Goal: Task Accomplishment & Management: Manage account settings

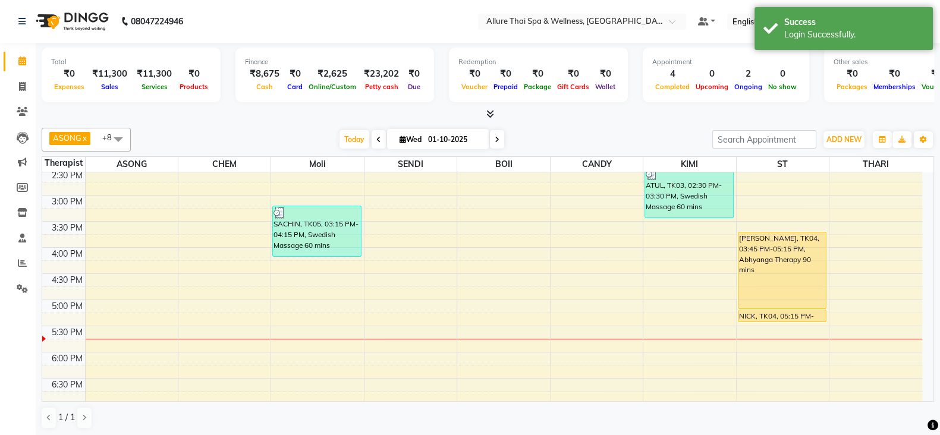
scroll to position [297, 0]
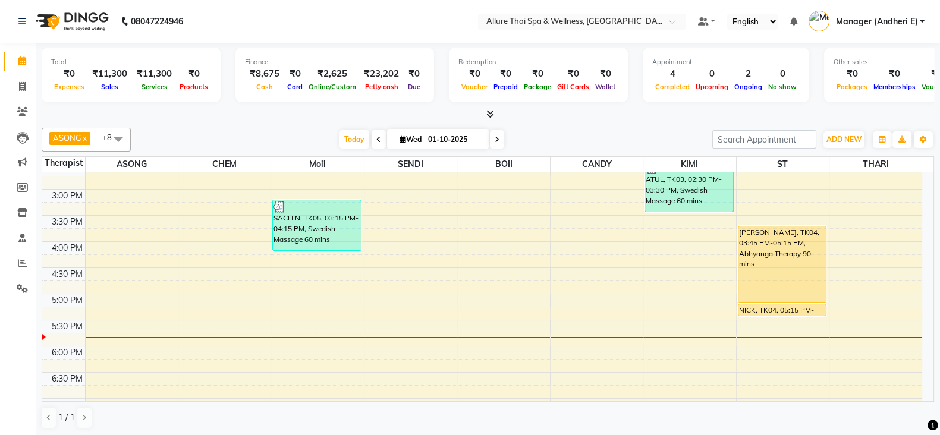
click at [387, 281] on div "9:00 AM 9:30 AM 10:00 AM 10:30 AM 11:00 AM 11:30 AM 12:00 PM 12:30 PM 1:00 PM 1…" at bounding box center [482, 268] width 880 height 785
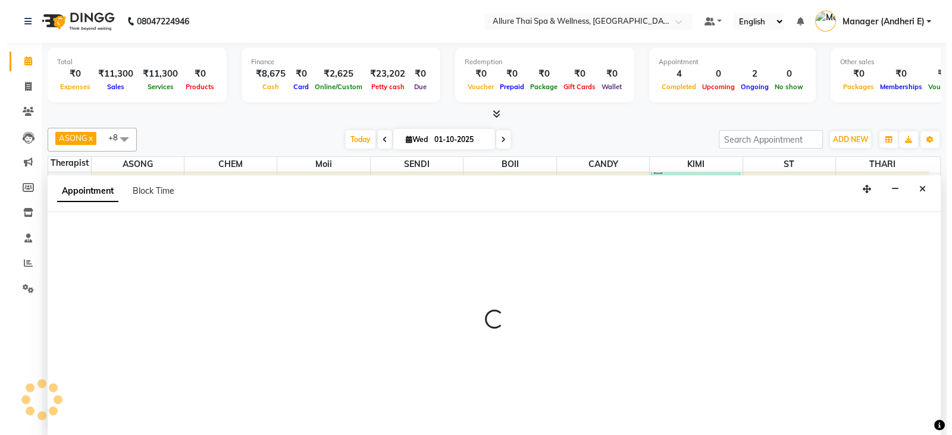
scroll to position [1, 0]
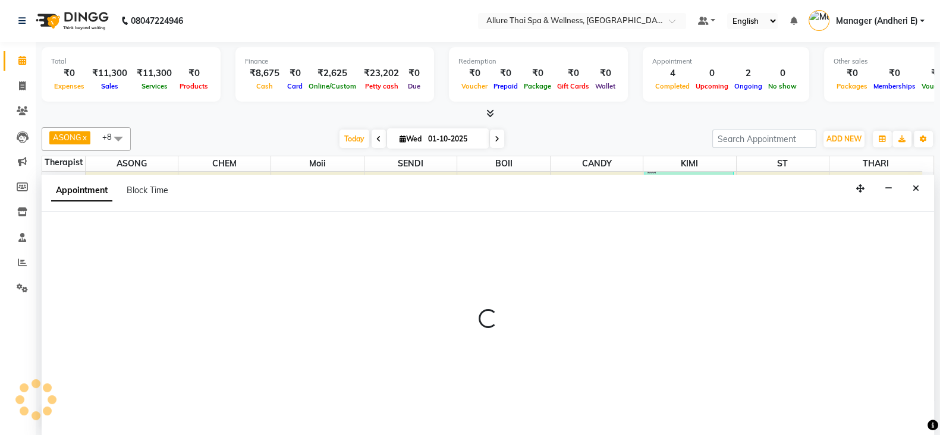
select select "66739"
select select "1005"
select select "tentative"
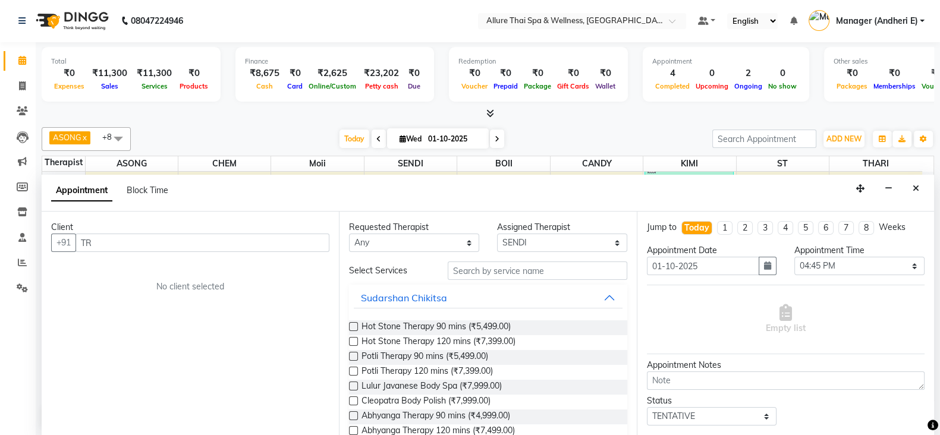
type input "T"
type input "ROSE"
click at [316, 240] on span "Add Client" at bounding box center [305, 242] width 40 height 11
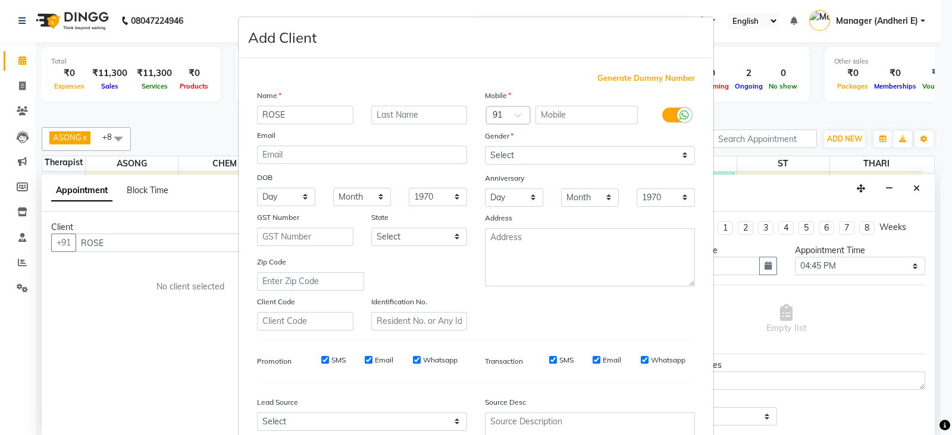
click at [607, 79] on span "Generate Dummy Number" at bounding box center [646, 79] width 98 height 12
type input "1300000000817"
checkbox input "false"
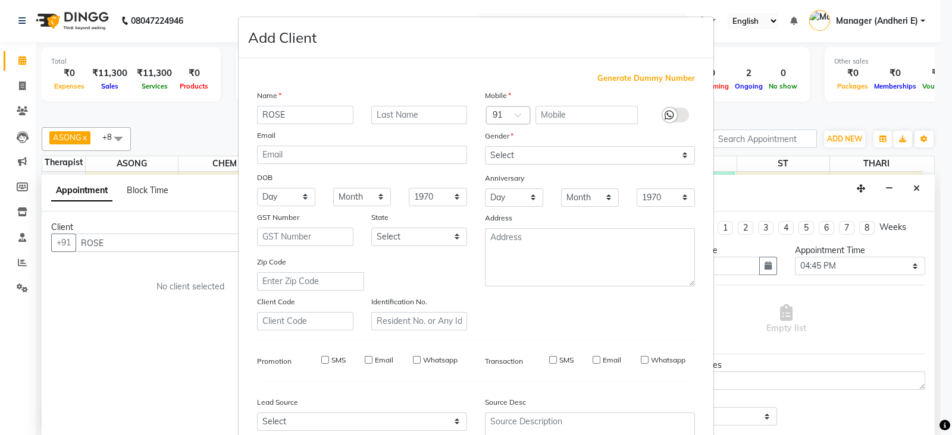
checkbox input "false"
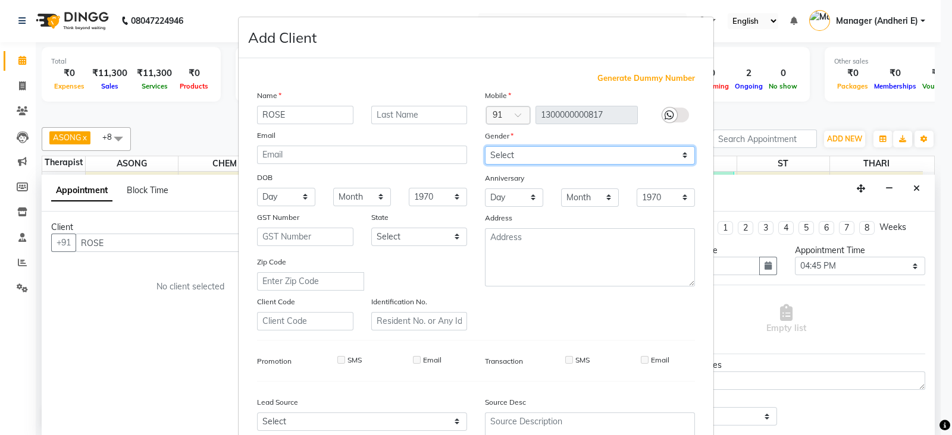
click at [679, 150] on select "Select [DEMOGRAPHIC_DATA] [DEMOGRAPHIC_DATA] Other Prefer Not To Say" at bounding box center [590, 155] width 210 height 18
select select "[DEMOGRAPHIC_DATA]"
click at [485, 147] on select "Select [DEMOGRAPHIC_DATA] [DEMOGRAPHIC_DATA] Other Prefer Not To Say" at bounding box center [590, 155] width 210 height 18
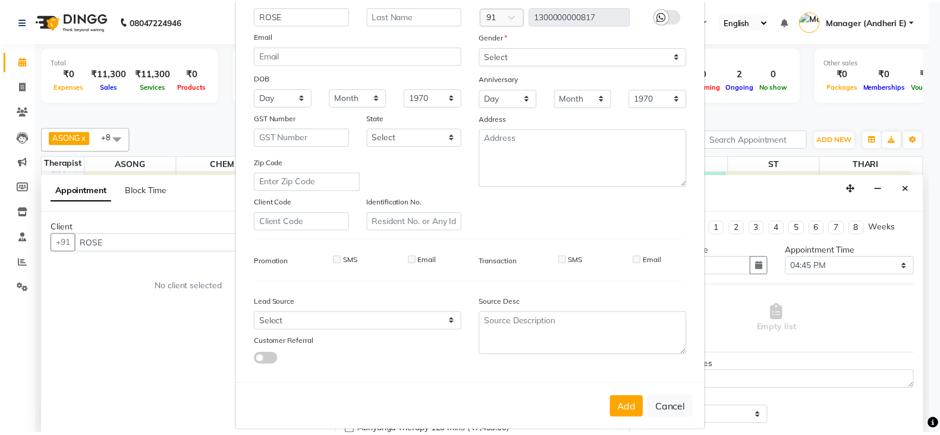
scroll to position [118, 0]
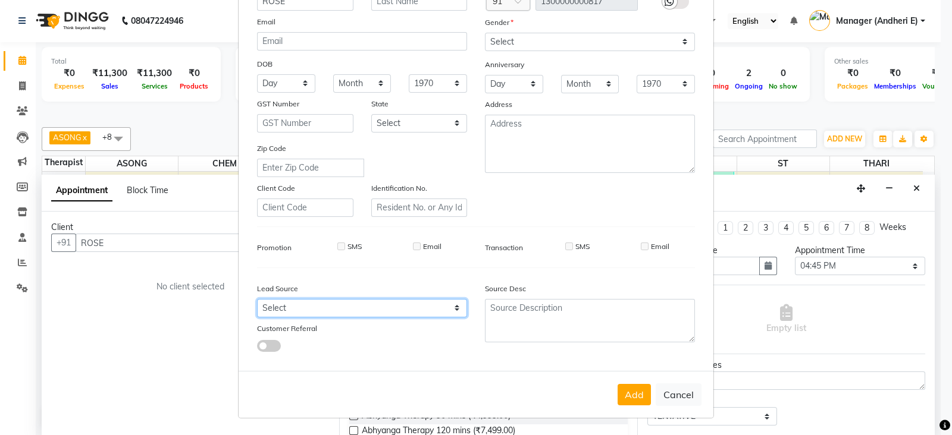
drag, startPoint x: 455, startPoint y: 311, endPoint x: 459, endPoint y: 305, distance: 7.8
click at [455, 312] on select "Select Walk-in Referral Friend Advertisement Facebook JustDial Google Other Web…" at bounding box center [362, 308] width 210 height 18
select select "55449"
click at [257, 299] on select "Select Walk-in Referral Friend Advertisement Facebook JustDial Google Other Web…" at bounding box center [362, 308] width 210 height 18
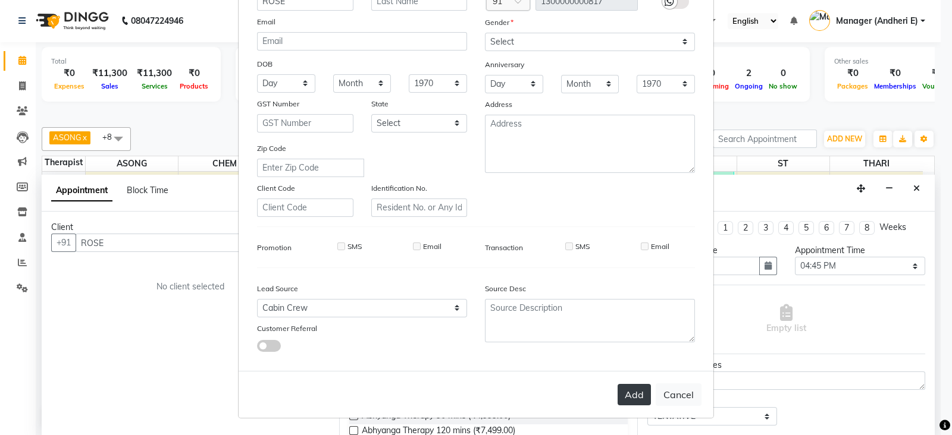
click at [639, 403] on button "Add" at bounding box center [633, 394] width 33 height 21
type input "1300000000817"
select select
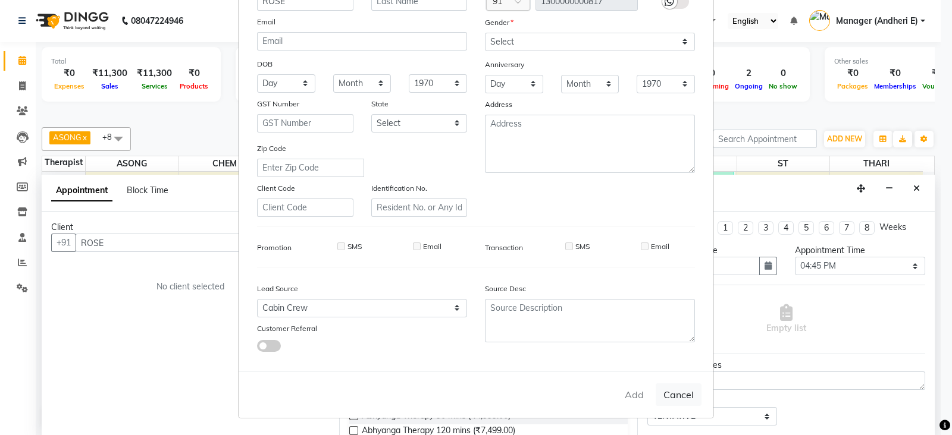
select select
checkbox input "false"
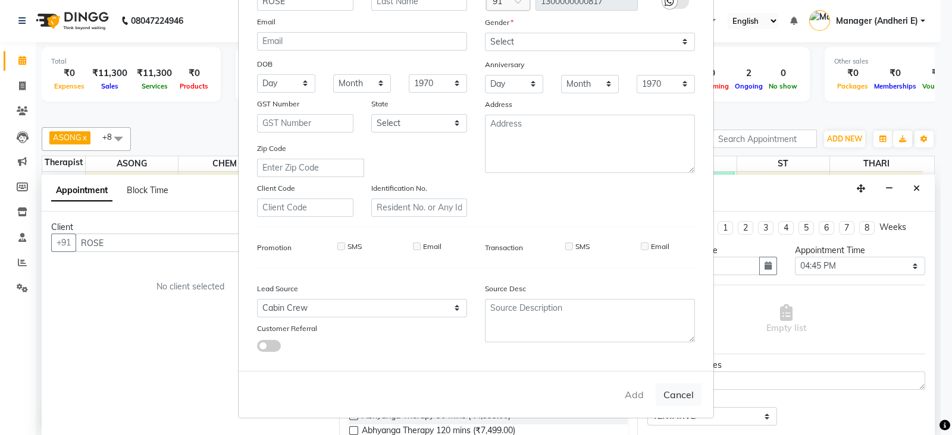
checkbox input "false"
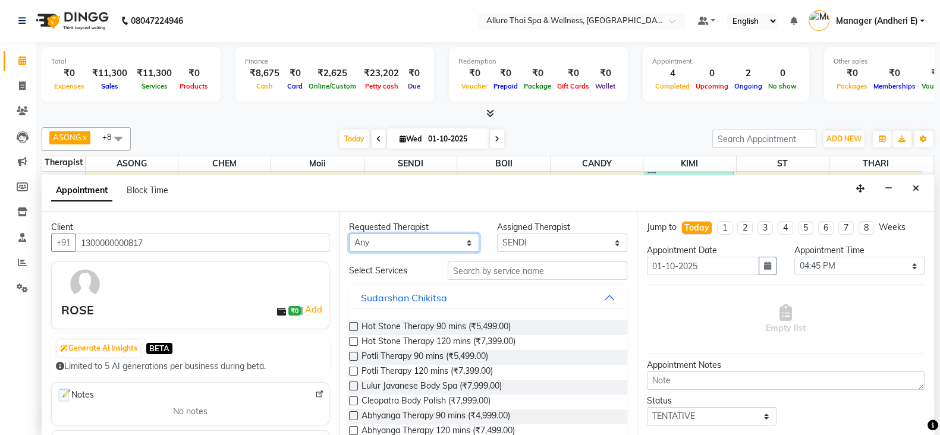
click at [466, 246] on select "Any ASONG [PERSON_NAME] BOII CANDY CHEM [PERSON_NAME] Moii SENDI ST THARI" at bounding box center [414, 243] width 130 height 18
select select "74654"
click at [349, 234] on select "Any ASONG [PERSON_NAME] BOII CANDY CHEM [PERSON_NAME] Moii SENDI ST THARI" at bounding box center [414, 243] width 130 height 18
select select "74654"
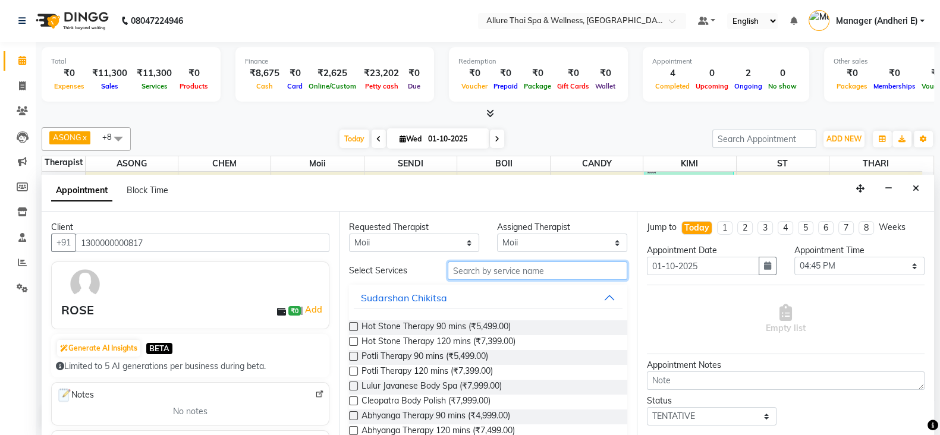
click at [576, 264] on input "text" at bounding box center [538, 271] width 180 height 18
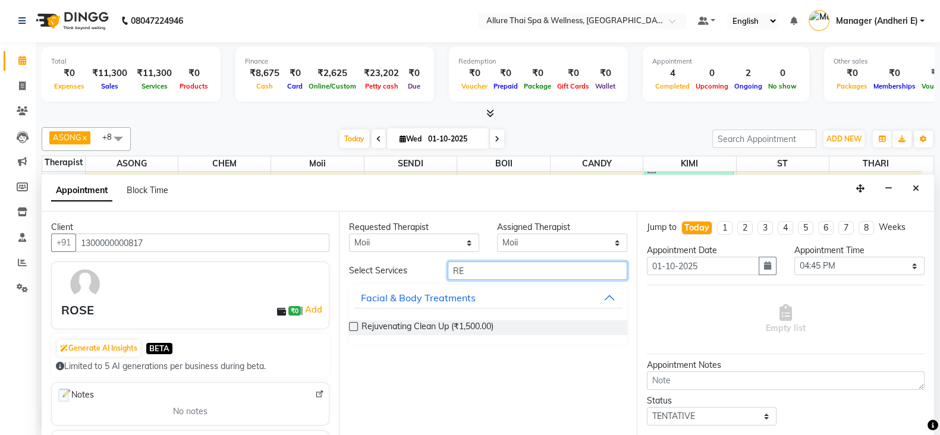
type input "R"
type input "REJUVENAT"
click at [354, 325] on label at bounding box center [353, 326] width 9 height 9
click at [354, 325] on input "checkbox" at bounding box center [353, 328] width 8 height 8
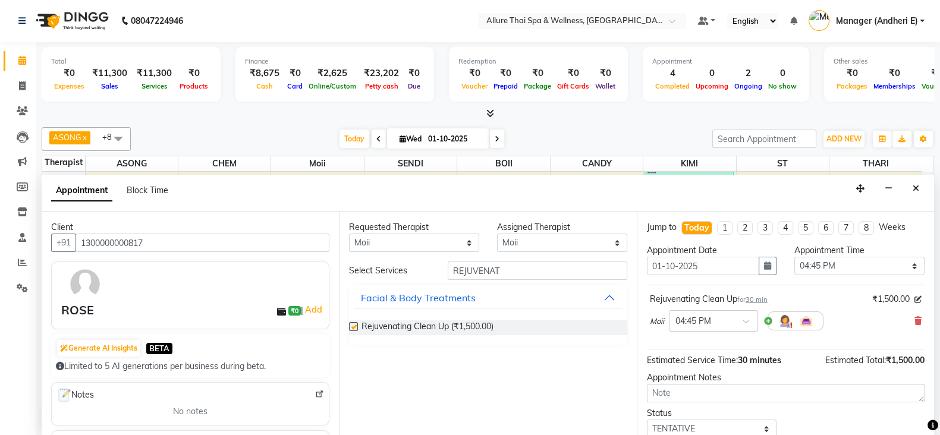
checkbox input "false"
drag, startPoint x: 752, startPoint y: 324, endPoint x: 733, endPoint y: 342, distance: 26.1
click at [752, 324] on span at bounding box center [750, 325] width 15 height 12
drag, startPoint x: 696, startPoint y: 362, endPoint x: 946, endPoint y: 370, distance: 250.0
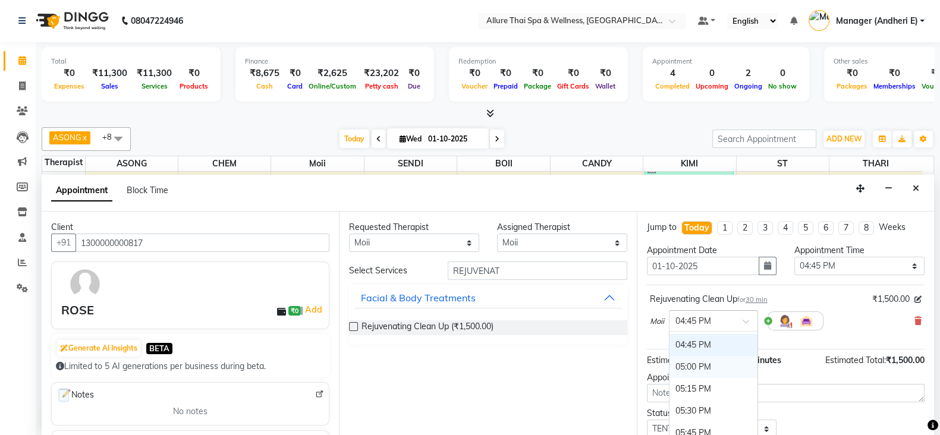
click at [696, 365] on div "05:00 PM" at bounding box center [714, 367] width 88 height 22
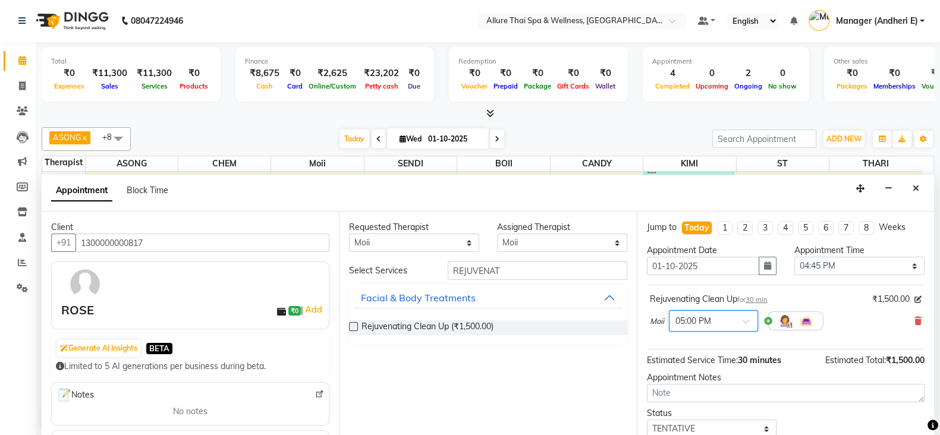
scroll to position [29, 0]
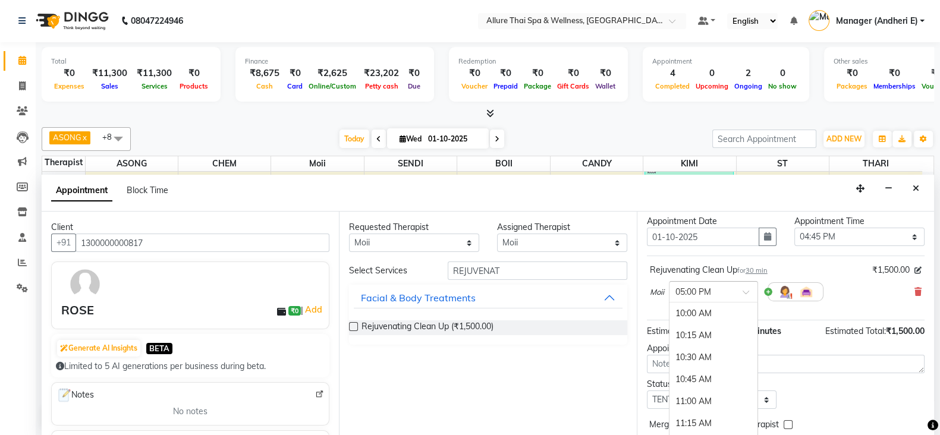
click at [744, 290] on span at bounding box center [750, 296] width 15 height 12
click at [714, 349] on div "05:30 PM" at bounding box center [714, 360] width 88 height 22
click at [750, 293] on span at bounding box center [750, 296] width 15 height 12
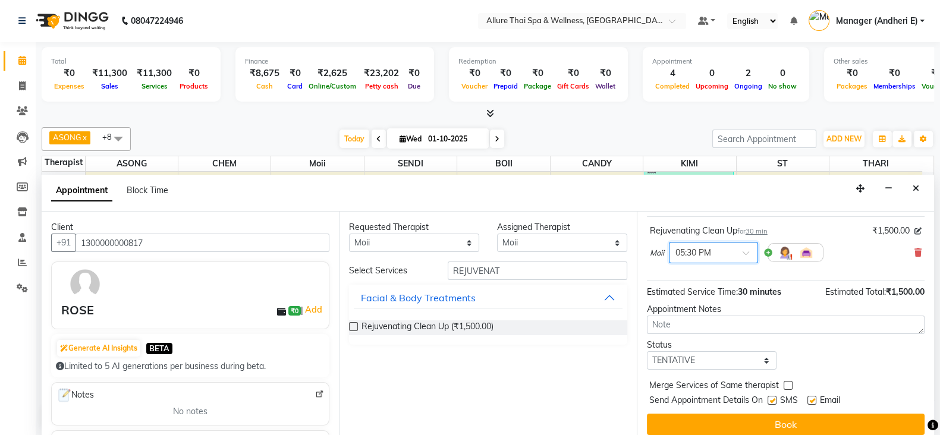
scroll to position [76, 0]
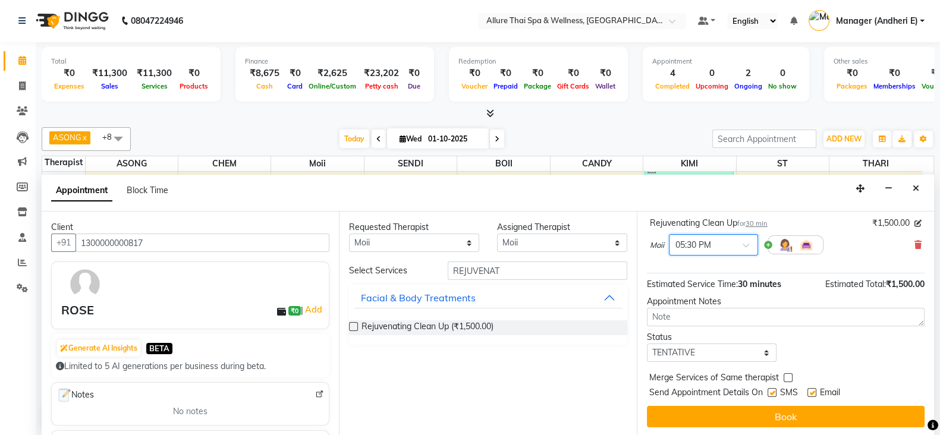
click at [744, 243] on span at bounding box center [750, 249] width 15 height 12
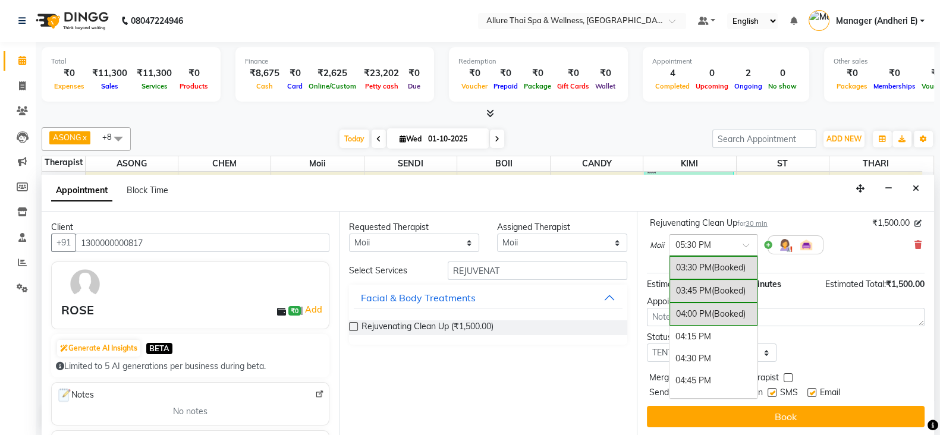
scroll to position [519, 0]
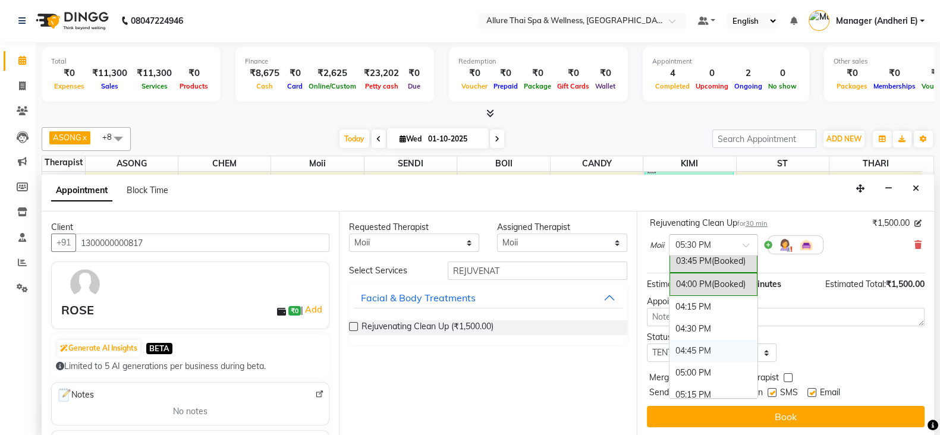
click at [728, 349] on div "04:45 PM" at bounding box center [714, 351] width 88 height 22
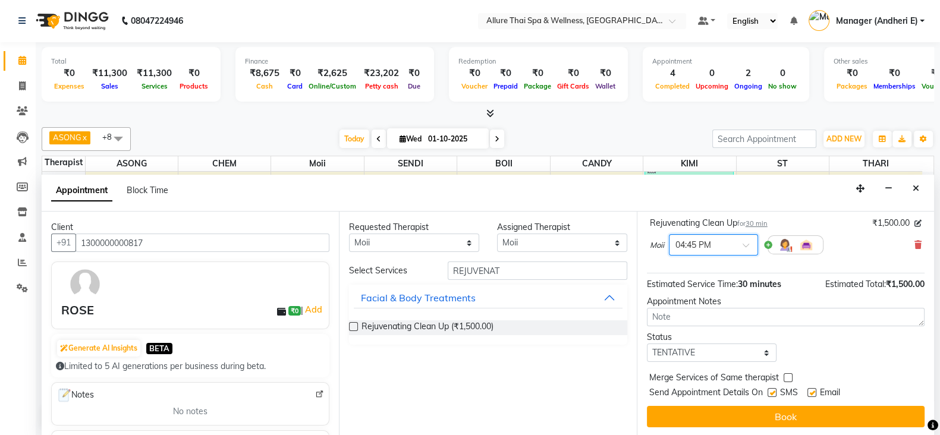
click at [738, 234] on div "× 04:45 PM" at bounding box center [713, 244] width 89 height 21
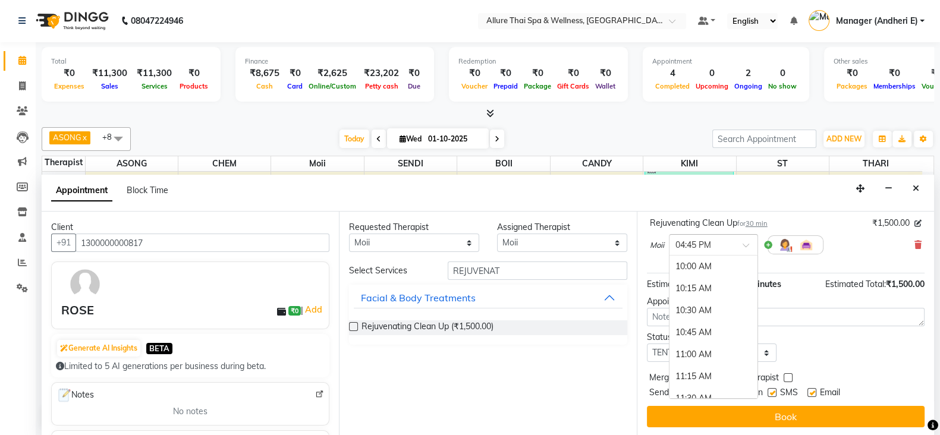
scroll to position [601, 0]
click at [717, 284] on div "05:00 PM" at bounding box center [714, 291] width 88 height 22
click at [743, 243] on span at bounding box center [750, 249] width 15 height 12
click at [715, 327] on div "05:45 PM" at bounding box center [714, 335] width 88 height 22
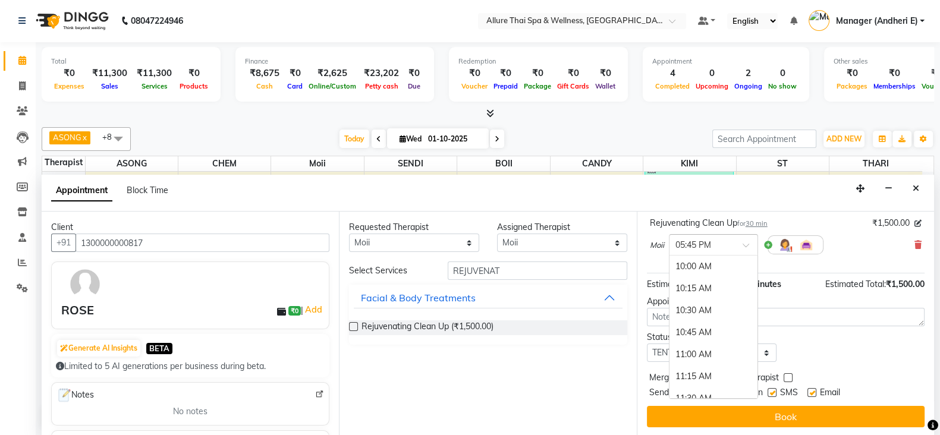
click at [733, 238] on div at bounding box center [714, 244] width 88 height 12
click at [720, 281] on div "04:45 PM" at bounding box center [714, 290] width 88 height 22
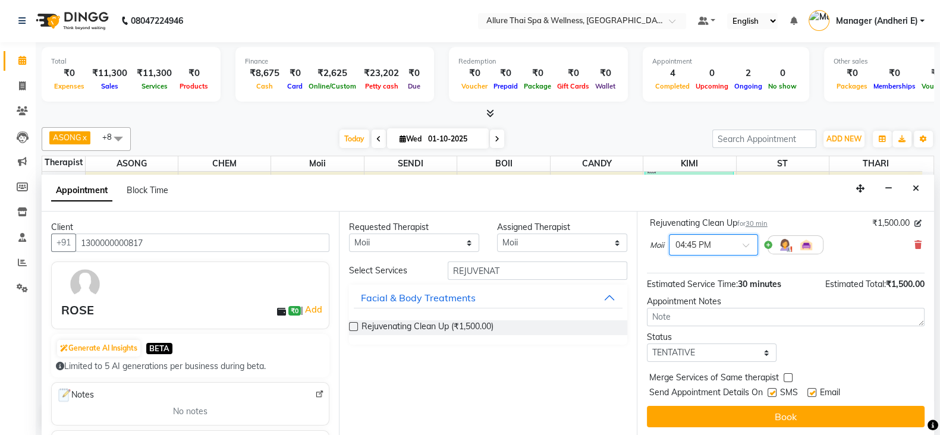
click at [746, 248] on span at bounding box center [750, 249] width 15 height 12
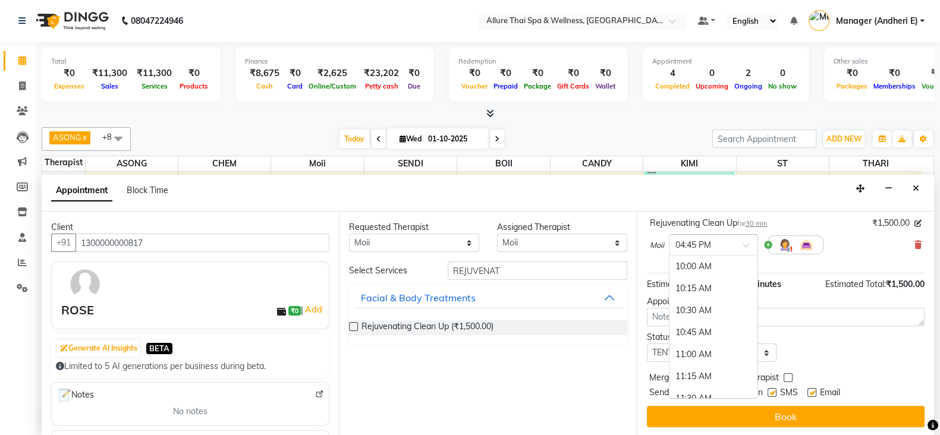
scroll to position [601, 0]
drag, startPoint x: 705, startPoint y: 326, endPoint x: 787, endPoint y: 212, distance: 140.2
click at [706, 327] on div "05:30 PM" at bounding box center [714, 335] width 88 height 22
click at [745, 246] on span at bounding box center [750, 249] width 15 height 12
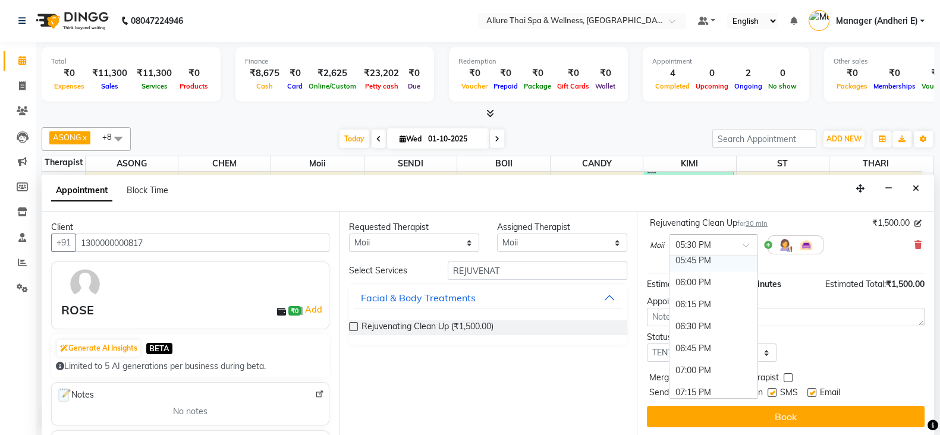
click at [708, 257] on div "05:45 PM" at bounding box center [714, 261] width 88 height 22
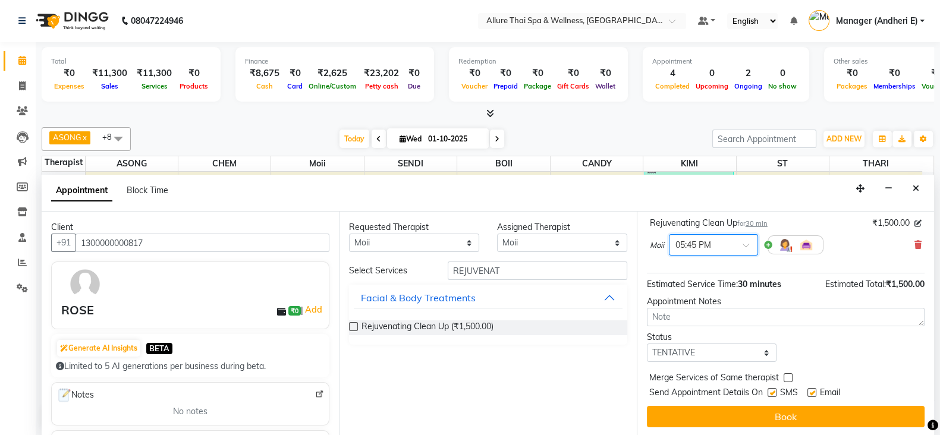
click at [747, 243] on span at bounding box center [750, 249] width 15 height 12
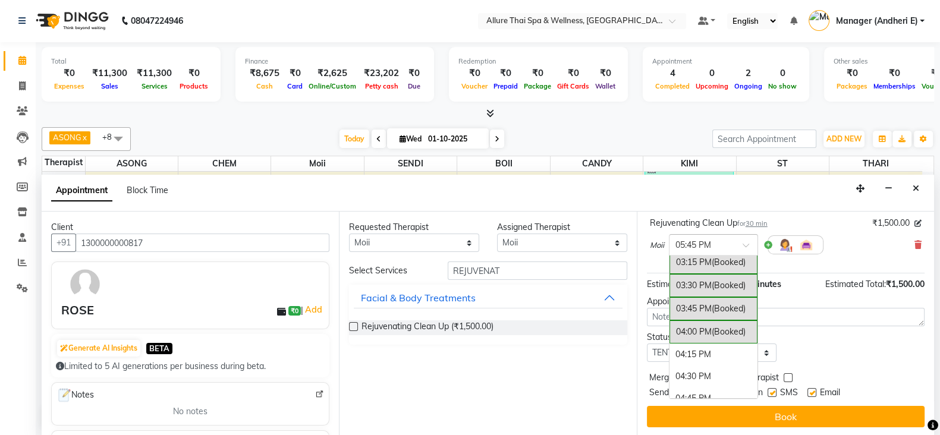
scroll to position [501, 0]
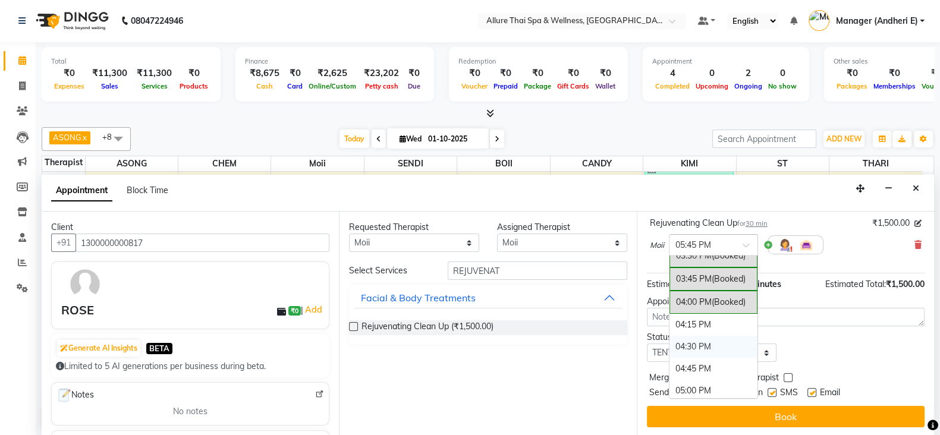
click at [705, 336] on div "04:30 PM" at bounding box center [714, 347] width 88 height 22
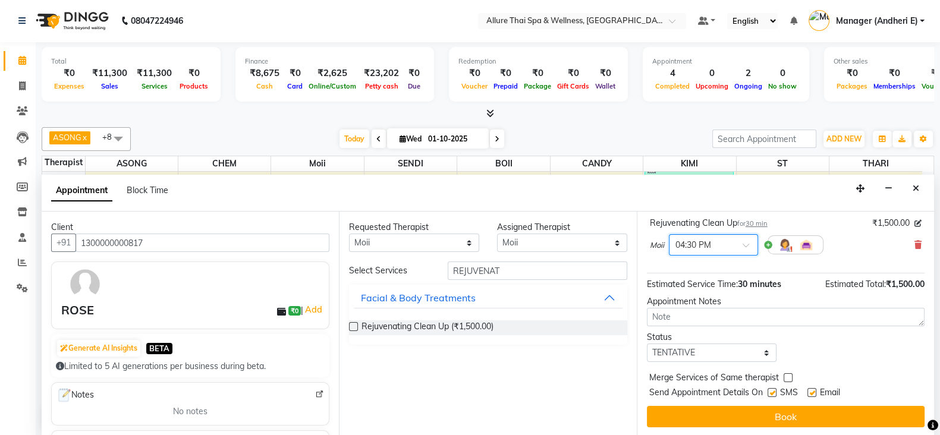
click at [744, 239] on div at bounding box center [714, 244] width 88 height 12
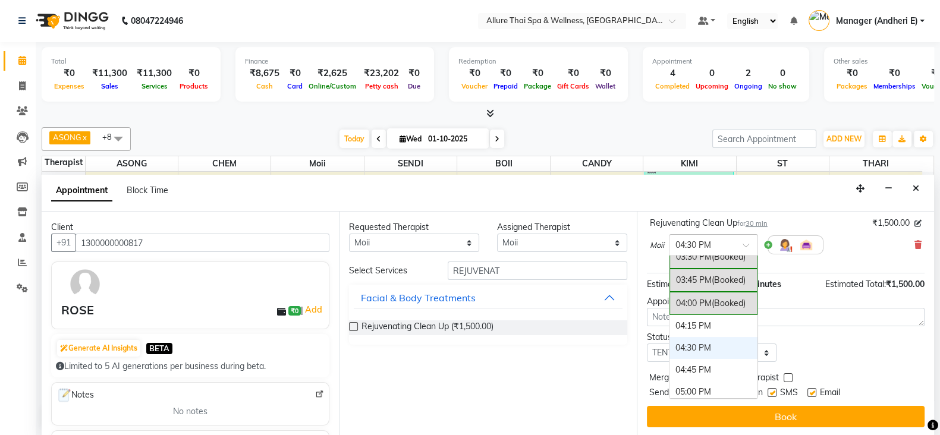
scroll to position [530, 0]
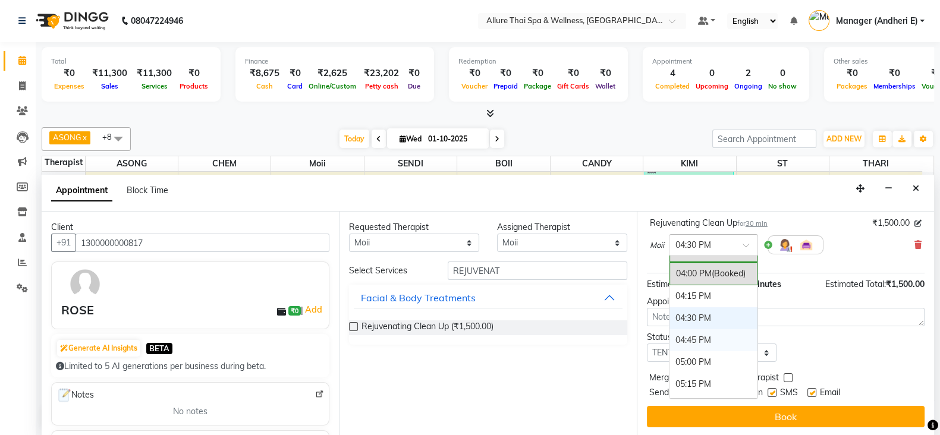
click at [718, 332] on div "04:45 PM" at bounding box center [714, 341] width 88 height 22
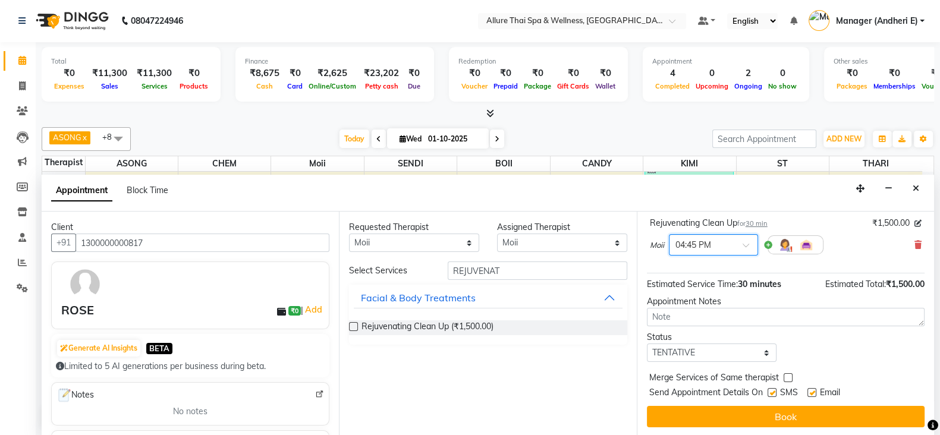
click at [752, 243] on span at bounding box center [750, 249] width 15 height 12
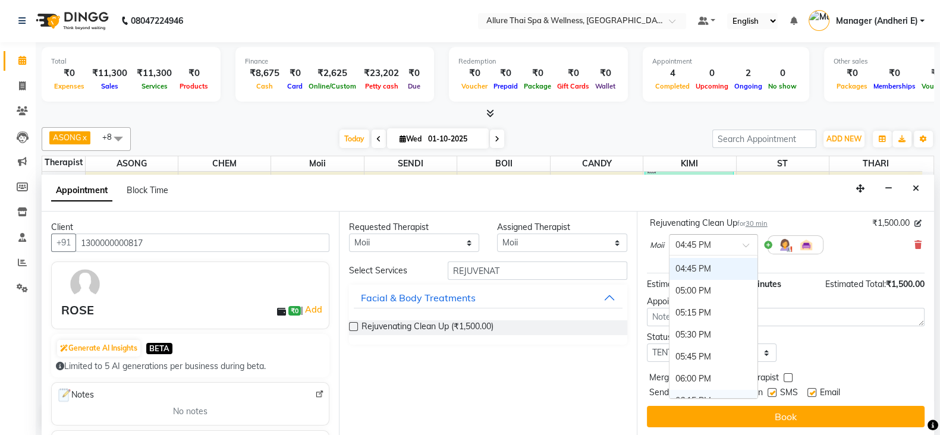
scroll to position [472, 0]
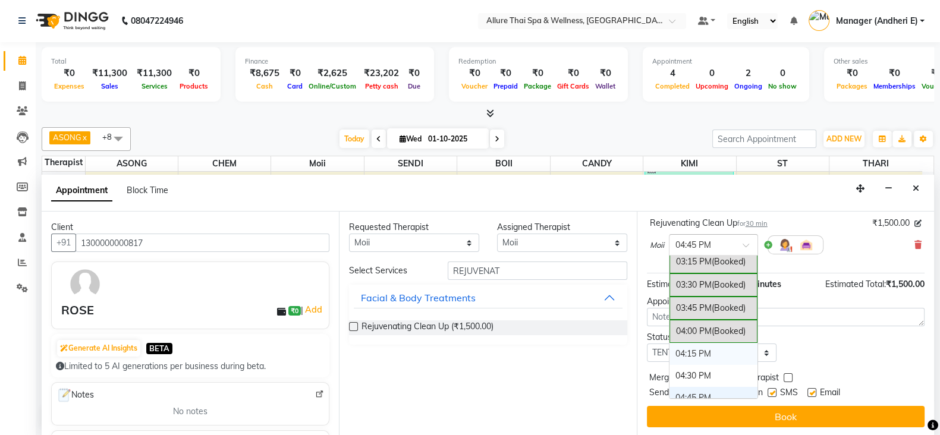
click at [714, 346] on div "04:15 PM" at bounding box center [714, 354] width 88 height 22
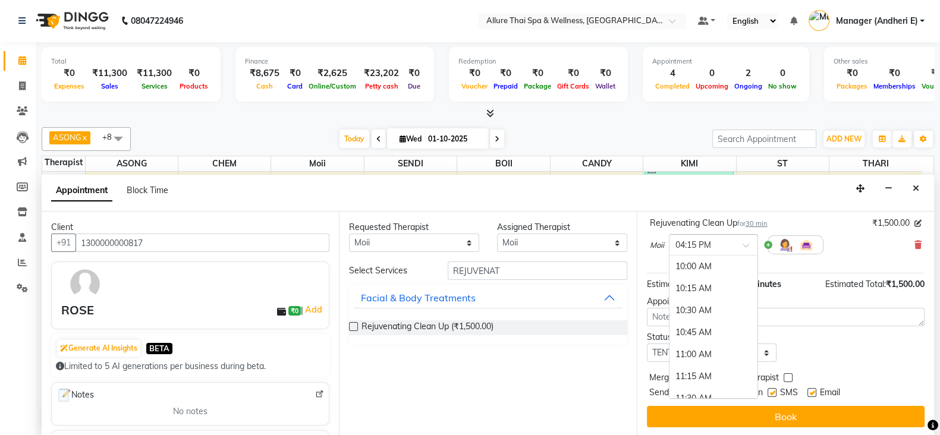
click at [748, 250] on span at bounding box center [750, 249] width 15 height 12
drag, startPoint x: 714, startPoint y: 369, endPoint x: 717, endPoint y: 364, distance: 6.1
click at [714, 369] on div "05:30 PM" at bounding box center [714, 379] width 88 height 22
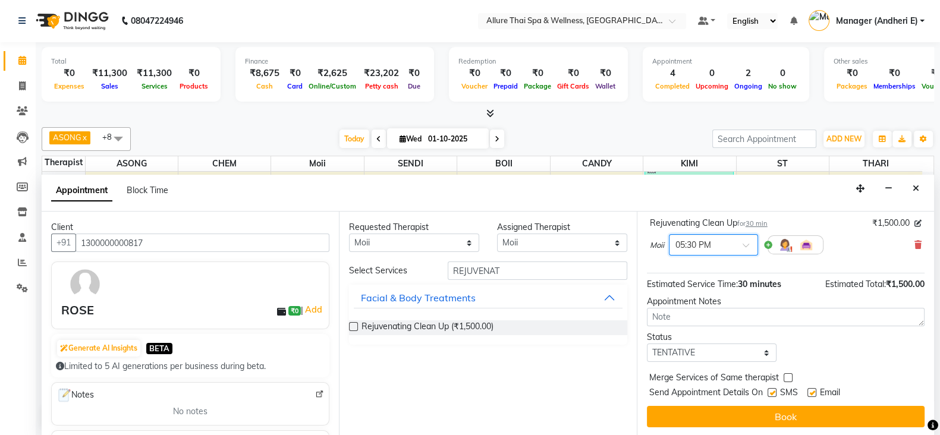
click at [749, 247] on span at bounding box center [750, 249] width 15 height 12
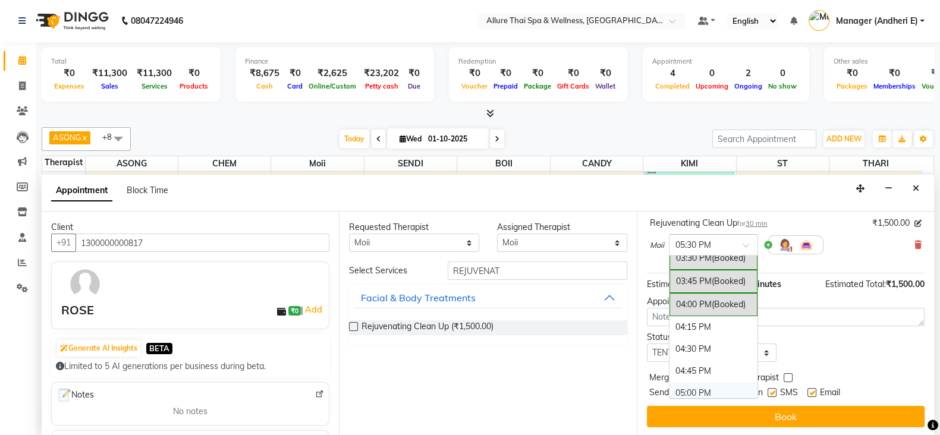
scroll to position [529, 0]
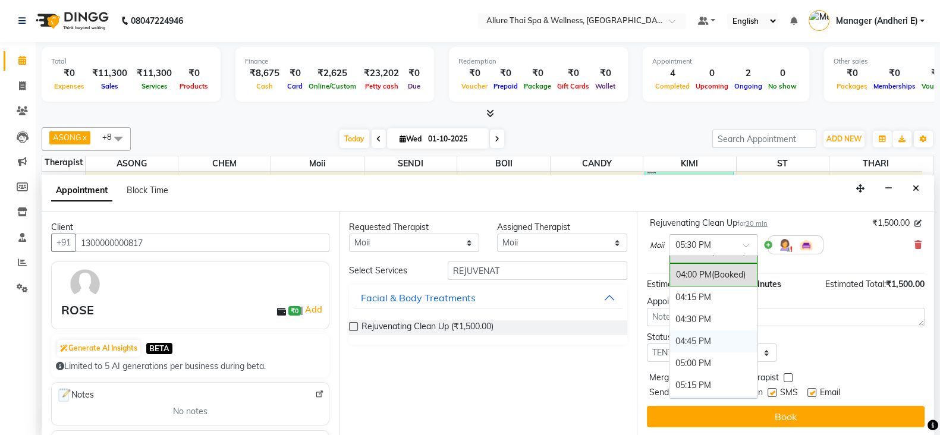
click at [730, 331] on div "04:45 PM" at bounding box center [714, 342] width 88 height 22
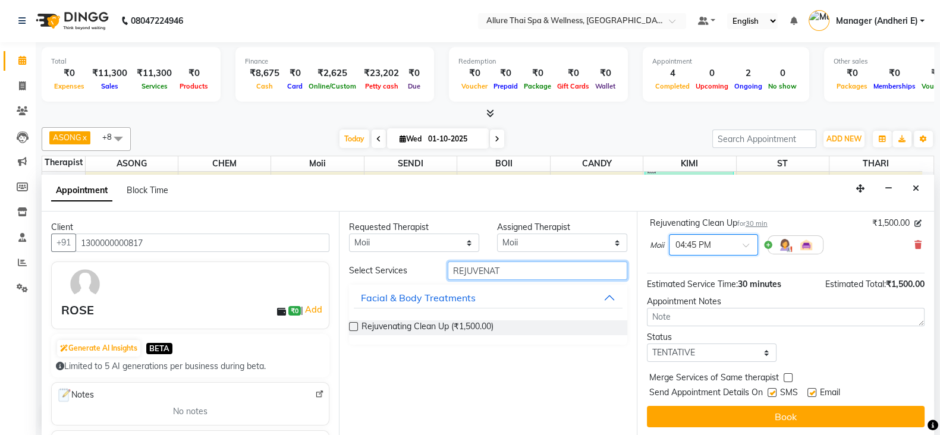
drag, startPoint x: 523, startPoint y: 269, endPoint x: 796, endPoint y: 319, distance: 277.7
click at [524, 269] on input "REJUVENAT" at bounding box center [538, 271] width 180 height 18
type input "R"
type input "foot"
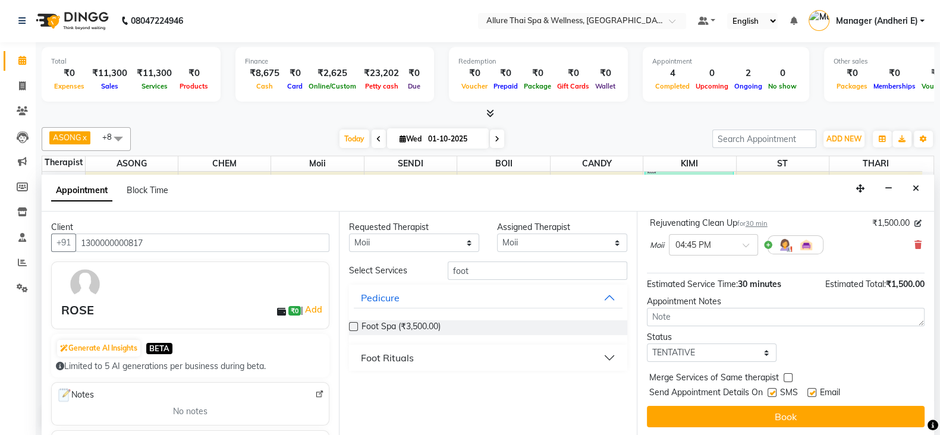
click at [607, 352] on button "Foot Rituals" at bounding box center [488, 357] width 268 height 21
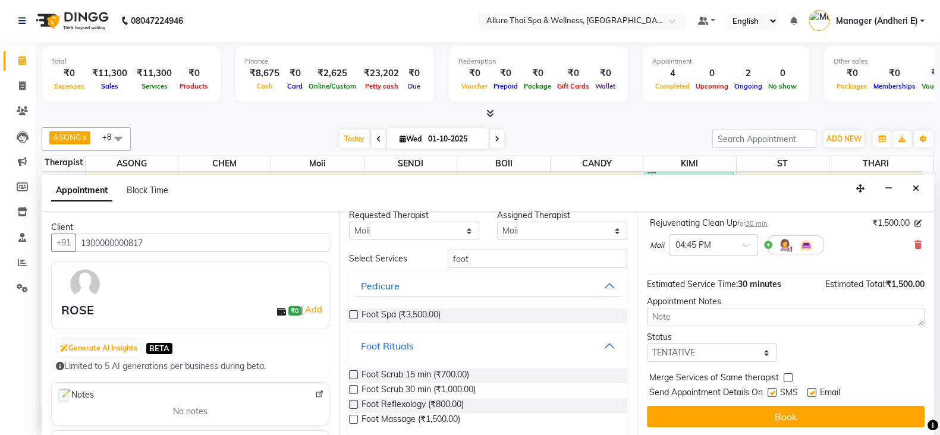
scroll to position [23, 0]
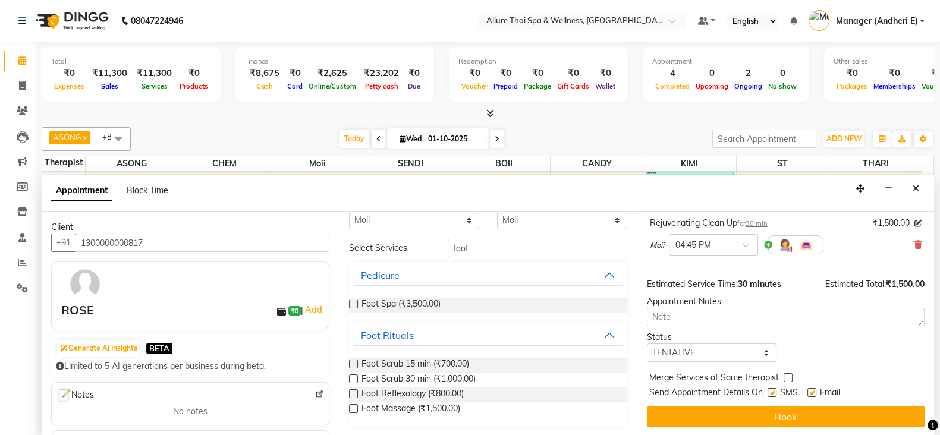
click at [357, 378] on label at bounding box center [353, 379] width 9 height 9
click at [357, 378] on input "checkbox" at bounding box center [353, 381] width 8 height 8
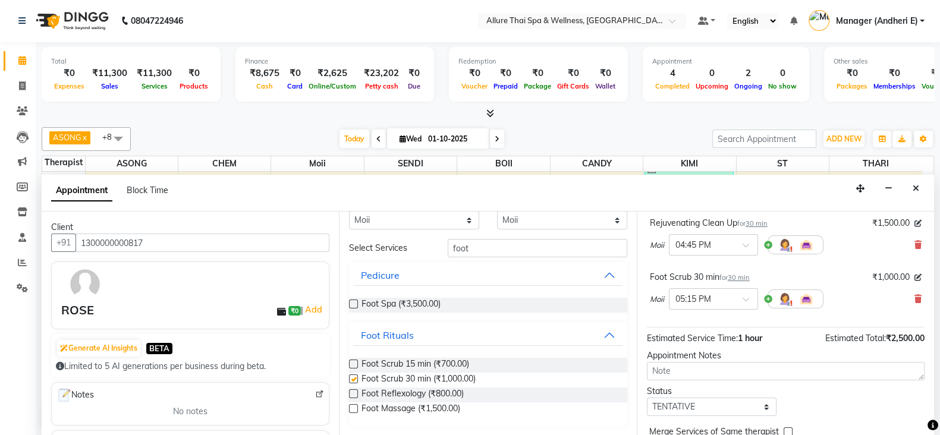
checkbox input "false"
click at [915, 295] on icon at bounding box center [918, 299] width 7 height 8
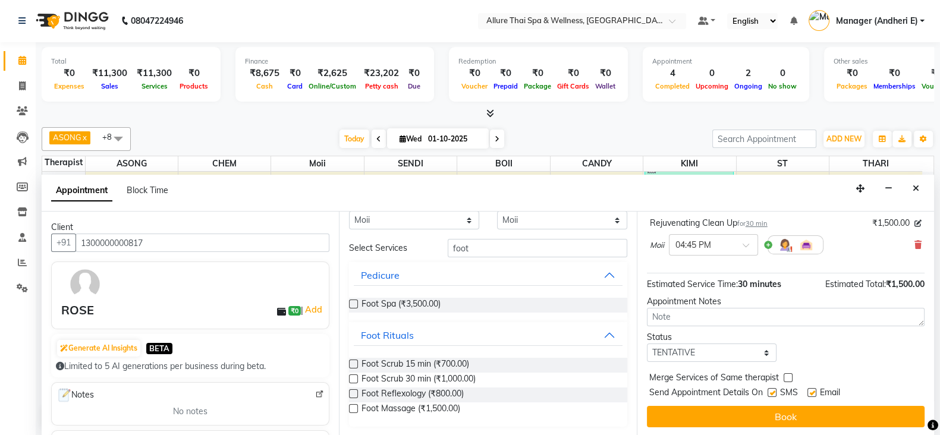
click at [356, 363] on label at bounding box center [353, 364] width 9 height 9
click at [356, 363] on input "checkbox" at bounding box center [353, 366] width 8 height 8
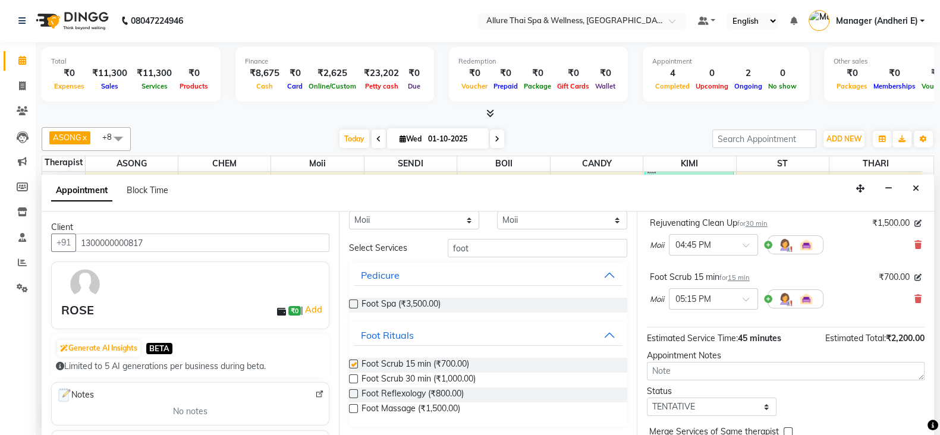
checkbox input "false"
drag, startPoint x: 487, startPoint y: 250, endPoint x: 512, endPoint y: 254, distance: 25.2
click at [491, 251] on input "foot" at bounding box center [538, 248] width 180 height 18
type input "f"
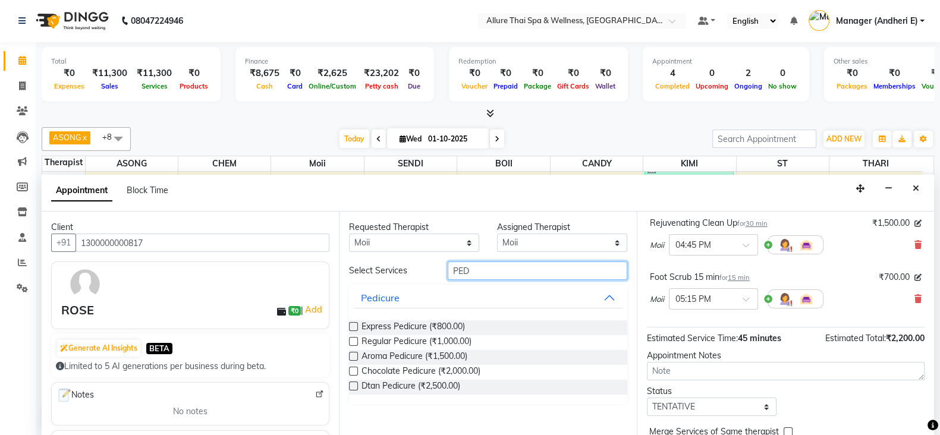
scroll to position [0, 0]
type input "PEDI"
click at [354, 338] on label at bounding box center [353, 341] width 9 height 9
click at [354, 339] on input "checkbox" at bounding box center [353, 343] width 8 height 8
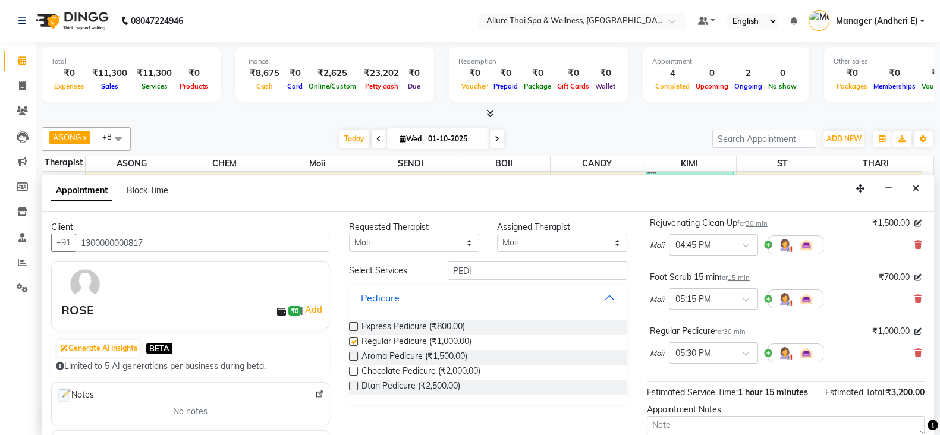
checkbox input "false"
click at [472, 241] on select "Any ASONG [PERSON_NAME] BOII CANDY CHEM [PERSON_NAME] Moii SENDI ST THARI" at bounding box center [414, 243] width 130 height 18
select select "89381"
click at [349, 234] on select "Any ASONG [PERSON_NAME] BOII CANDY CHEM [PERSON_NAME] Moii SENDI ST THARI" at bounding box center [414, 243] width 130 height 18
select select "89381"
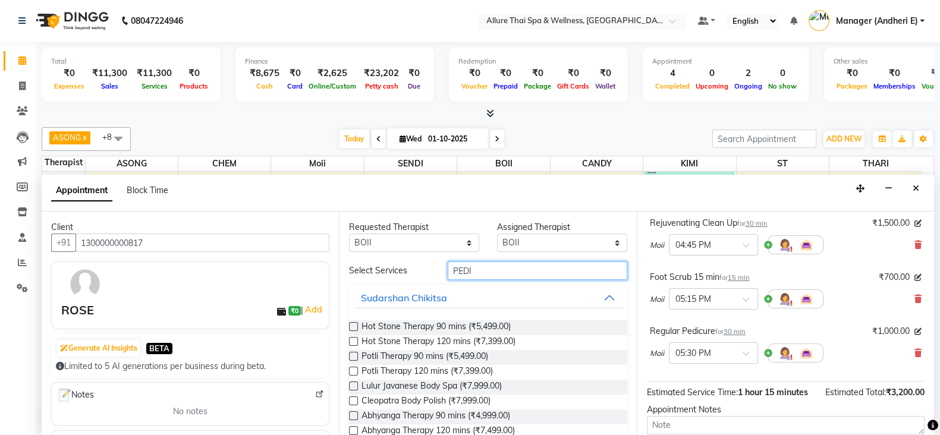
drag, startPoint x: 519, startPoint y: 273, endPoint x: 744, endPoint y: 316, distance: 229.0
click at [521, 273] on input "PEDI" at bounding box center [538, 271] width 180 height 18
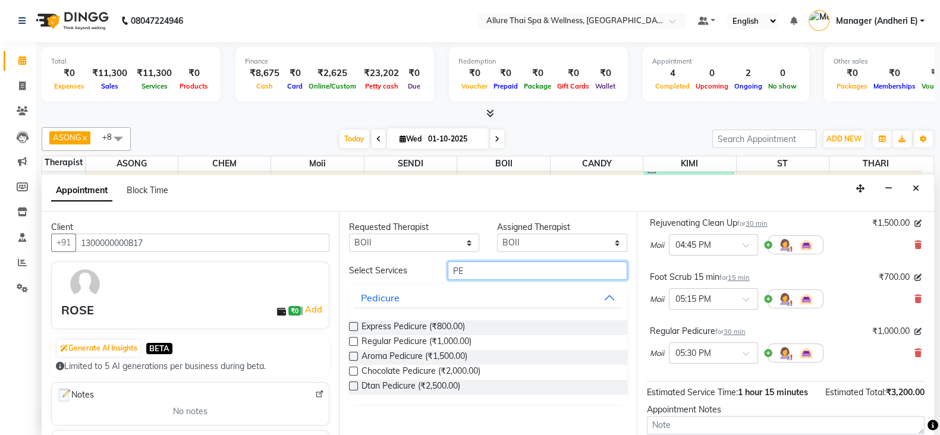
type input "P"
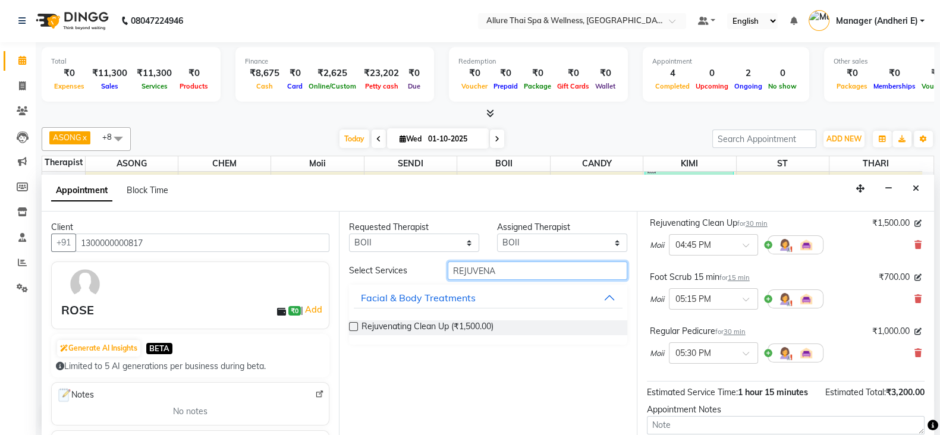
type input "REJUVENA"
click at [356, 325] on label at bounding box center [353, 326] width 9 height 9
click at [356, 325] on input "checkbox" at bounding box center [353, 328] width 8 height 8
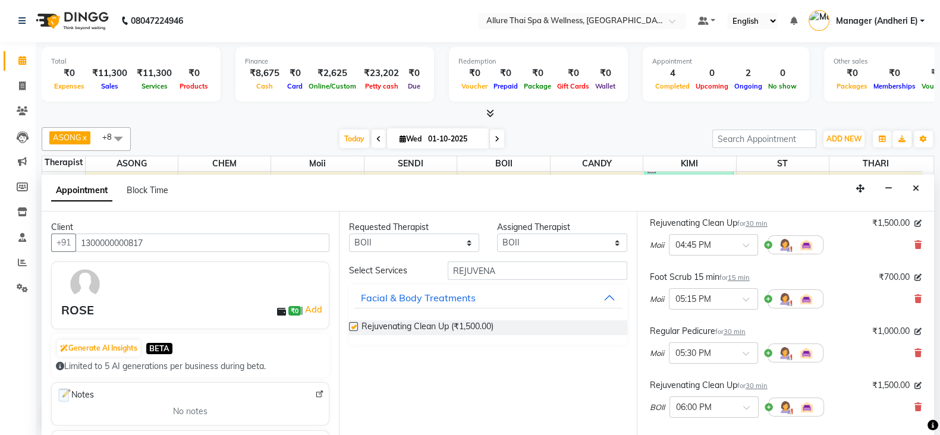
checkbox input "false"
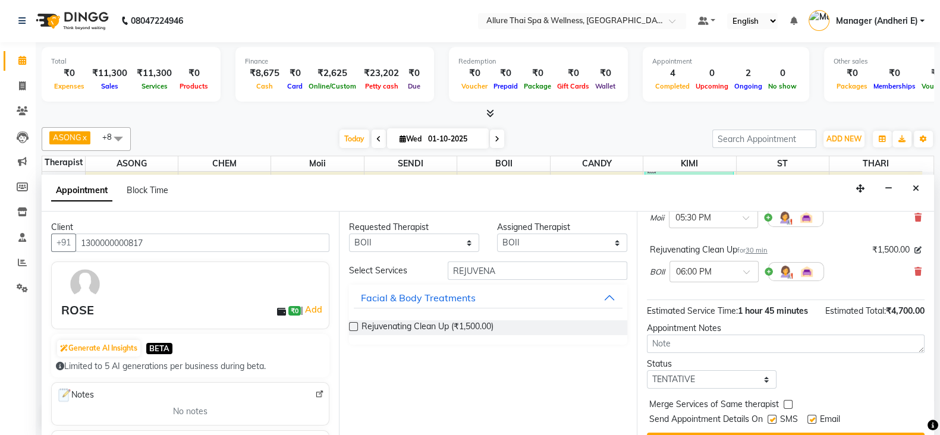
scroll to position [225, 0]
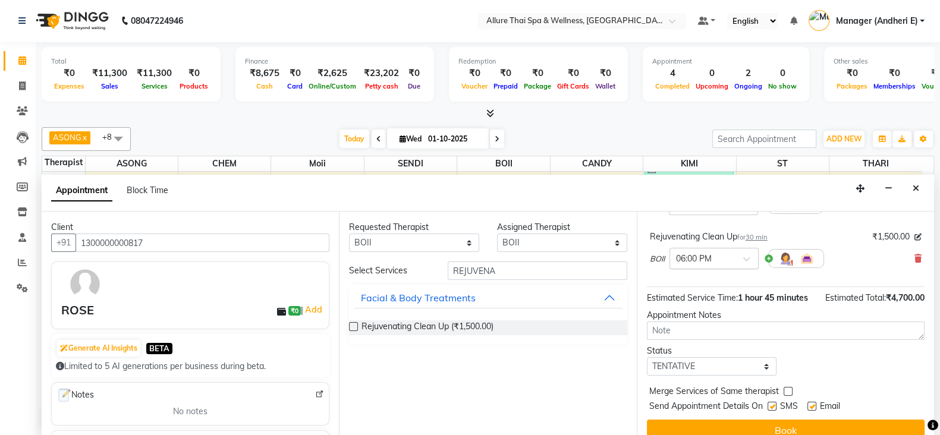
click at [754, 260] on span at bounding box center [751, 262] width 15 height 12
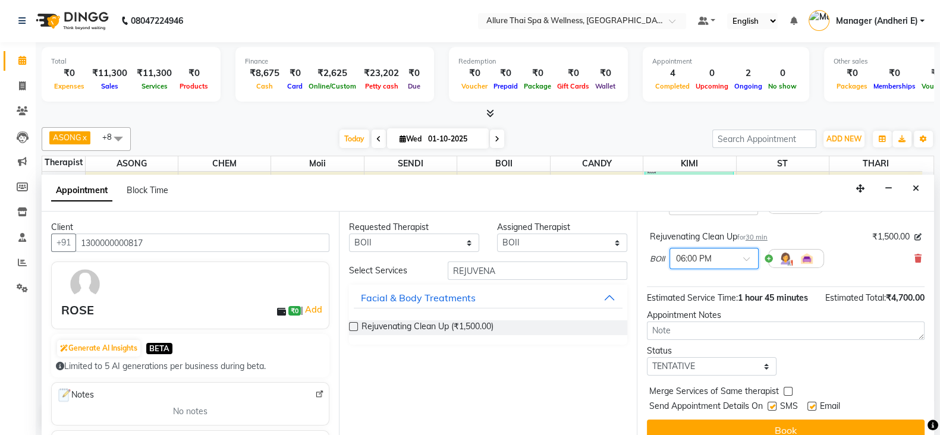
click at [754, 260] on span at bounding box center [751, 262] width 15 height 12
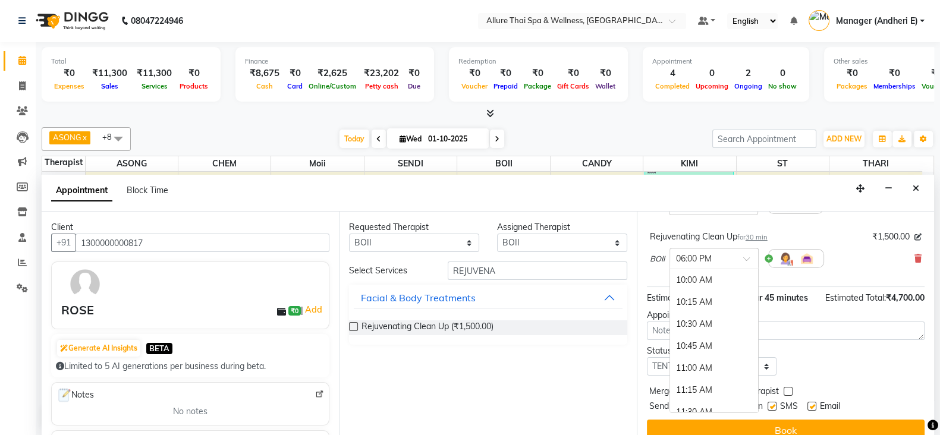
scroll to position [704, 0]
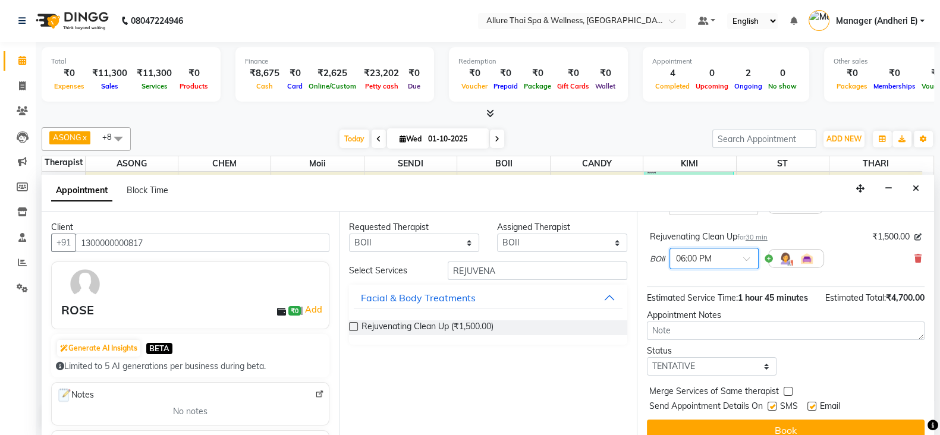
click at [754, 260] on span at bounding box center [751, 262] width 15 height 12
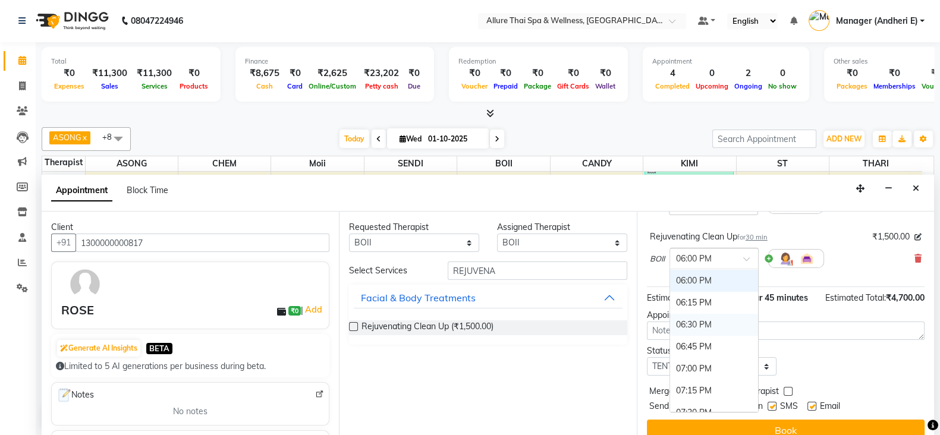
click at [719, 316] on div "06:30 PM" at bounding box center [714, 325] width 88 height 22
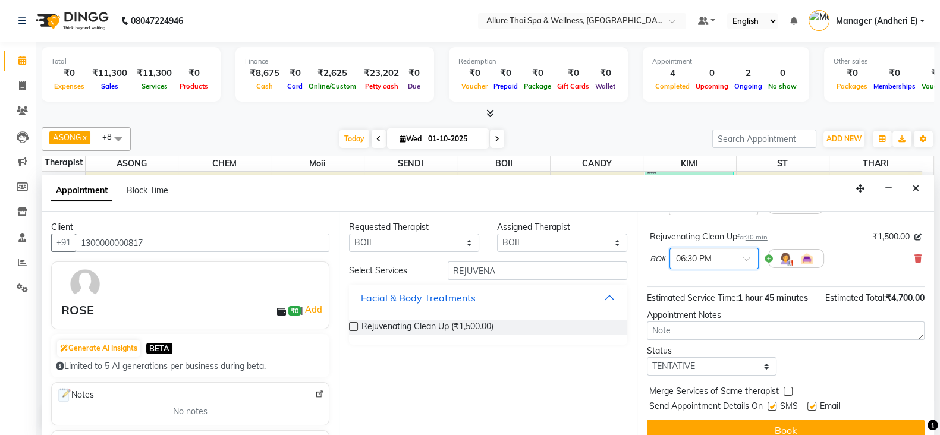
click at [745, 261] on span at bounding box center [751, 262] width 15 height 12
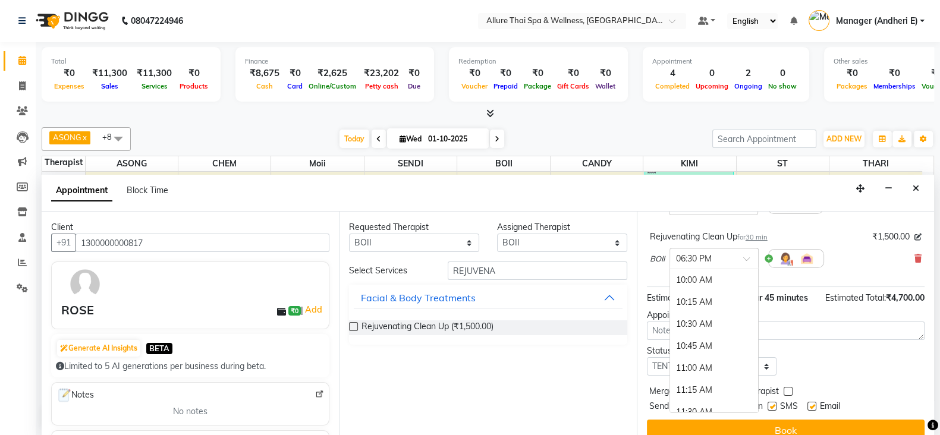
scroll to position [747, 0]
click at [733, 306] on div "06:45 PM" at bounding box center [714, 304] width 88 height 22
click at [746, 252] on div at bounding box center [714, 258] width 88 height 12
drag, startPoint x: 722, startPoint y: 343, endPoint x: 744, endPoint y: 308, distance: 41.7
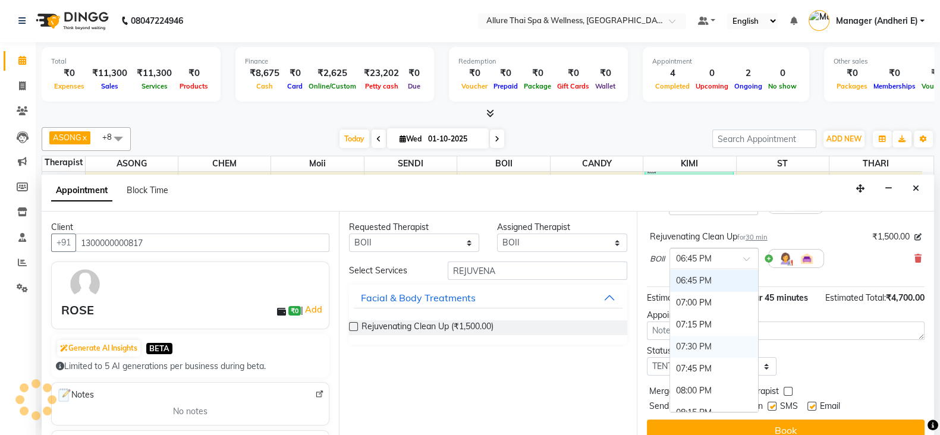
click at [723, 344] on div "07:30 PM" at bounding box center [714, 347] width 88 height 22
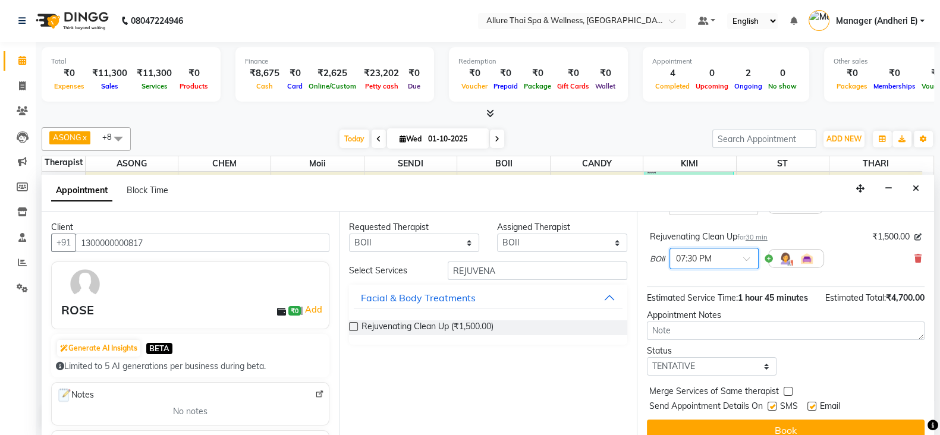
drag, startPoint x: 748, startPoint y: 257, endPoint x: 748, endPoint y: 265, distance: 8.3
click at [748, 258] on span at bounding box center [751, 262] width 15 height 12
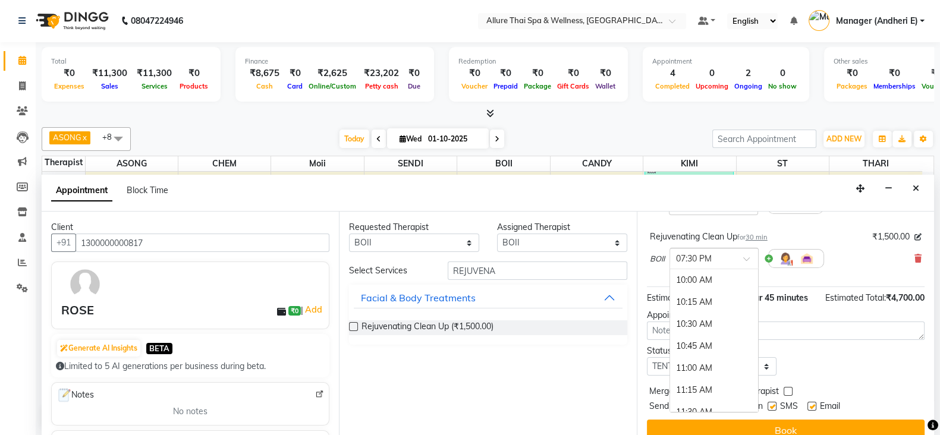
scroll to position [836, 0]
click at [726, 391] on div "08:45 PM" at bounding box center [714, 391] width 88 height 22
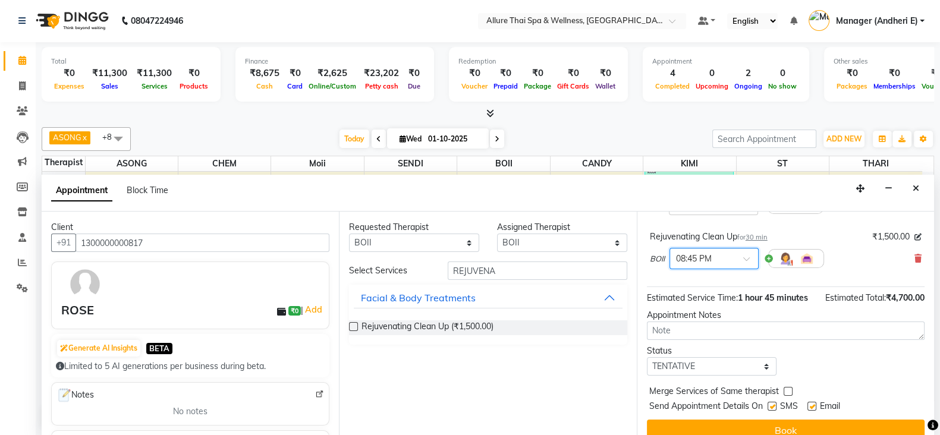
click at [746, 256] on span at bounding box center [751, 262] width 15 height 12
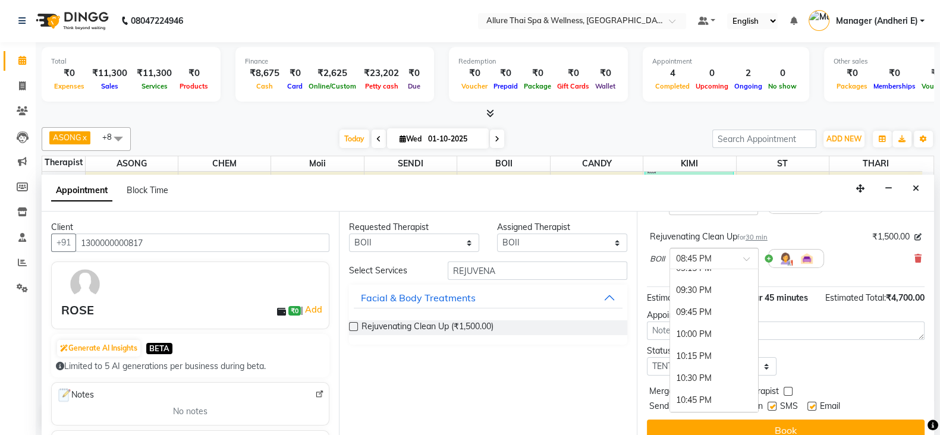
scroll to position [1005, 0]
drag, startPoint x: 717, startPoint y: 324, endPoint x: 741, endPoint y: 313, distance: 25.9
click at [717, 324] on div "10:00 PM" at bounding box center [714, 332] width 88 height 22
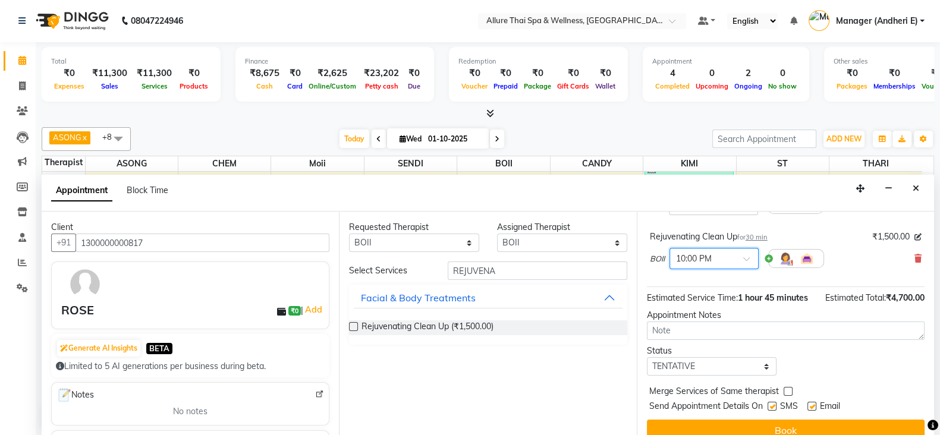
click at [746, 252] on div at bounding box center [714, 258] width 88 height 12
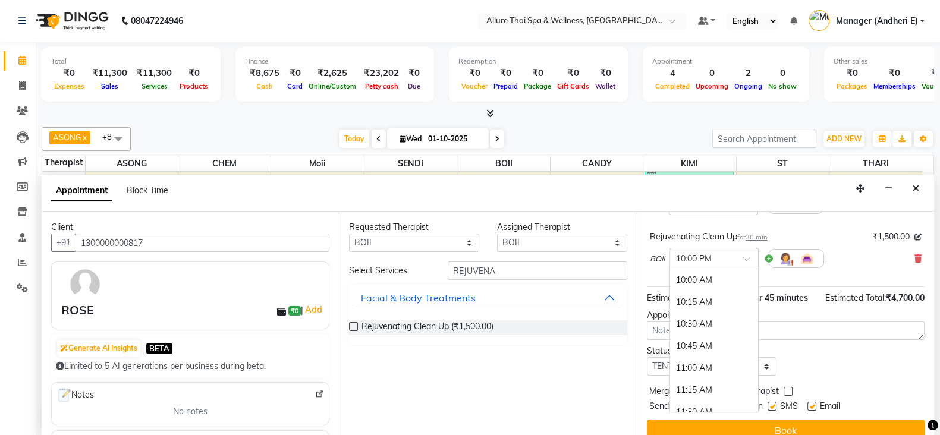
scroll to position [1055, 0]
drag, startPoint x: 719, startPoint y: 322, endPoint x: 741, endPoint y: 309, distance: 25.6
click at [720, 322] on div "10:30 PM" at bounding box center [714, 326] width 88 height 22
click at [751, 256] on span at bounding box center [751, 262] width 15 height 12
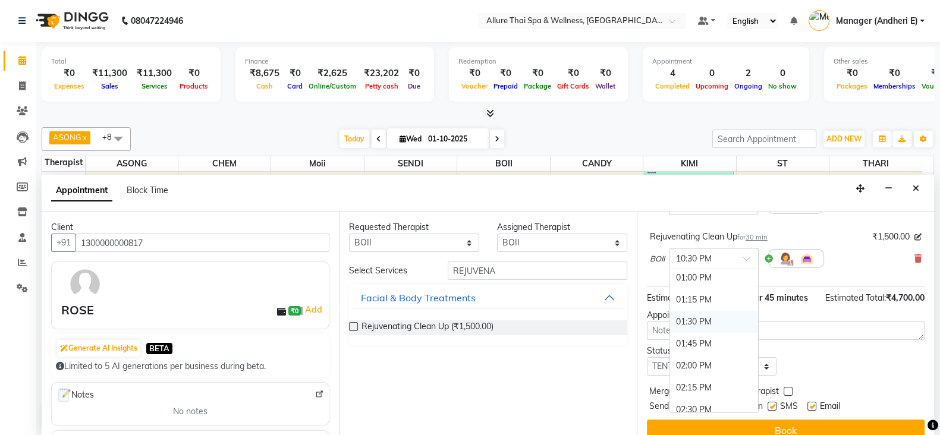
click at [716, 319] on div "01:30 PM" at bounding box center [714, 322] width 88 height 22
drag, startPoint x: 746, startPoint y: 259, endPoint x: 763, endPoint y: 319, distance: 62.9
click at [746, 259] on span at bounding box center [751, 262] width 15 height 12
click at [725, 322] on div "04:45 PM" at bounding box center [714, 329] width 88 height 22
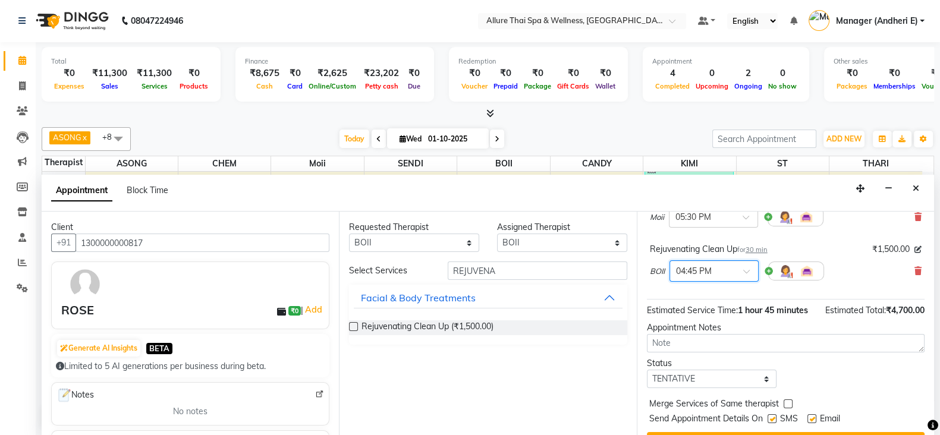
scroll to position [237, 0]
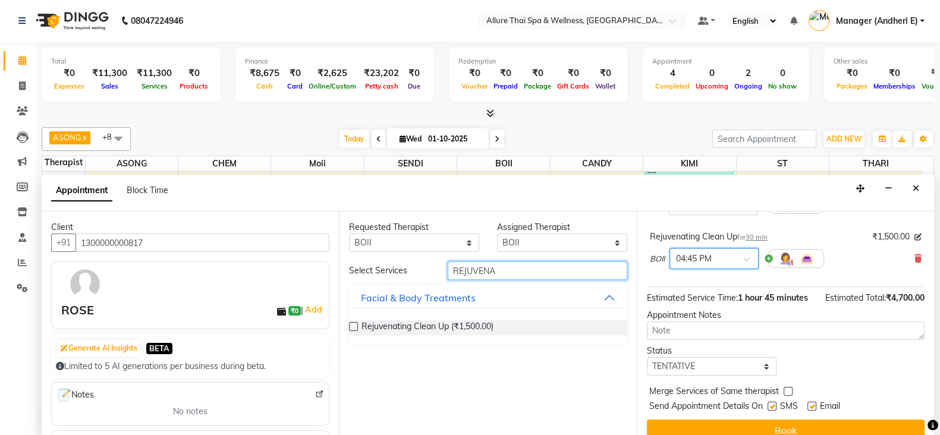
drag, startPoint x: 520, startPoint y: 274, endPoint x: 717, endPoint y: 343, distance: 208.1
click at [520, 275] on input "REJUVENA" at bounding box center [538, 271] width 180 height 18
type input "R"
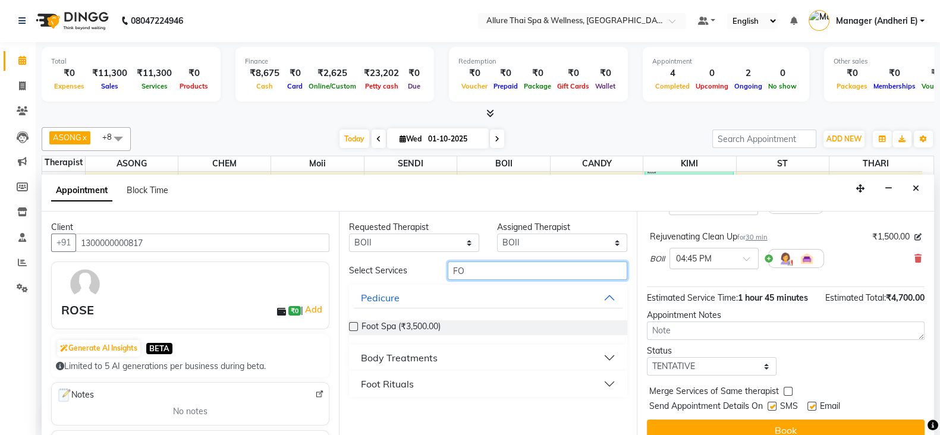
type input "F"
type input "FOOT"
click at [616, 360] on button "Foot Rituals" at bounding box center [488, 357] width 268 height 21
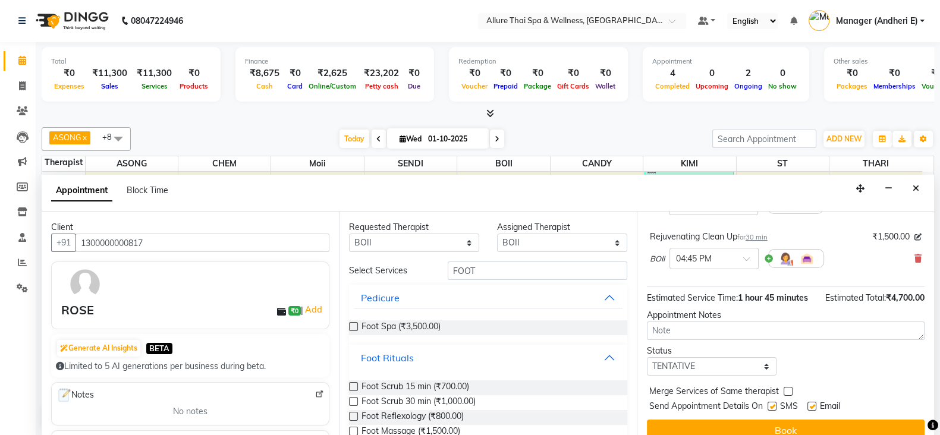
scroll to position [23, 0]
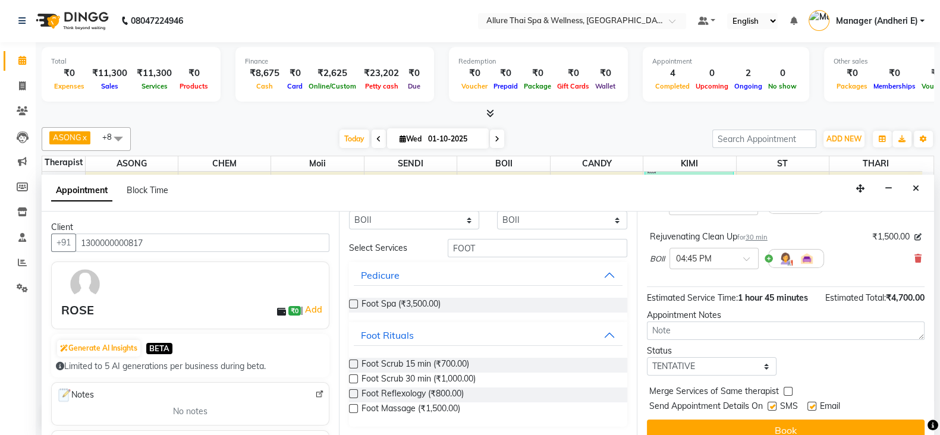
click at [355, 364] on label at bounding box center [353, 364] width 9 height 9
click at [355, 364] on input "checkbox" at bounding box center [353, 366] width 8 height 8
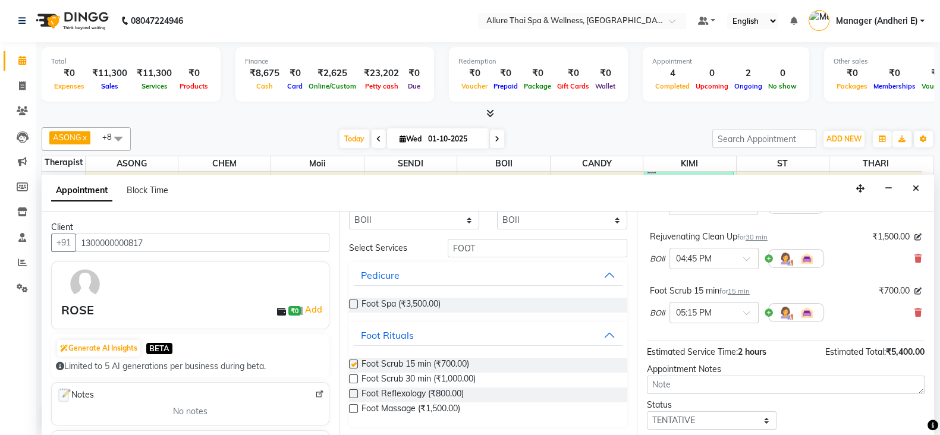
checkbox input "false"
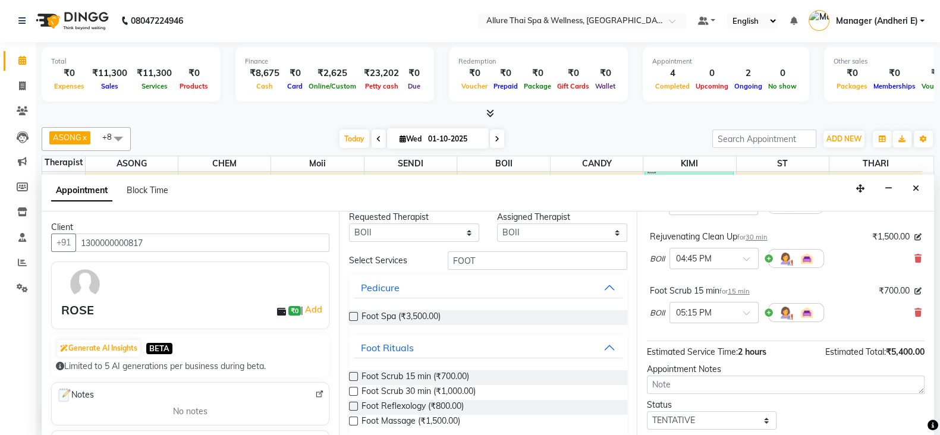
scroll to position [0, 0]
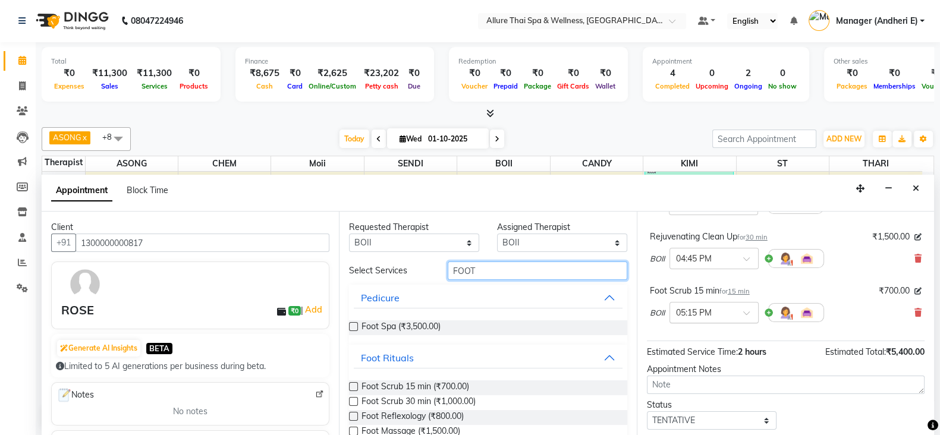
drag, startPoint x: 542, startPoint y: 272, endPoint x: 699, endPoint y: 318, distance: 163.6
click at [542, 273] on input "FOOT" at bounding box center [538, 271] width 180 height 18
type input "F"
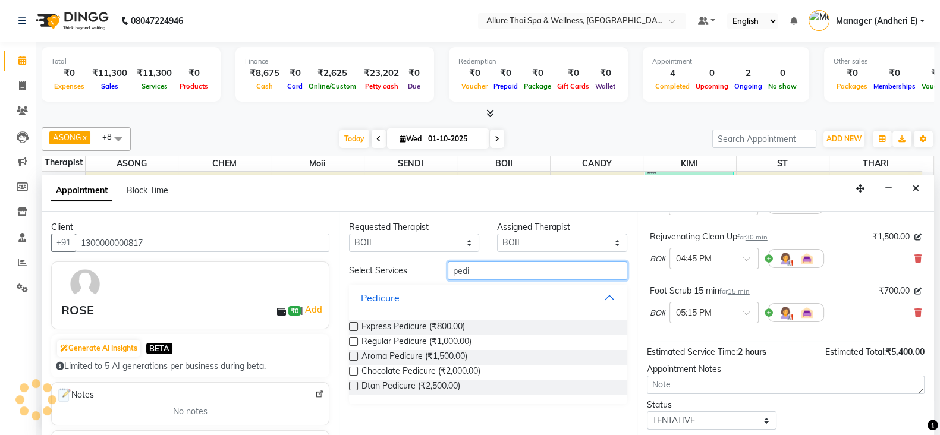
type input "pedi"
click at [352, 341] on label at bounding box center [353, 341] width 9 height 9
click at [352, 341] on input "checkbox" at bounding box center [353, 343] width 8 height 8
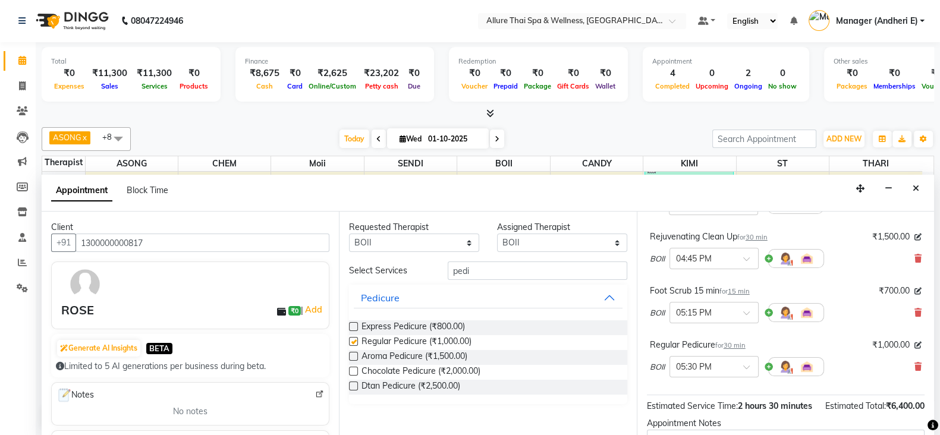
checkbox input "false"
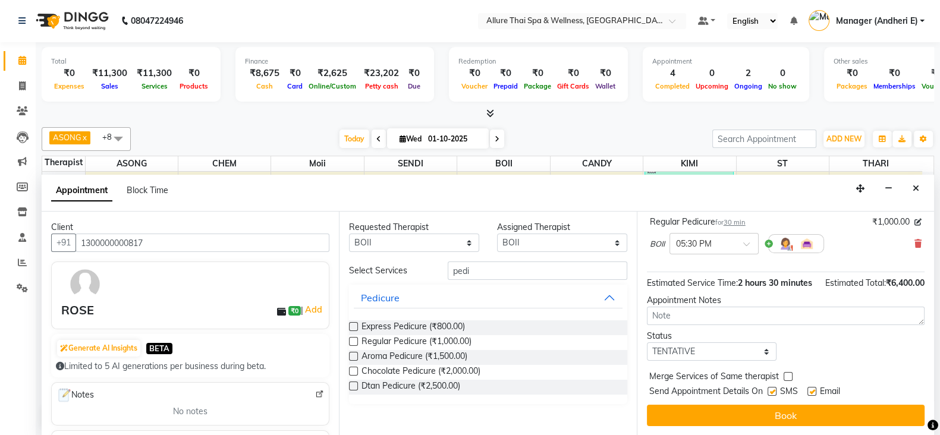
scroll to position [372, 0]
click at [770, 393] on label at bounding box center [772, 391] width 9 height 9
click at [770, 393] on input "checkbox" at bounding box center [772, 393] width 8 height 8
click at [771, 391] on label at bounding box center [772, 391] width 9 height 9
click at [771, 391] on input "checkbox" at bounding box center [772, 393] width 8 height 8
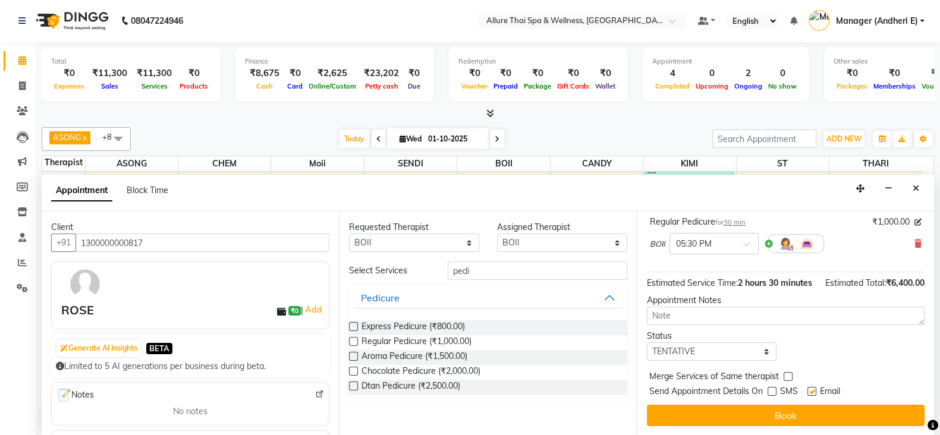
checkbox input "true"
click at [808, 391] on label at bounding box center [812, 391] width 9 height 9
click at [808, 391] on input "checkbox" at bounding box center [812, 393] width 8 height 8
click at [808, 391] on label at bounding box center [812, 391] width 9 height 9
click at [808, 391] on input "checkbox" at bounding box center [812, 393] width 8 height 8
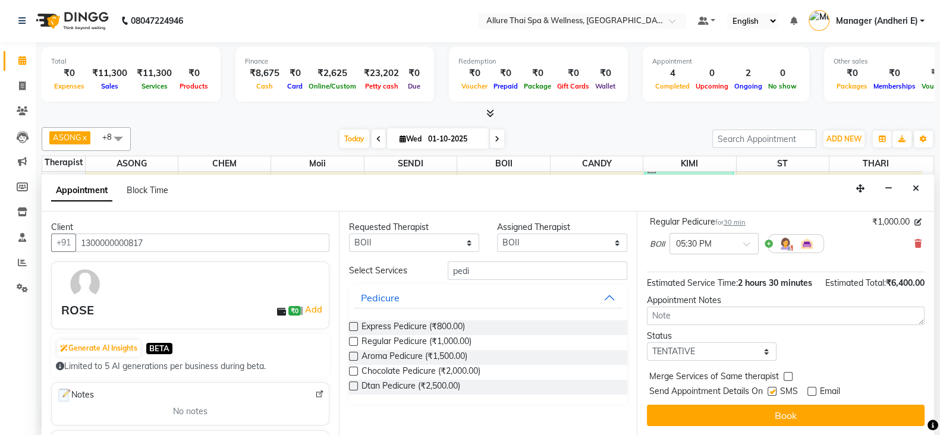
checkbox input "true"
click at [757, 355] on select "Select TENTATIVE CONFIRM CHECK-IN UPCOMING" at bounding box center [712, 352] width 130 height 18
select select "check-in"
click at [647, 343] on select "Select TENTATIVE CONFIRM CHECK-IN UPCOMING" at bounding box center [712, 352] width 130 height 18
click at [776, 391] on label at bounding box center [772, 391] width 9 height 9
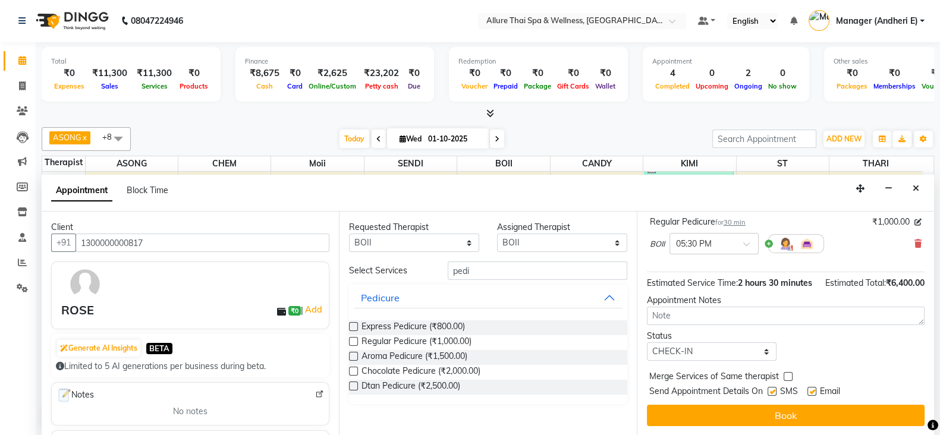
click at [776, 391] on input "checkbox" at bounding box center [772, 393] width 8 height 8
checkbox input "false"
click at [811, 391] on label at bounding box center [812, 391] width 9 height 9
click at [811, 391] on input "checkbox" at bounding box center [812, 393] width 8 height 8
checkbox input "false"
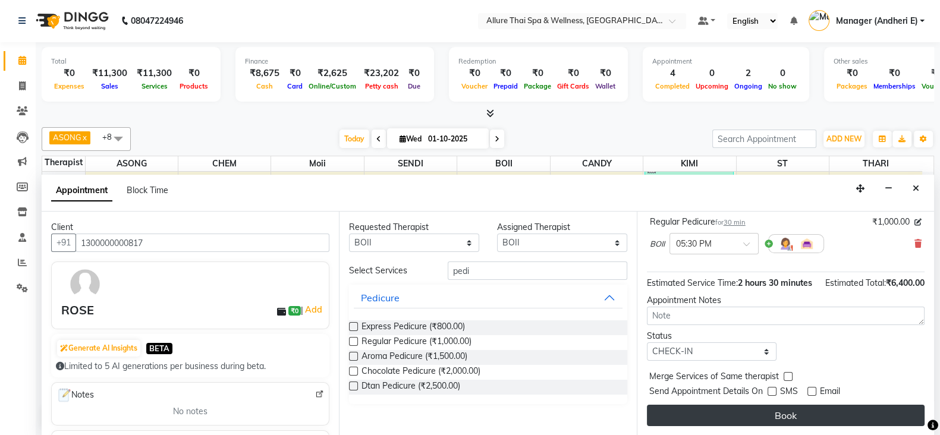
click at [822, 415] on button "Book" at bounding box center [786, 415] width 278 height 21
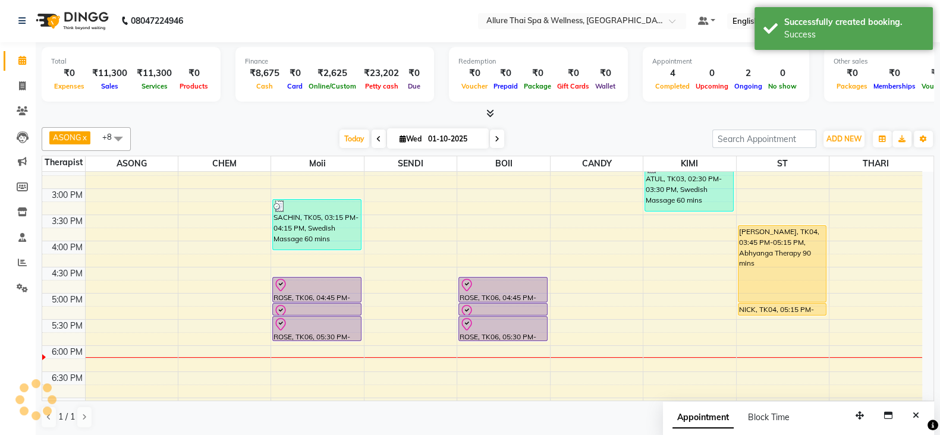
scroll to position [0, 0]
click at [387, 282] on div "9:00 AM 9:30 AM 10:00 AM 10:30 AM 11:00 AM 11:30 AM 12:00 PM 12:30 PM 1:00 PM 1…" at bounding box center [482, 268] width 880 height 785
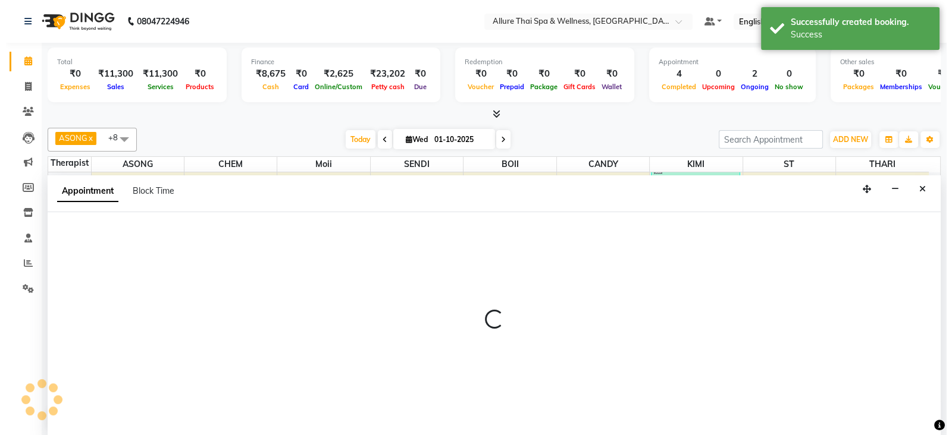
scroll to position [1, 0]
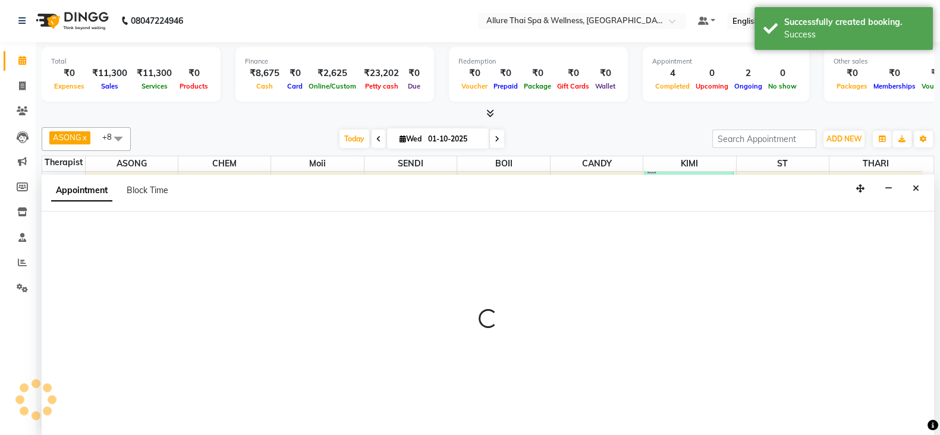
select select "66739"
select select "1005"
select select "tentative"
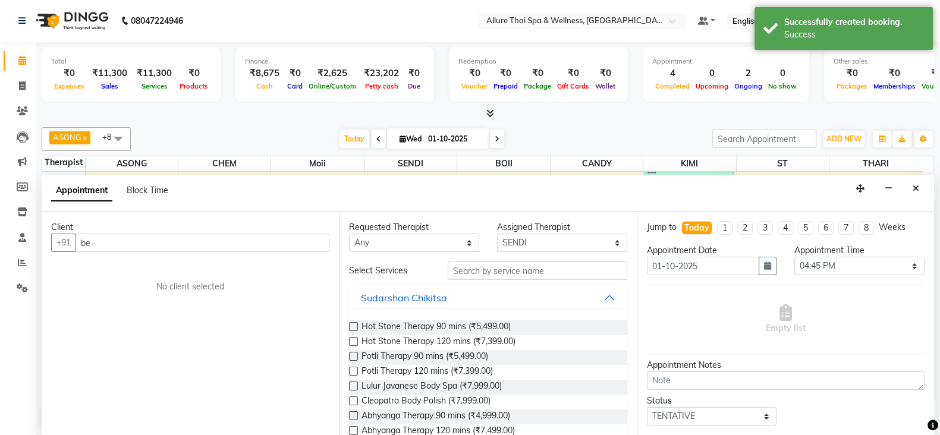
type input "b"
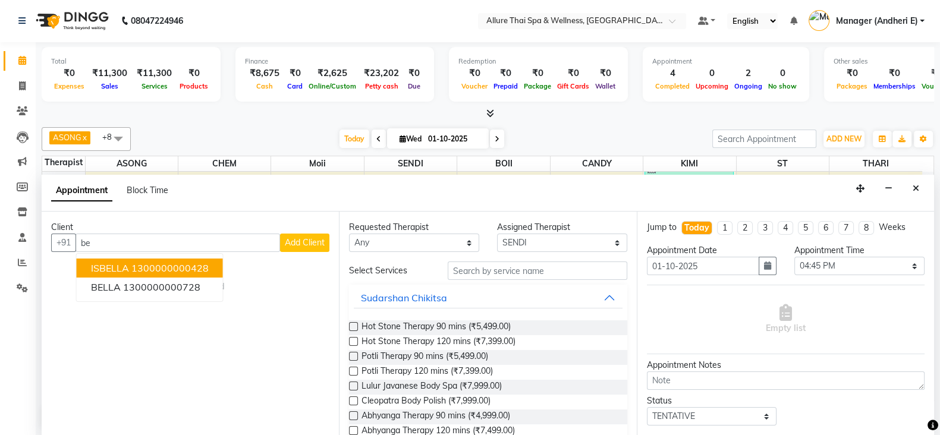
type input "b"
type input "i"
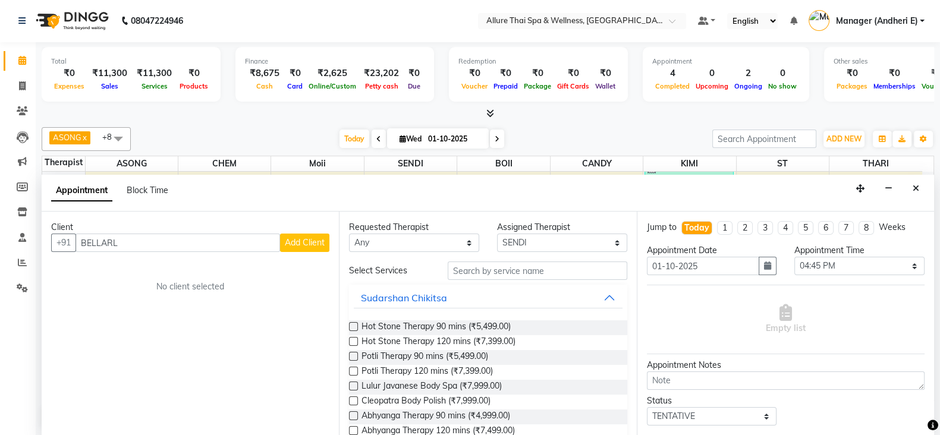
type input "BELLARL"
click at [306, 240] on span "Add Client" at bounding box center [305, 242] width 40 height 11
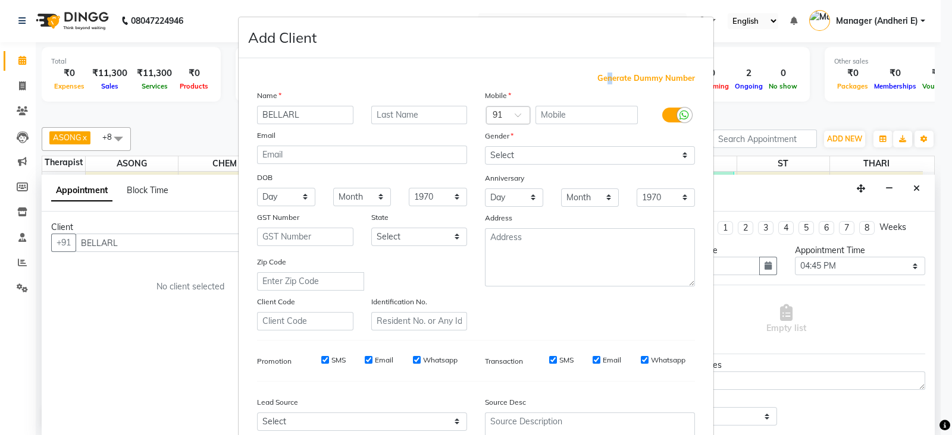
drag, startPoint x: 606, startPoint y: 74, endPoint x: 657, endPoint y: 122, distance: 70.7
click at [606, 76] on span "Generate Dummy Number" at bounding box center [646, 79] width 98 height 12
type input "1300000000818"
checkbox input "false"
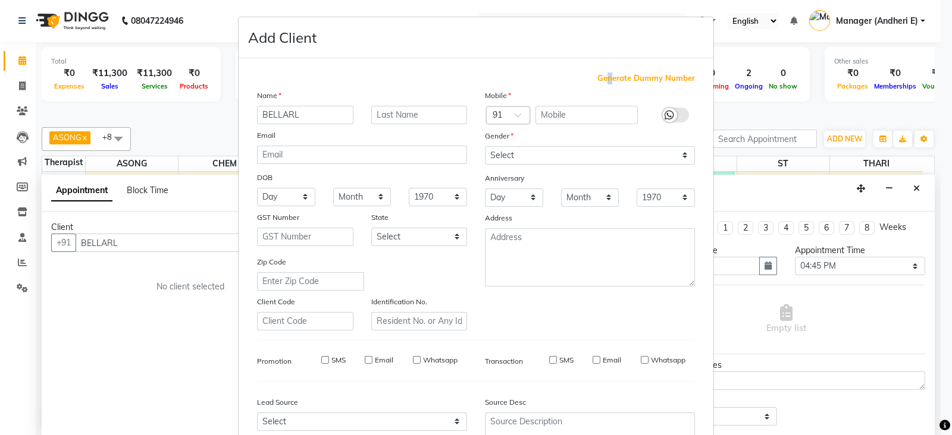
checkbox input "false"
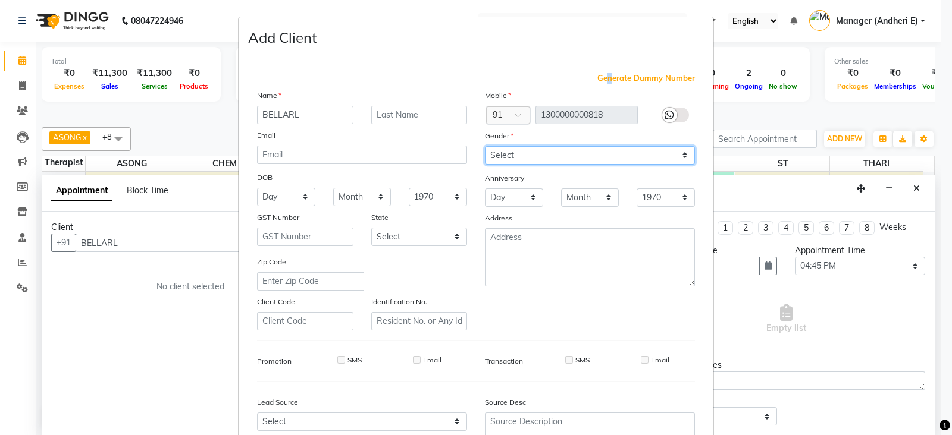
drag, startPoint x: 676, startPoint y: 162, endPoint x: 670, endPoint y: 162, distance: 6.6
click at [676, 161] on select "Select [DEMOGRAPHIC_DATA] [DEMOGRAPHIC_DATA] Other Prefer Not To Say" at bounding box center [590, 155] width 210 height 18
select select "[DEMOGRAPHIC_DATA]"
click at [485, 147] on select "Select [DEMOGRAPHIC_DATA] [DEMOGRAPHIC_DATA] Other Prefer Not To Say" at bounding box center [590, 155] width 210 height 18
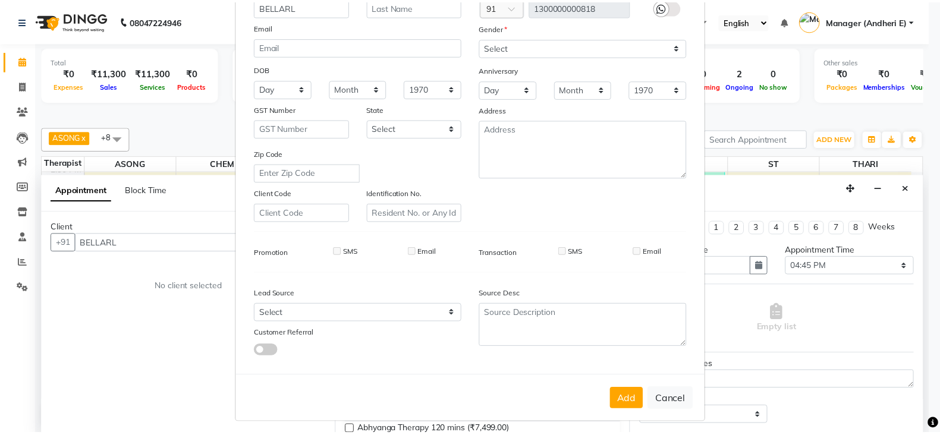
scroll to position [118, 0]
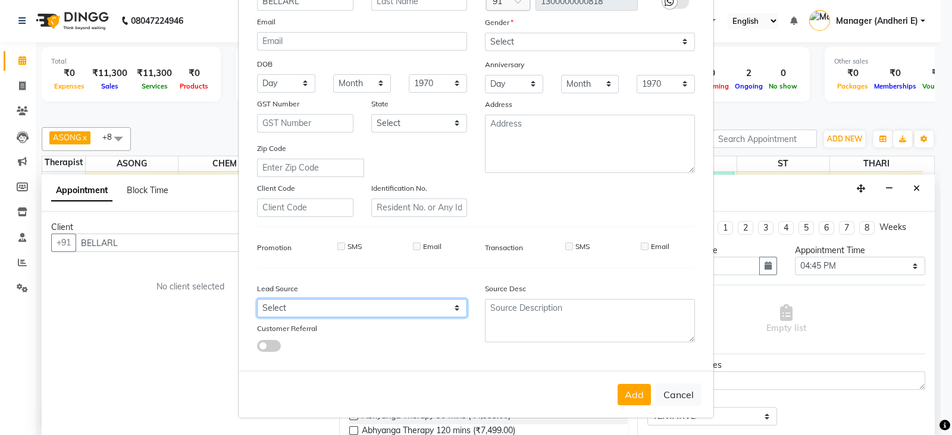
click at [450, 305] on select "Select Walk-in Referral Friend Advertisement Facebook JustDial Google Other Web…" at bounding box center [362, 308] width 210 height 18
select select "55449"
click at [257, 299] on select "Select Walk-in Referral Friend Advertisement Facebook JustDial Google Other Web…" at bounding box center [362, 308] width 210 height 18
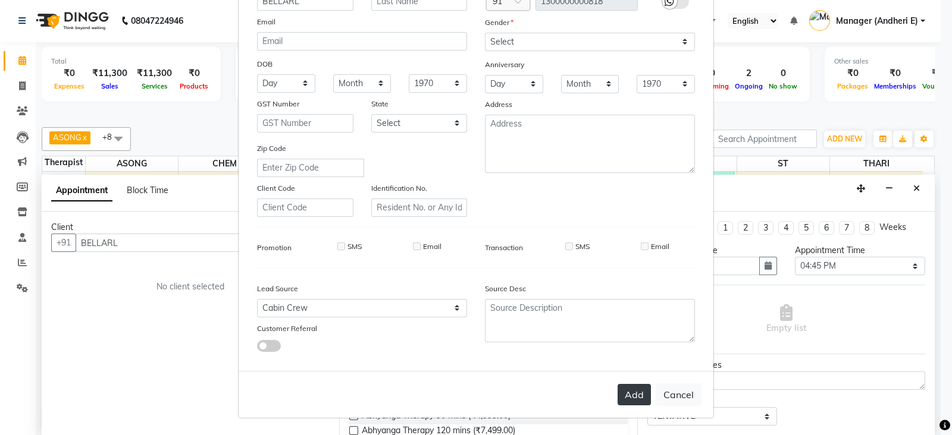
click at [626, 397] on button "Add" at bounding box center [633, 394] width 33 height 21
type input "1300000000818"
select select
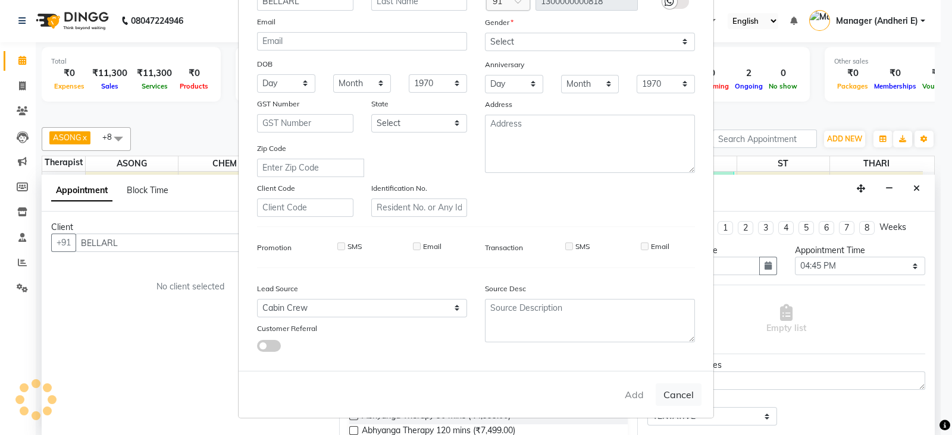
select select
checkbox input "false"
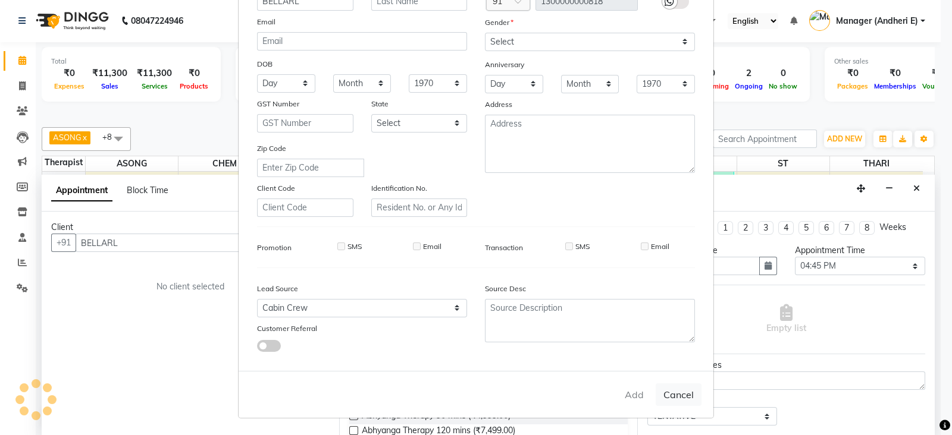
checkbox input "false"
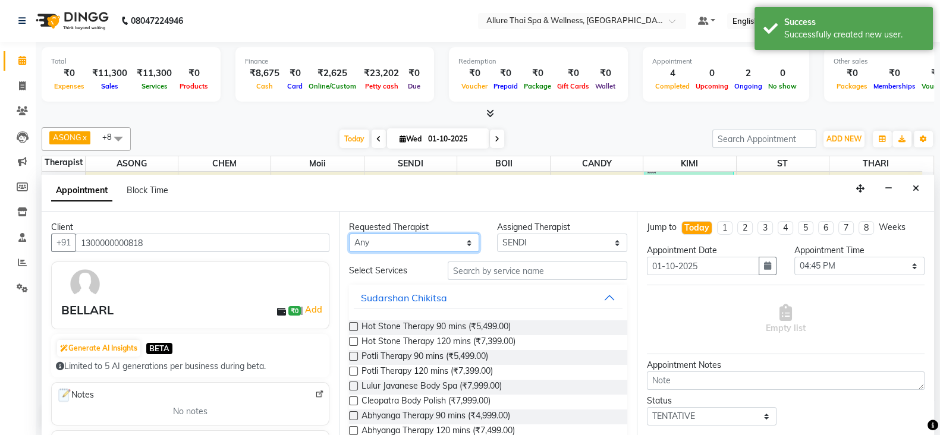
click at [463, 243] on select "Any ASONG [PERSON_NAME] BOII CANDY CHEM [PERSON_NAME] Moii SENDI ST THARI" at bounding box center [414, 243] width 130 height 18
select select "93082"
click at [349, 234] on select "Any ASONG [PERSON_NAME] BOII CANDY CHEM [PERSON_NAME] Moii SENDI ST THARI" at bounding box center [414, 243] width 130 height 18
select select "93082"
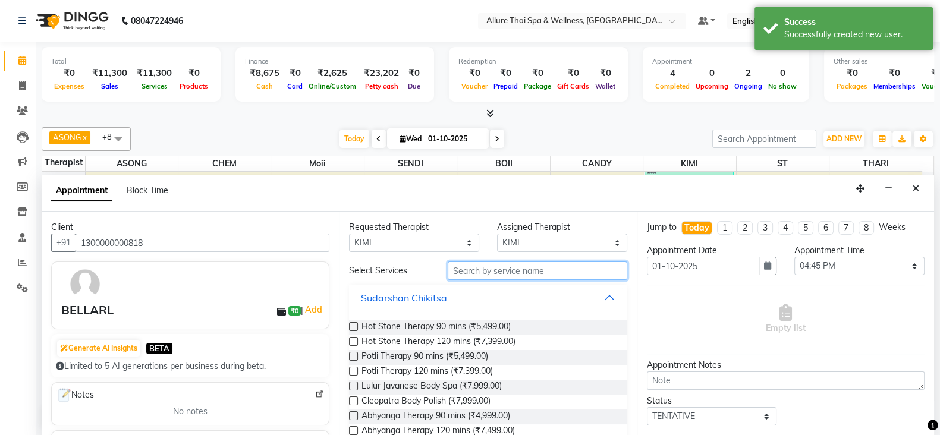
click at [524, 271] on input "text" at bounding box center [538, 271] width 180 height 18
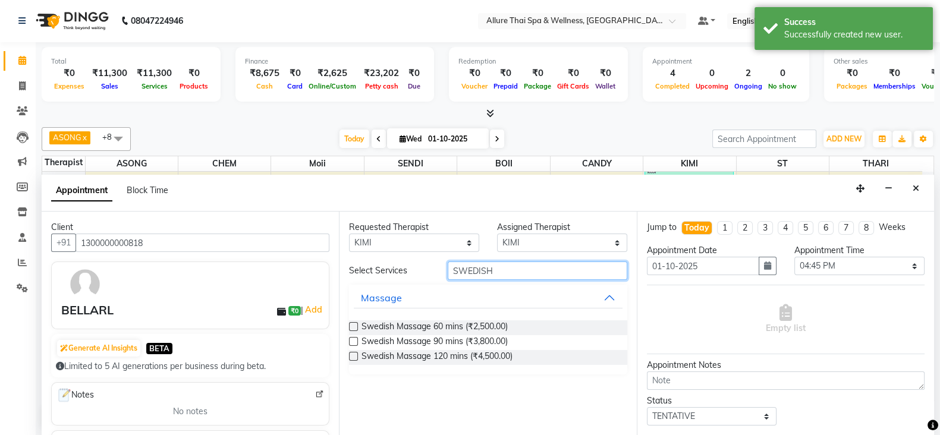
type input "SWEDISH"
click at [355, 328] on label at bounding box center [353, 326] width 9 height 9
click at [355, 328] on input "checkbox" at bounding box center [353, 328] width 8 height 8
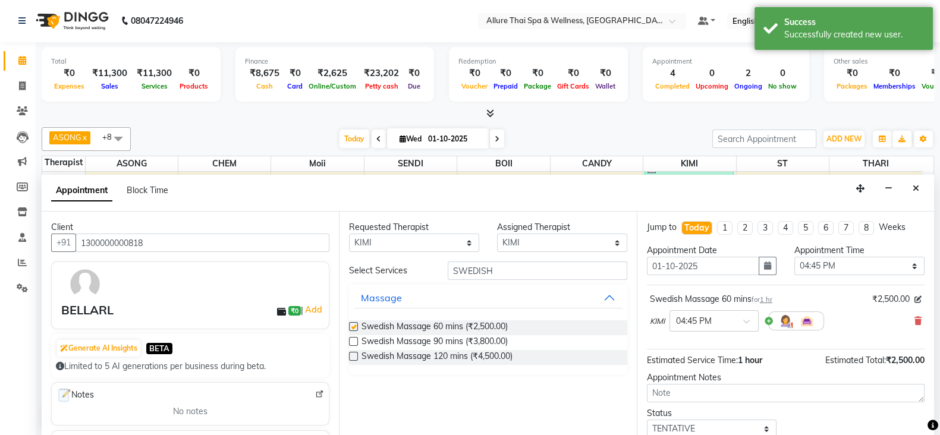
checkbox input "false"
click at [742, 321] on div at bounding box center [714, 320] width 88 height 12
click at [693, 366] on div "05:00 PM" at bounding box center [714, 367] width 88 height 22
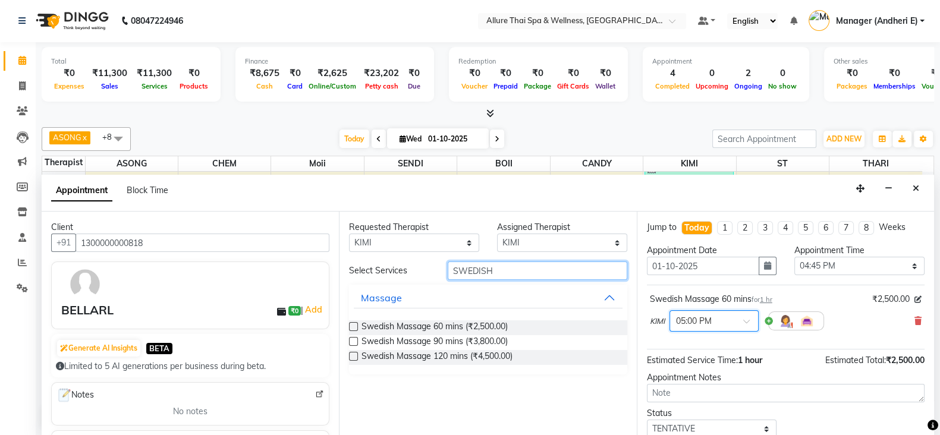
click at [548, 271] on input "SWEDISH" at bounding box center [538, 271] width 180 height 18
type input "S"
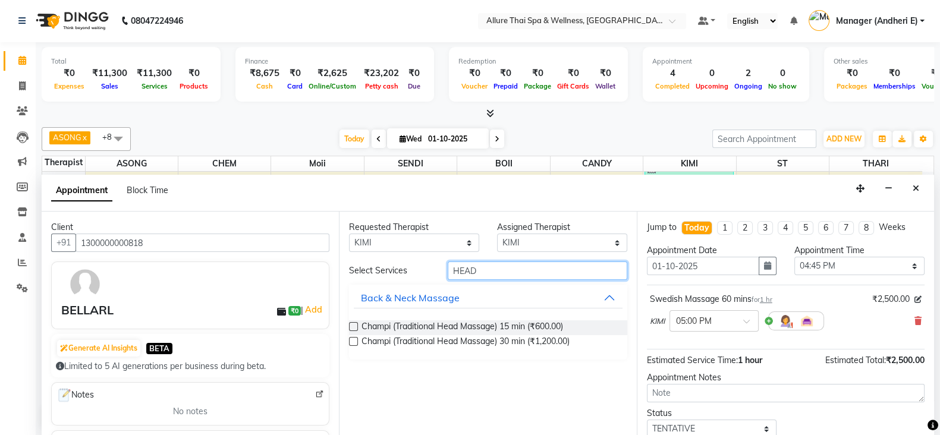
type input "HEAD"
click at [352, 343] on label at bounding box center [353, 341] width 9 height 9
click at [352, 343] on input "checkbox" at bounding box center [353, 343] width 8 height 8
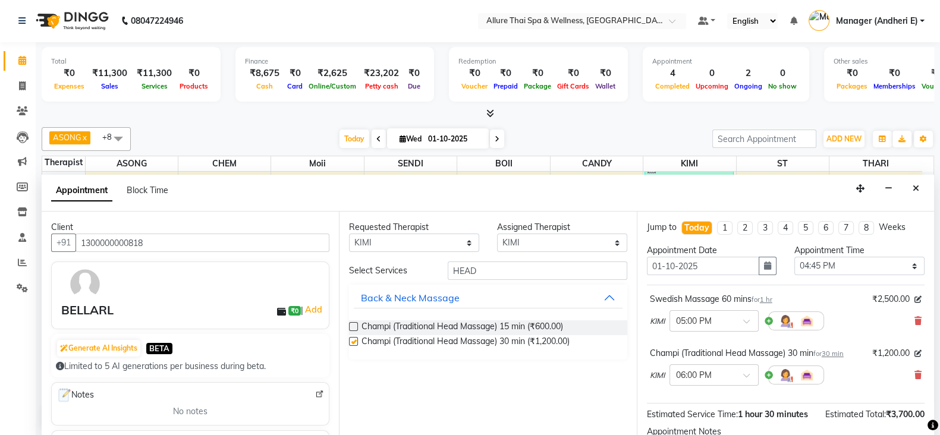
checkbox input "false"
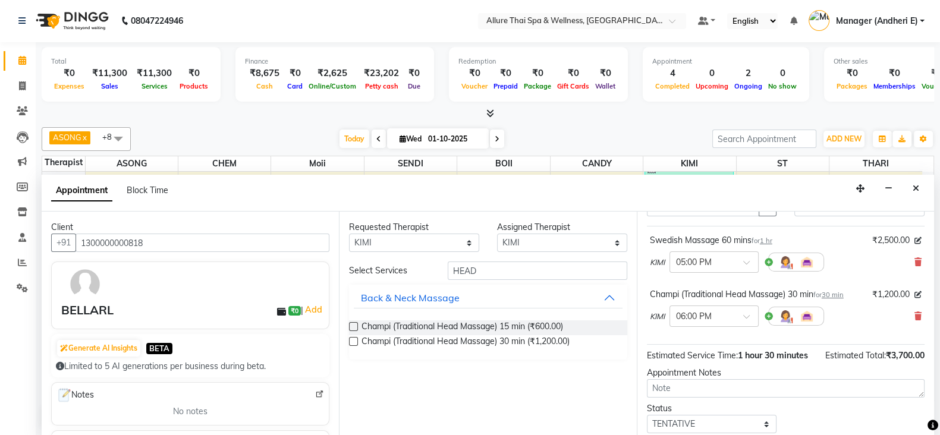
scroll to position [89, 0]
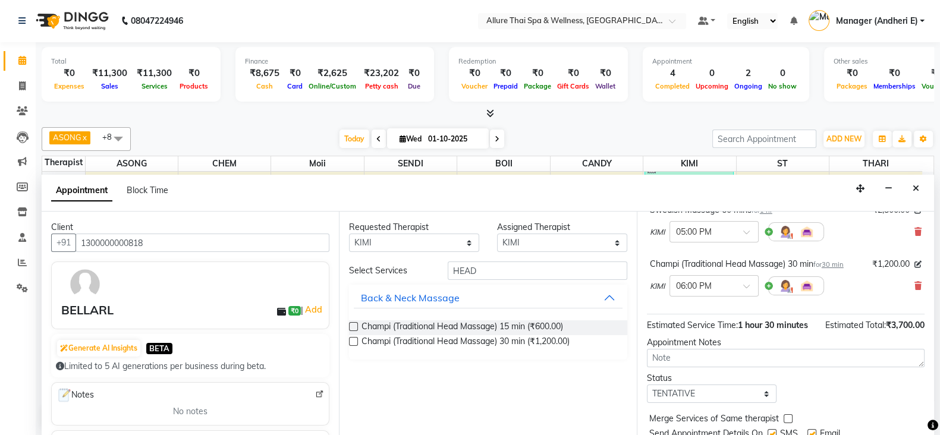
click at [928, 426] on icon at bounding box center [933, 426] width 11 height 11
click at [842, 402] on div "Status Select TENTATIVE CONFIRM CHECK-IN UPCOMING" at bounding box center [786, 387] width 296 height 31
click at [846, 403] on div "Status Select TENTATIVE CONFIRM CHECK-IN UPCOMING" at bounding box center [786, 387] width 296 height 31
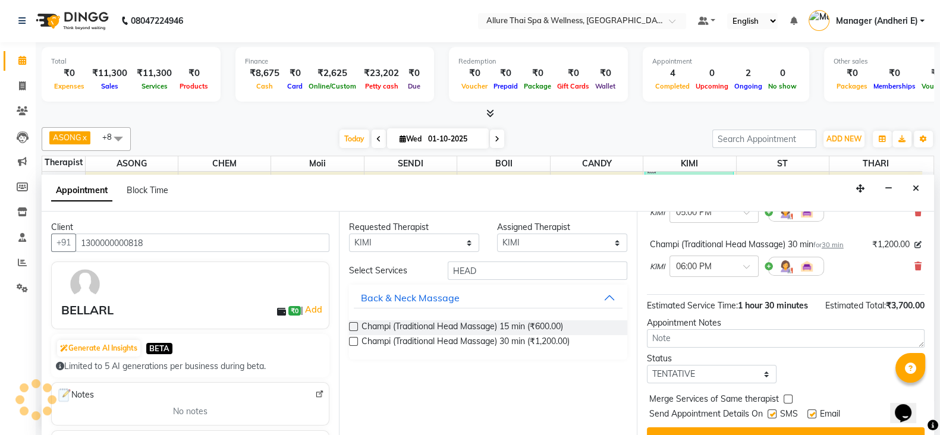
scroll to position [118, 0]
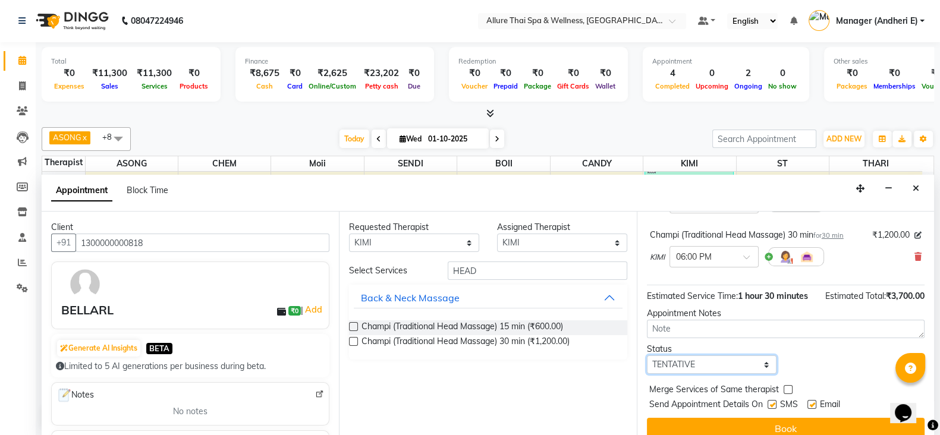
click at [764, 374] on select "Select TENTATIVE CONFIRM CHECK-IN UPCOMING" at bounding box center [712, 365] width 130 height 18
select select "check-in"
click at [647, 366] on select "Select TENTATIVE CONFIRM CHECK-IN UPCOMING" at bounding box center [712, 365] width 130 height 18
drag, startPoint x: 769, startPoint y: 413, endPoint x: 773, endPoint y: 422, distance: 10.1
click at [769, 409] on label at bounding box center [772, 404] width 9 height 9
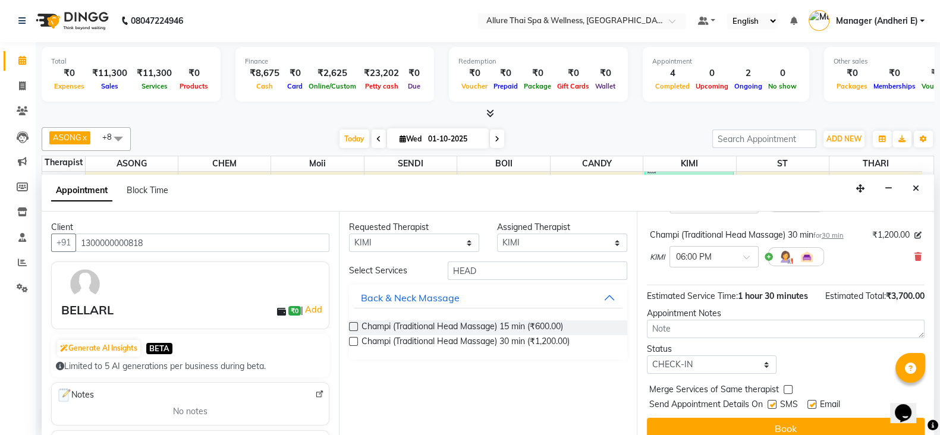
click at [769, 410] on input "checkbox" at bounding box center [772, 406] width 8 height 8
checkbox input "false"
drag, startPoint x: 812, startPoint y: 416, endPoint x: 839, endPoint y: 420, distance: 27.6
click at [812, 409] on label at bounding box center [812, 404] width 9 height 9
click at [812, 410] on input "checkbox" at bounding box center [812, 406] width 8 height 8
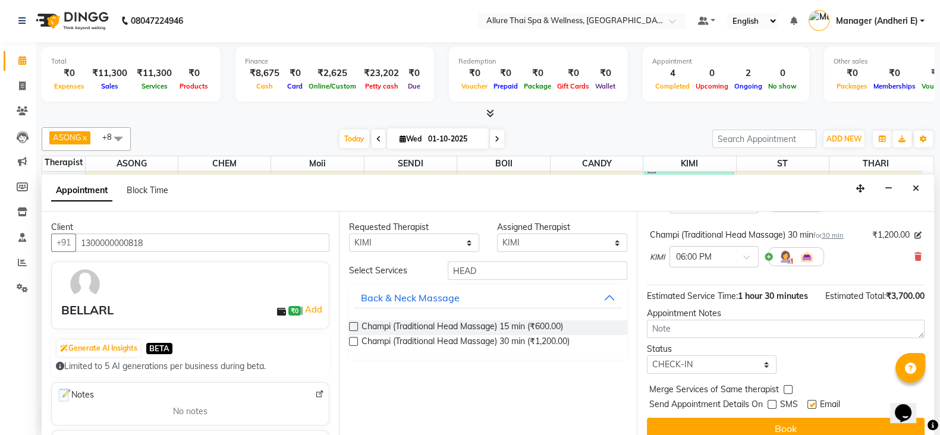
checkbox input "false"
click at [929, 429] on icon at bounding box center [933, 426] width 11 height 11
click at [933, 429] on icon at bounding box center [933, 426] width 11 height 11
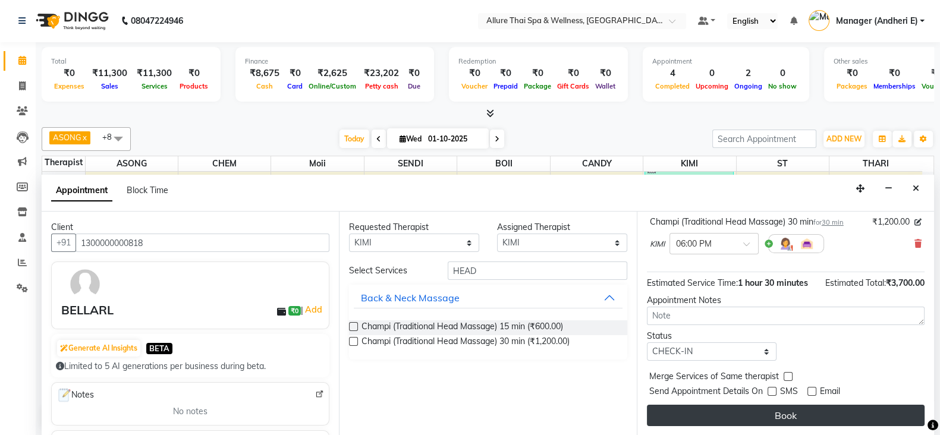
click at [860, 418] on button "Book" at bounding box center [786, 415] width 278 height 21
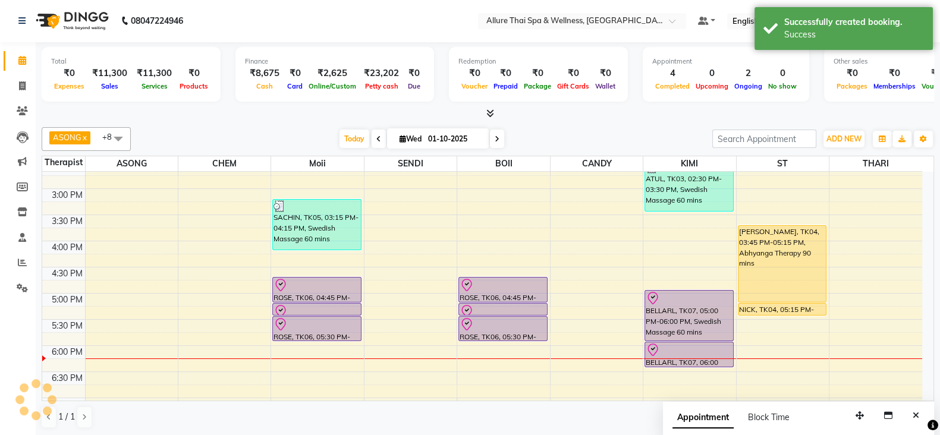
scroll to position [0, 0]
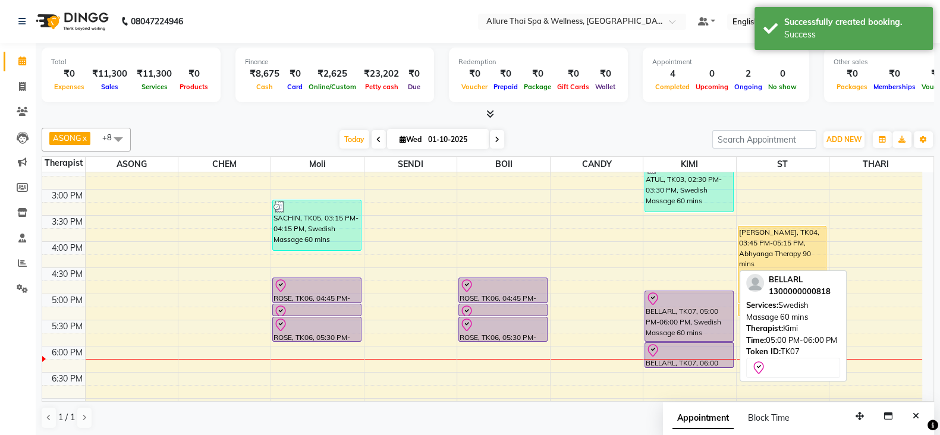
click at [698, 292] on div at bounding box center [689, 299] width 87 height 14
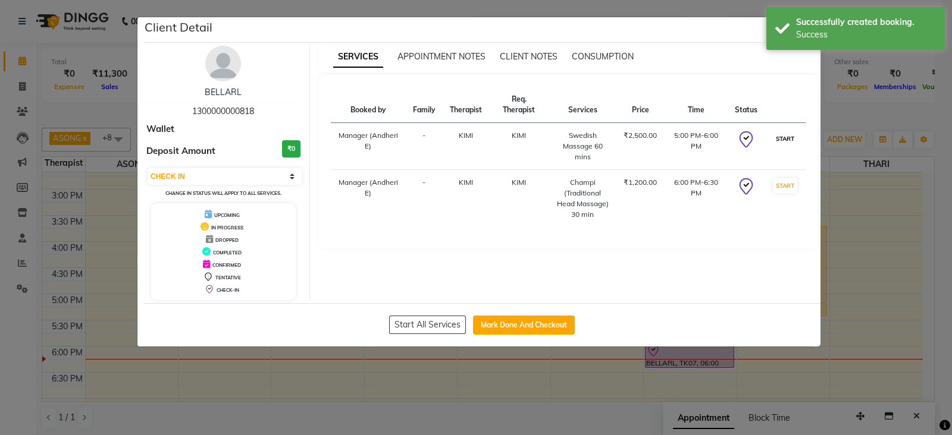
click at [780, 139] on button "START" at bounding box center [785, 138] width 24 height 15
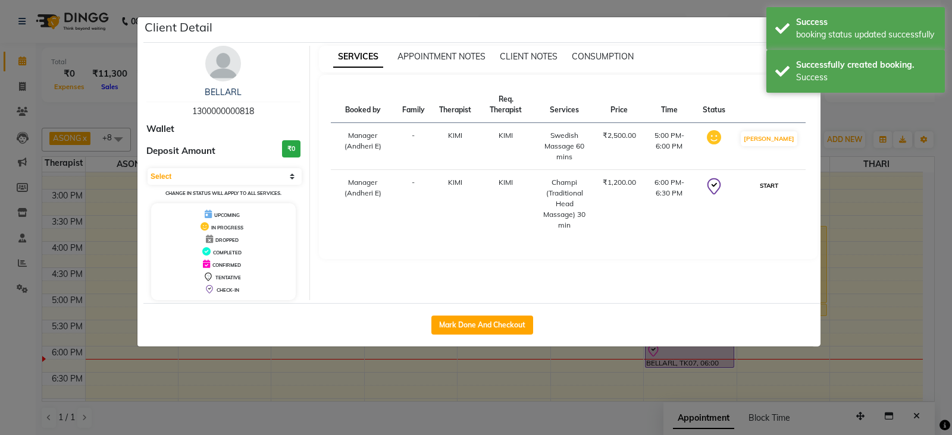
click at [781, 190] on button "START" at bounding box center [769, 185] width 24 height 15
select select "1"
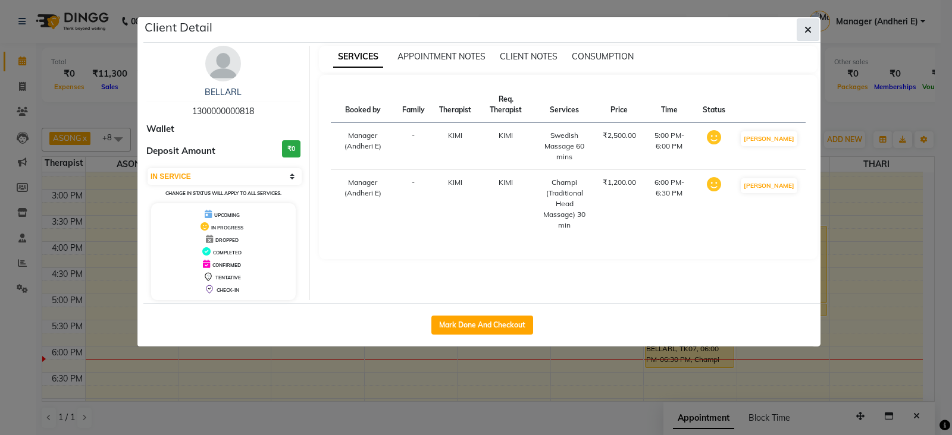
click at [803, 28] on button "button" at bounding box center [807, 29] width 23 height 23
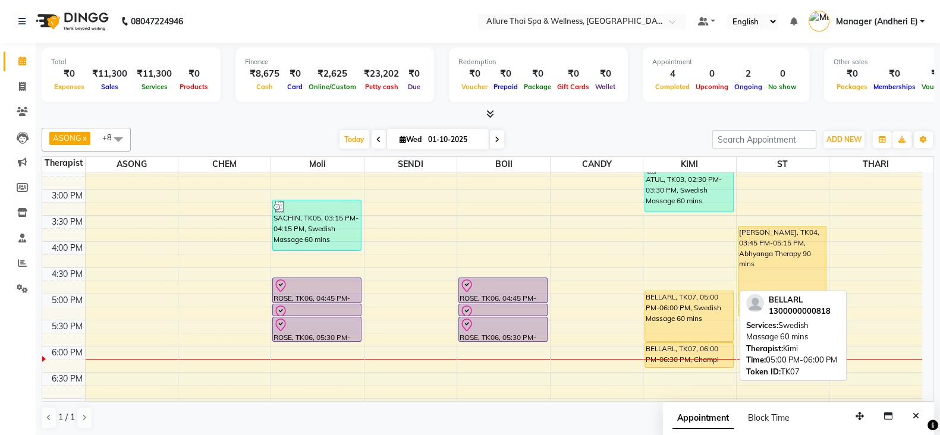
click at [672, 322] on div "BELLARL, TK07, 05:00 PM-06:00 PM, Swedish Massage 60 mins" at bounding box center [689, 316] width 88 height 50
select select "1"
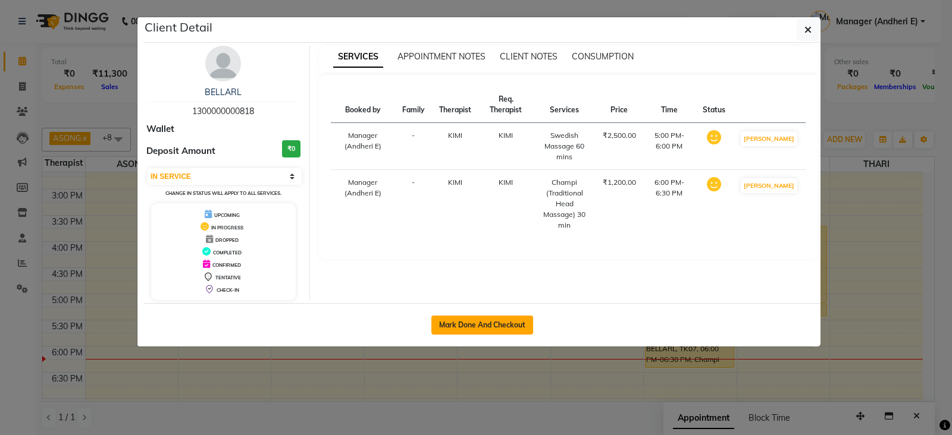
click at [478, 322] on button "Mark Done And Checkout" at bounding box center [482, 325] width 102 height 19
select select "service"
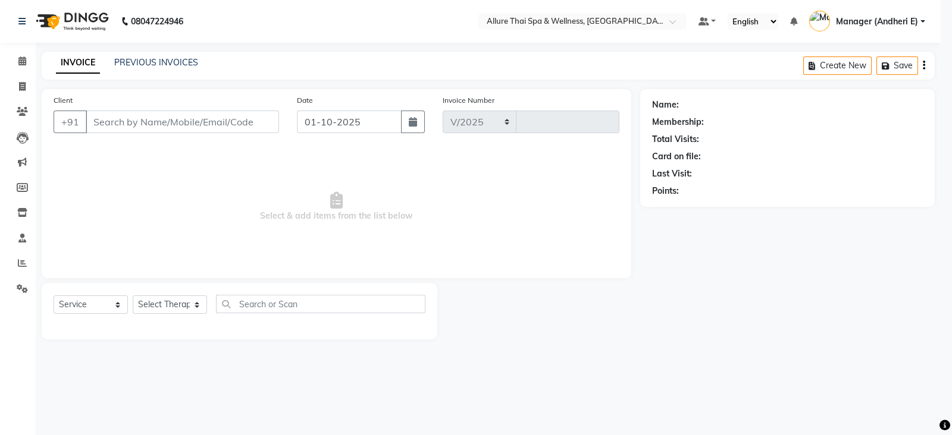
select select "6826"
type input "2322"
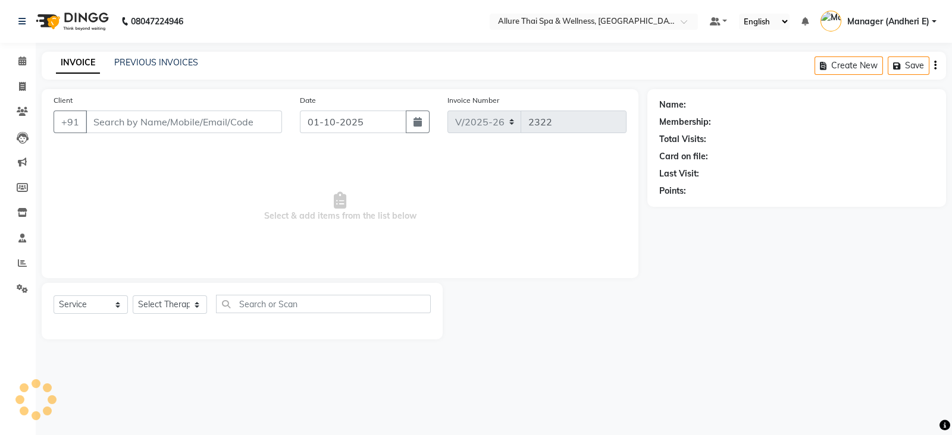
type input "1300000000818"
select select "93082"
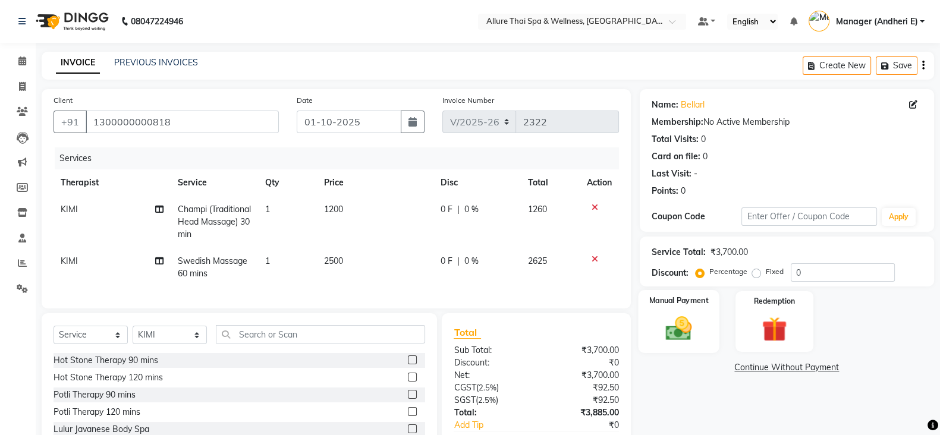
click at [694, 328] on img at bounding box center [679, 328] width 42 height 30
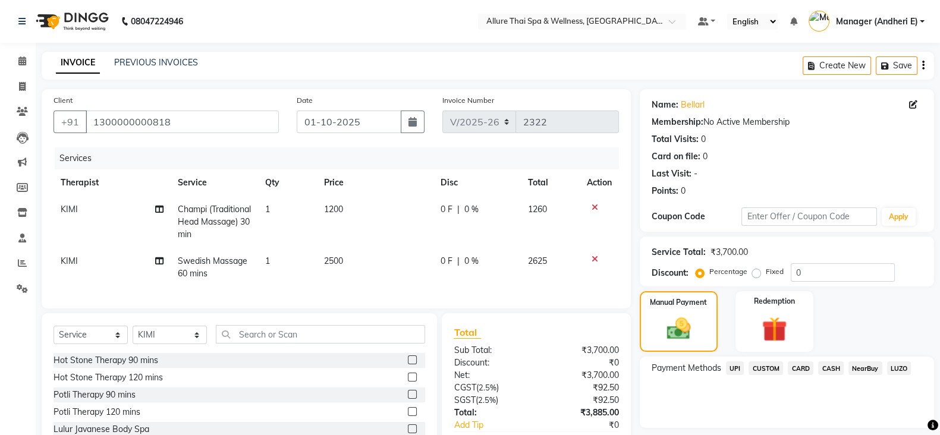
click at [830, 371] on span "CASH" at bounding box center [831, 369] width 26 height 14
click at [801, 369] on span "CARD" at bounding box center [801, 369] width 26 height 14
click at [832, 368] on span "CASH" at bounding box center [831, 369] width 26 height 14
click at [801, 368] on span "CARD" at bounding box center [801, 369] width 26 height 14
click at [826, 373] on span "CASH" at bounding box center [831, 369] width 26 height 14
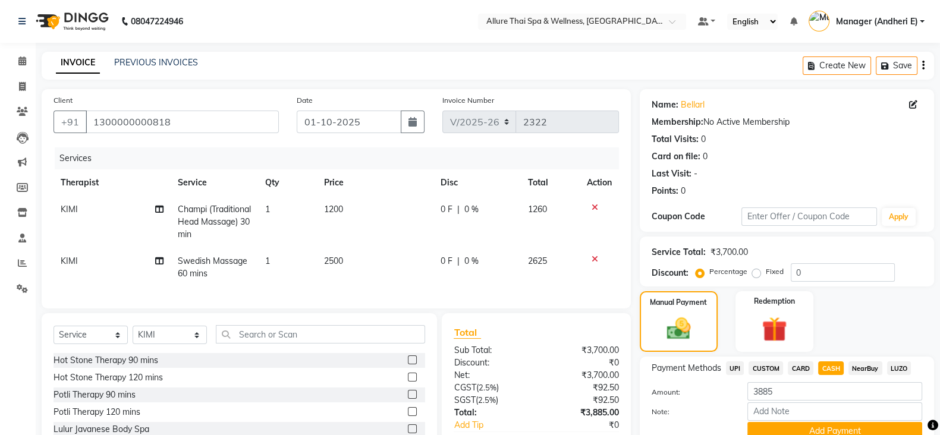
click at [724, 369] on div "UPI" at bounding box center [733, 370] width 23 height 16
click at [727, 369] on span "UPI" at bounding box center [735, 369] width 18 height 14
click at [829, 370] on span "CASH" at bounding box center [831, 369] width 26 height 14
click at [733, 370] on span "UPI" at bounding box center [735, 369] width 18 height 14
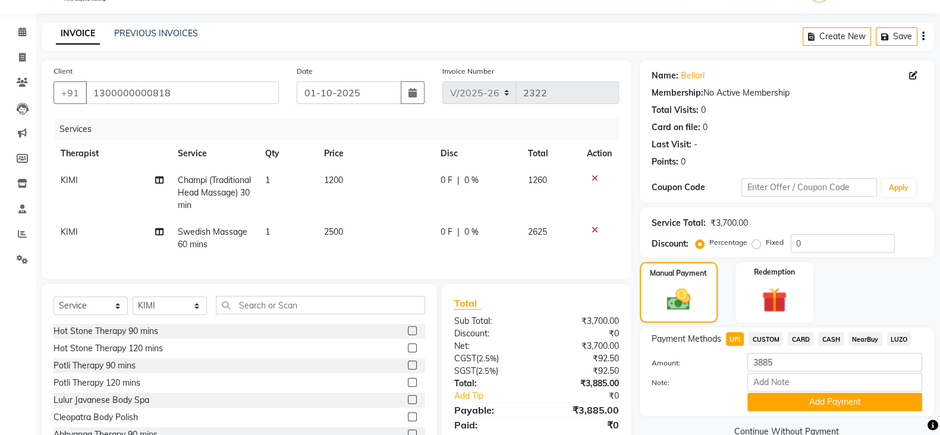
scroll to position [59, 0]
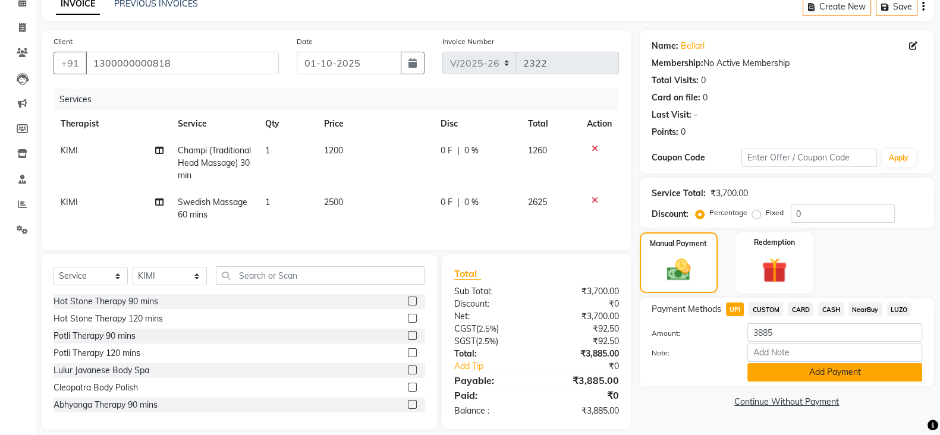
click at [883, 380] on button "Add Payment" at bounding box center [835, 372] width 175 height 18
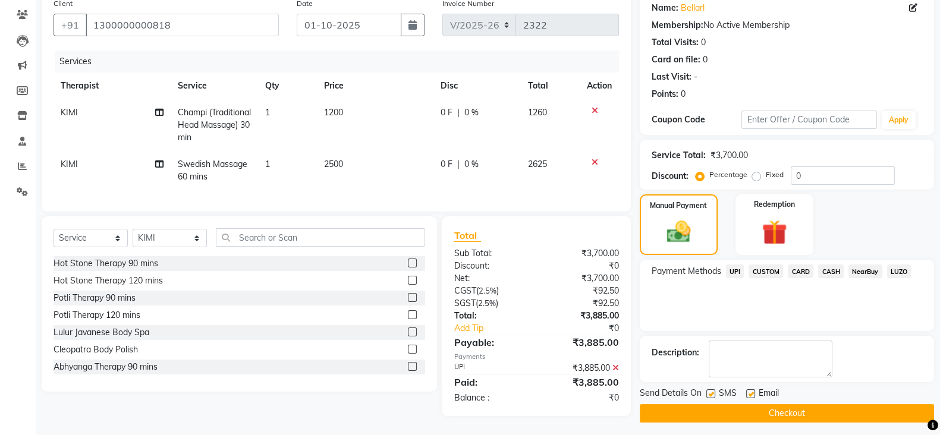
scroll to position [107, 0]
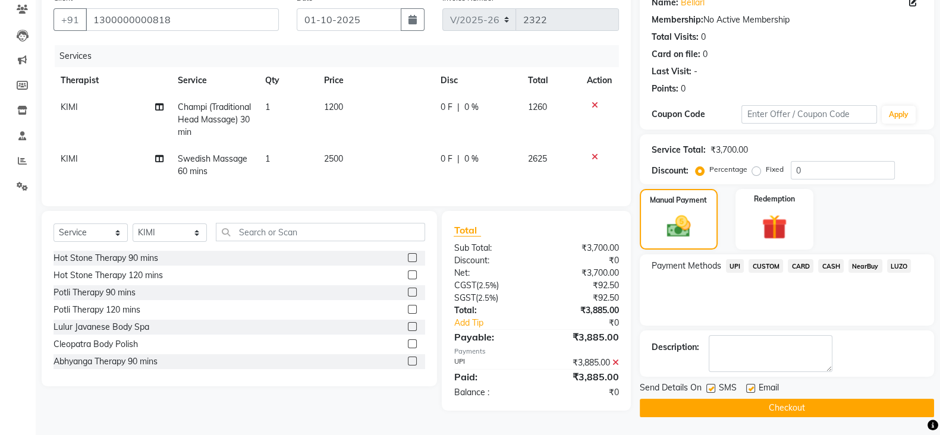
click at [715, 385] on div "SMS" at bounding box center [727, 389] width 40 height 15
click at [714, 385] on label at bounding box center [711, 388] width 9 height 9
click at [714, 385] on input "checkbox" at bounding box center [711, 389] width 8 height 8
checkbox input "false"
click at [749, 385] on label at bounding box center [750, 388] width 9 height 9
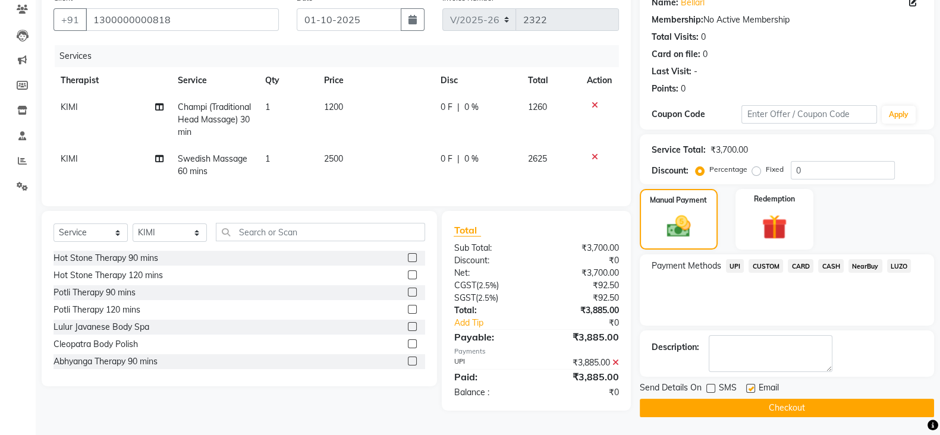
click at [749, 385] on input "checkbox" at bounding box center [750, 389] width 8 height 8
checkbox input "false"
click at [749, 402] on button "Checkout" at bounding box center [787, 408] width 294 height 18
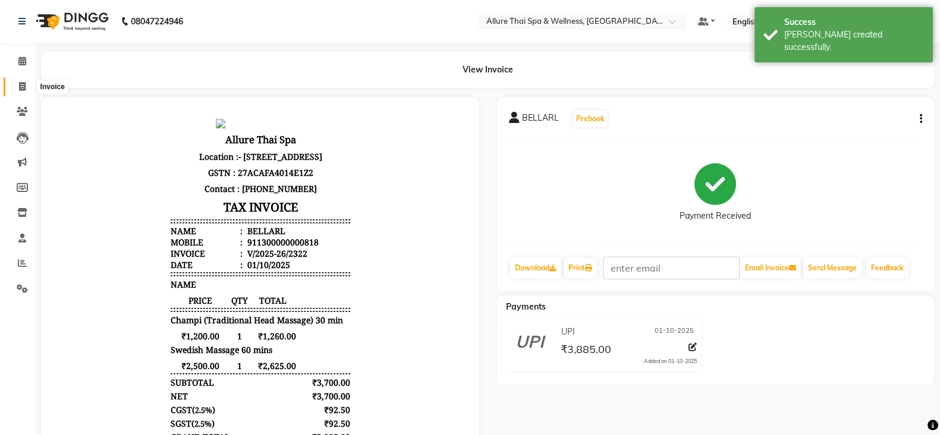
click at [23, 84] on icon at bounding box center [22, 86] width 7 height 9
select select "6826"
select select "service"
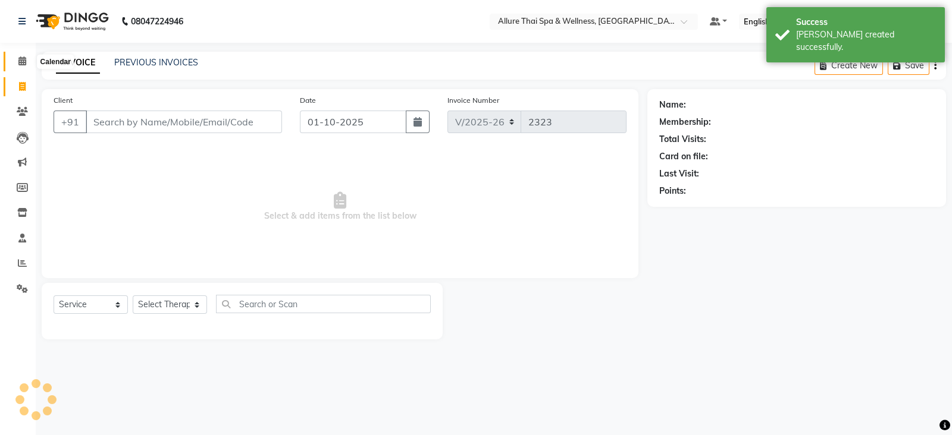
drag, startPoint x: 22, startPoint y: 58, endPoint x: 0, endPoint y: 81, distance: 32.4
click at [22, 58] on icon at bounding box center [22, 61] width 8 height 9
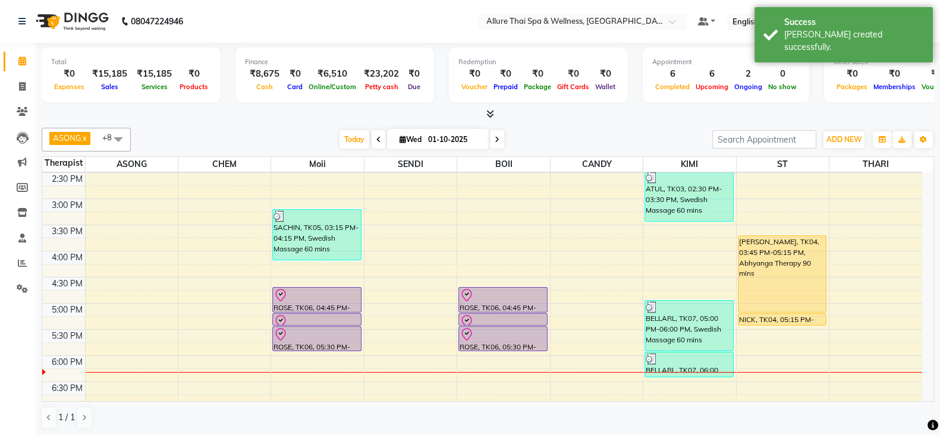
scroll to position [317, 0]
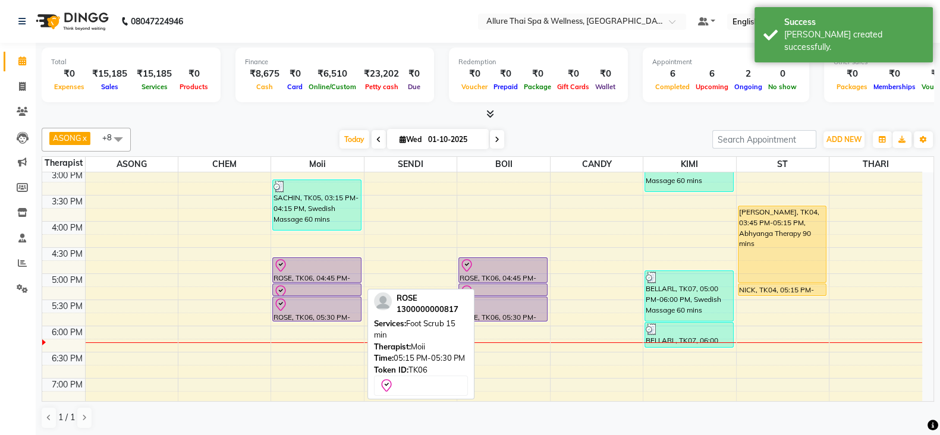
click at [325, 284] on div "ROSE, TK06, 05:15 PM-05:30 PM, Foot Scrub 15 min" at bounding box center [317, 289] width 88 height 11
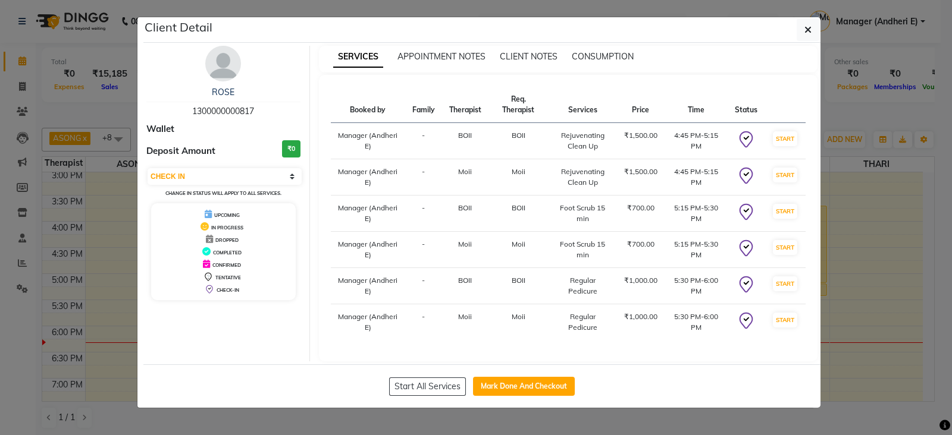
click at [777, 151] on td "START" at bounding box center [784, 141] width 41 height 36
click at [787, 174] on button "START" at bounding box center [785, 175] width 24 height 15
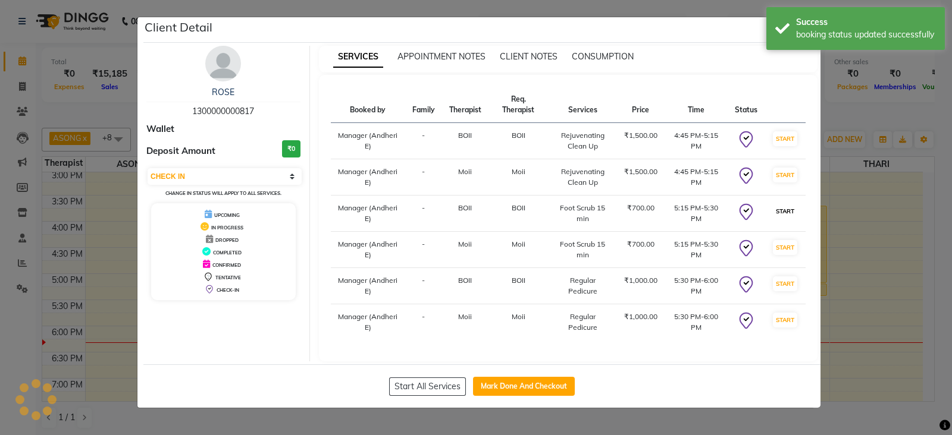
click at [784, 206] on button "START" at bounding box center [785, 211] width 24 height 15
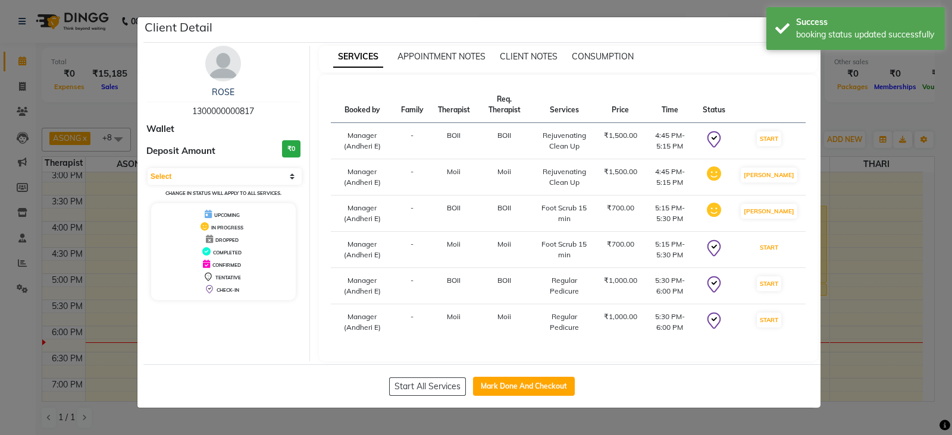
drag, startPoint x: 788, startPoint y: 252, endPoint x: 789, endPoint y: 269, distance: 17.9
click at [781, 252] on button "START" at bounding box center [769, 247] width 24 height 15
click at [771, 140] on button "START" at bounding box center [769, 138] width 24 height 15
click at [773, 291] on button "START" at bounding box center [769, 284] width 24 height 15
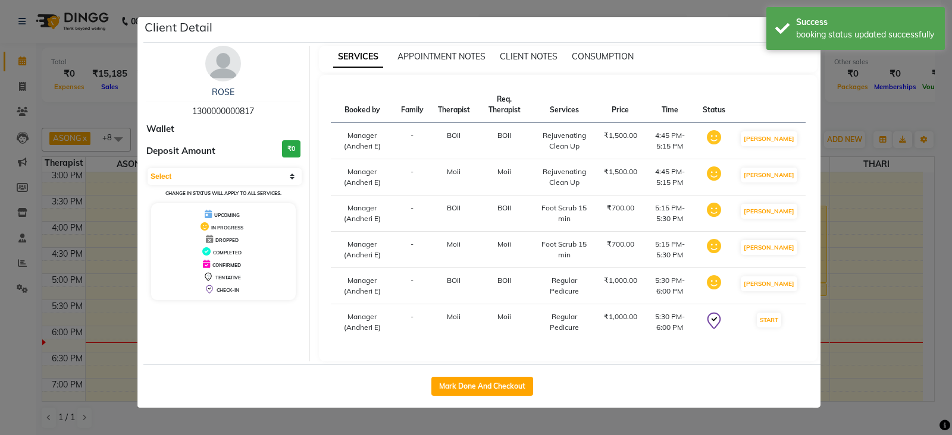
click at [764, 334] on td "START" at bounding box center [768, 323] width 73 height 36
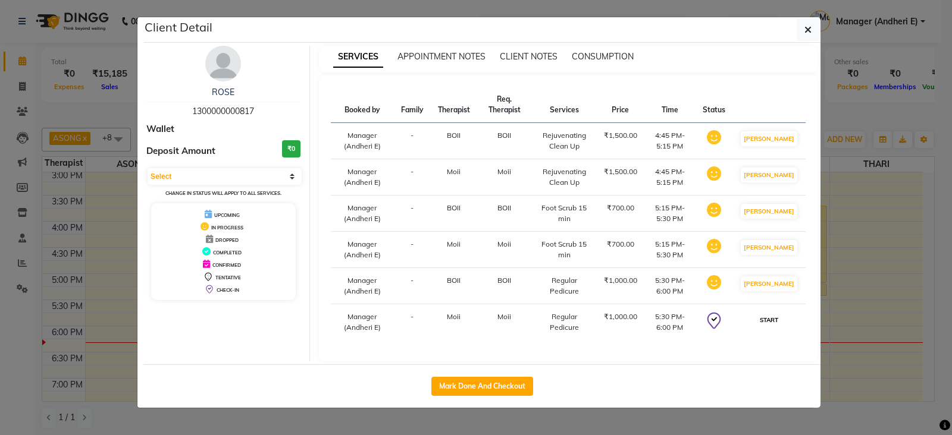
click at [773, 328] on button "START" at bounding box center [769, 320] width 24 height 15
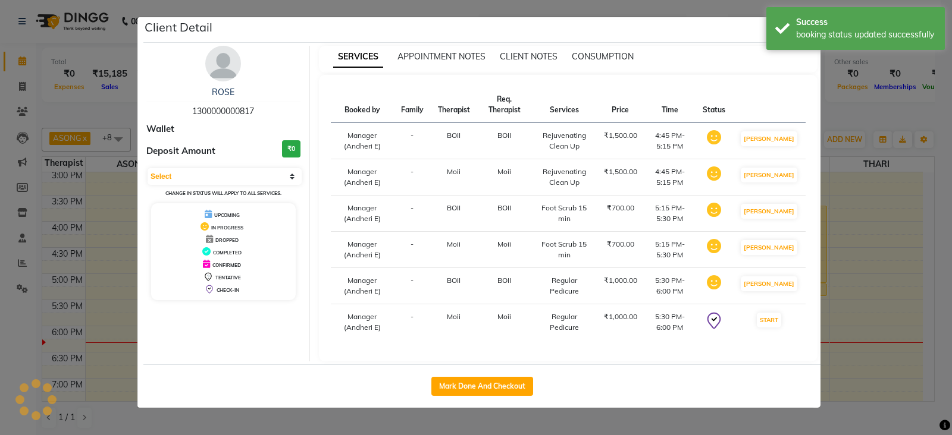
select select "1"
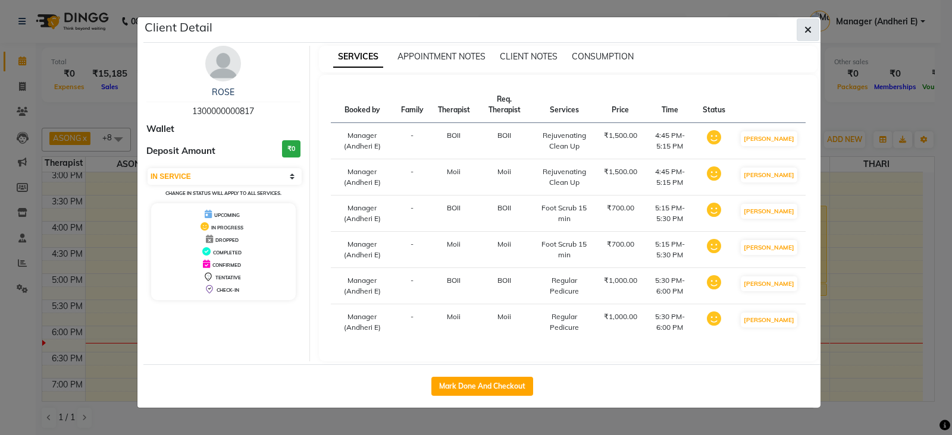
click at [808, 24] on button "button" at bounding box center [807, 29] width 23 height 23
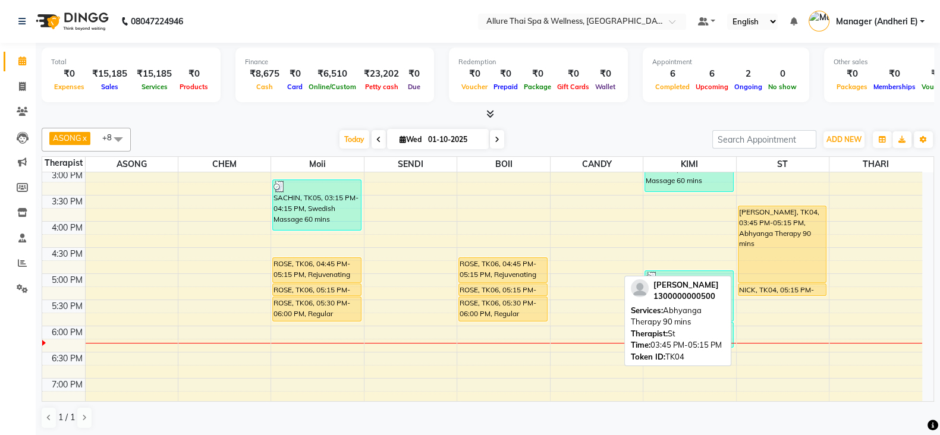
click at [811, 239] on div "[PERSON_NAME], TK04, 03:45 PM-05:15 PM, Abhyanga Therapy 90 mins" at bounding box center [783, 244] width 88 height 76
select select "1"
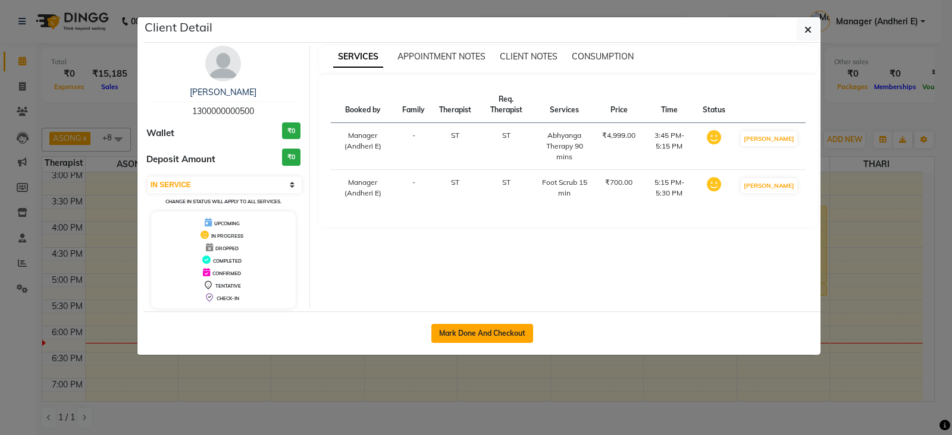
click at [471, 336] on button "Mark Done And Checkout" at bounding box center [482, 333] width 102 height 19
select select "service"
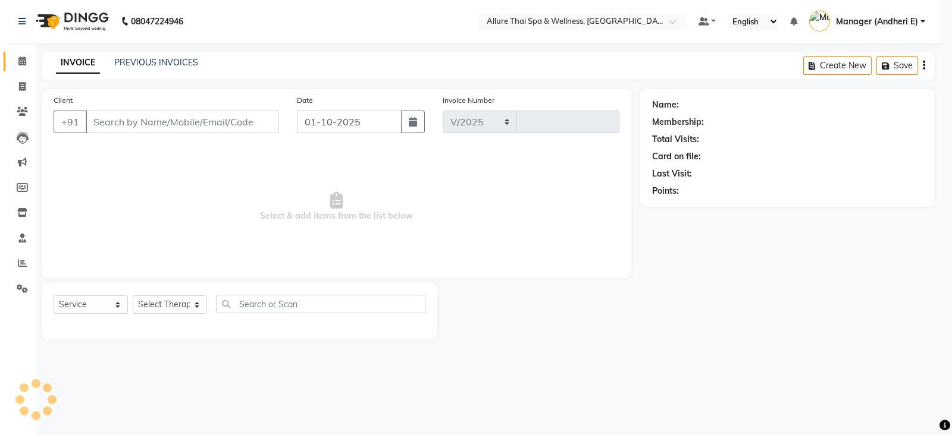
select select "6826"
type input "2323"
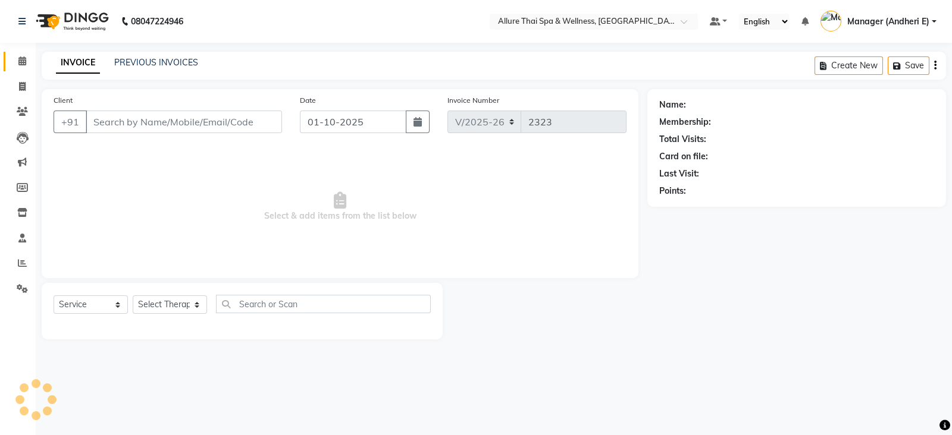
type input "1300000000500"
select select "89384"
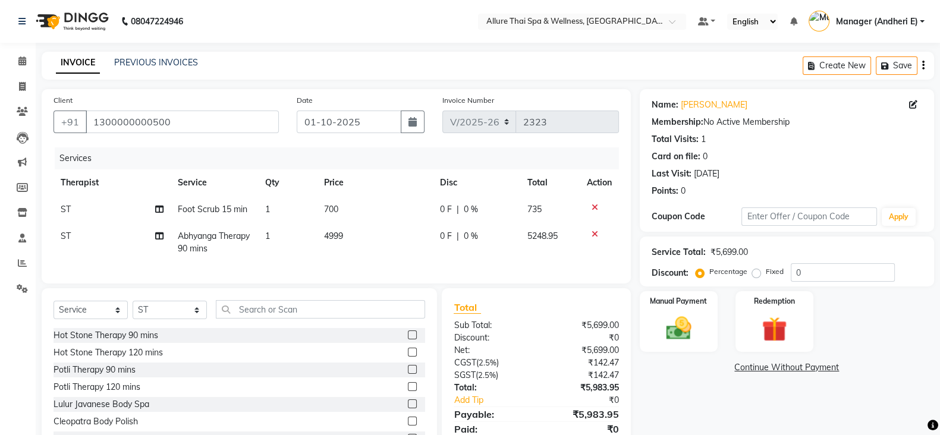
click at [766, 275] on label "Fixed" at bounding box center [775, 271] width 18 height 11
click at [755, 275] on input "Fixed" at bounding box center [759, 272] width 8 height 8
radio input "true"
click at [693, 277] on div "Discount: Percentage Fixed 0" at bounding box center [787, 273] width 271 height 18
click at [710, 276] on label "Percentage" at bounding box center [729, 271] width 38 height 11
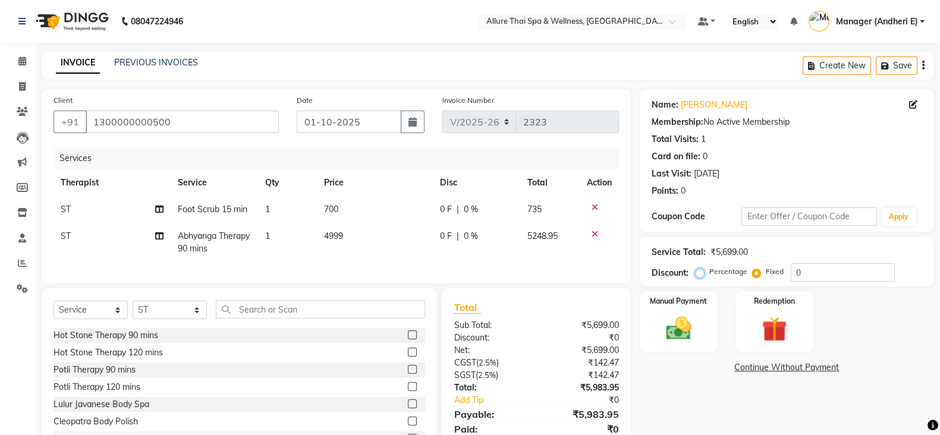
click at [698, 276] on input "Percentage" at bounding box center [702, 272] width 8 height 8
radio input "true"
click at [766, 276] on label "Fixed" at bounding box center [775, 271] width 18 height 11
click at [757, 276] on input "Fixed" at bounding box center [759, 272] width 8 height 8
radio input "true"
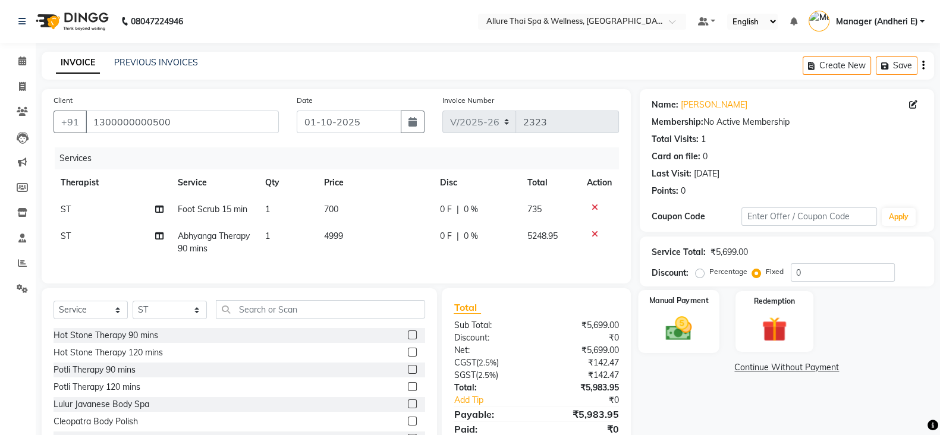
click at [695, 335] on img at bounding box center [679, 328] width 42 height 30
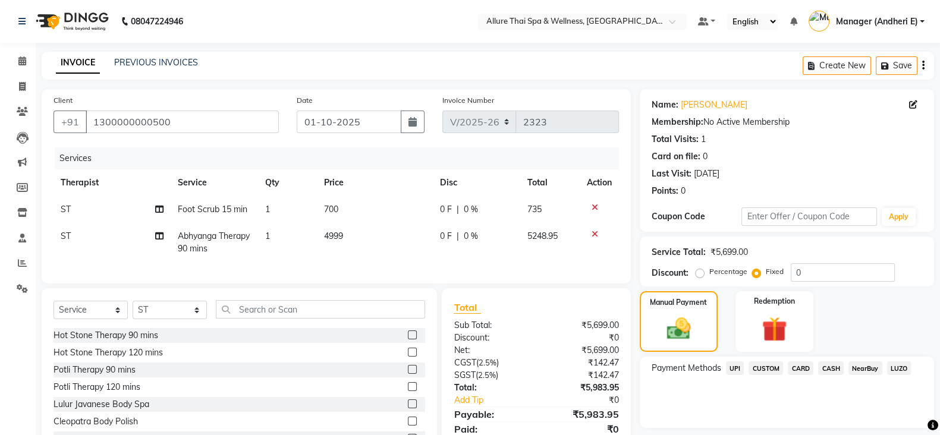
click at [838, 370] on span "CASH" at bounding box center [831, 369] width 26 height 14
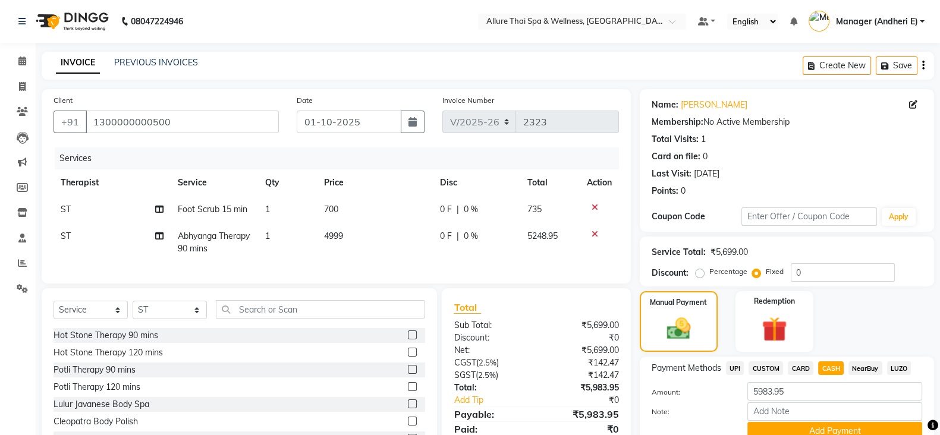
click at [800, 367] on span "CARD" at bounding box center [801, 369] width 26 height 14
click at [832, 362] on span "CASH" at bounding box center [831, 369] width 26 height 14
click at [804, 366] on span "CARD" at bounding box center [801, 369] width 26 height 14
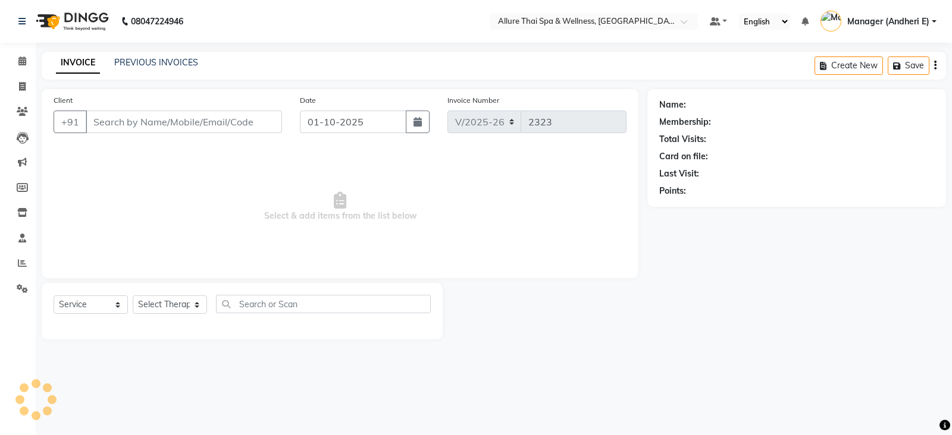
select select "6826"
select select "service"
type input "1300000000500"
select select "89384"
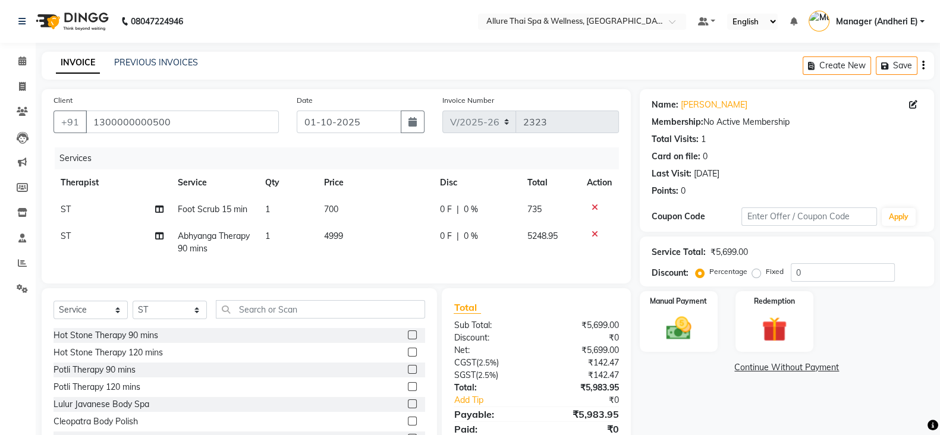
click at [766, 275] on label "Fixed" at bounding box center [775, 271] width 18 height 11
click at [755, 275] on input "Fixed" at bounding box center [759, 272] width 8 height 8
radio input "true"
click at [818, 276] on input "0" at bounding box center [843, 273] width 104 height 18
type input "3"
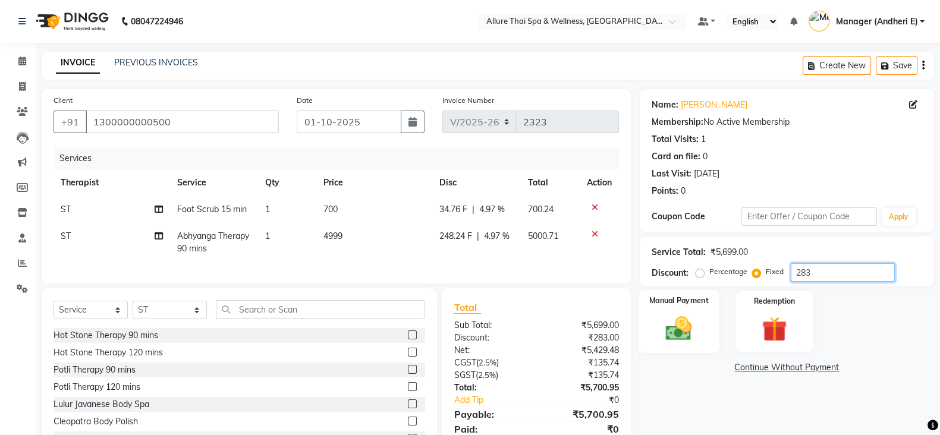
type input "283"
click at [687, 338] on img at bounding box center [679, 328] width 42 height 30
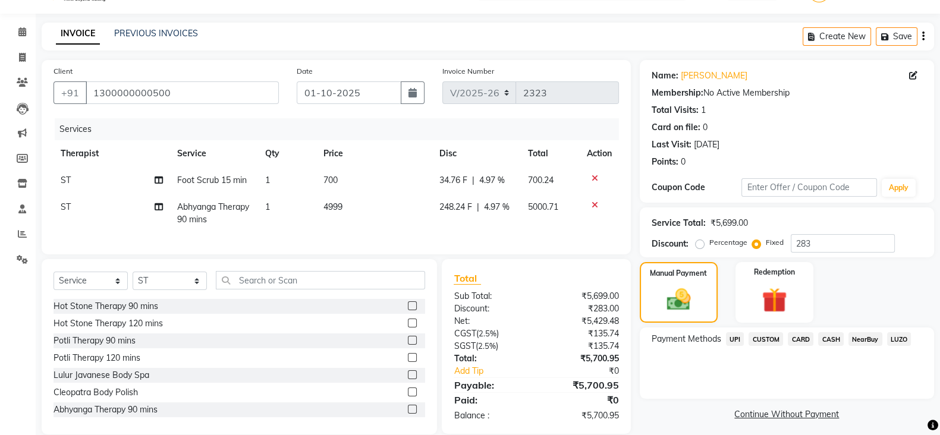
scroll to position [58, 0]
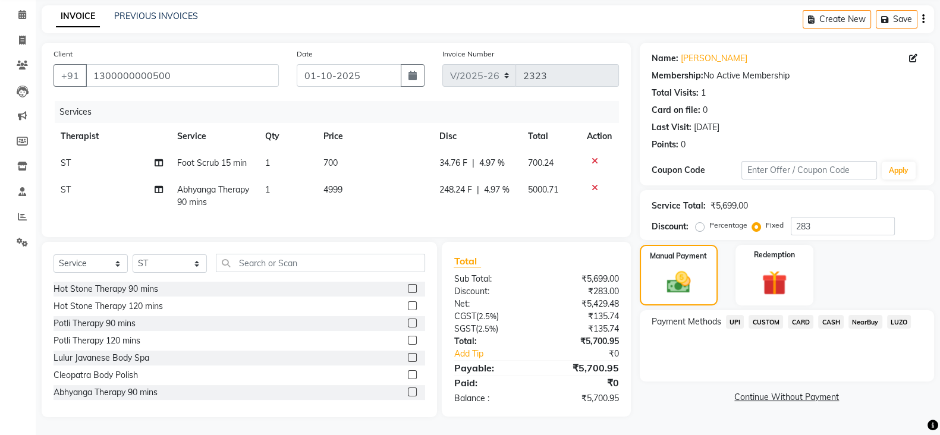
click at [820, 315] on span "CASH" at bounding box center [831, 322] width 26 height 14
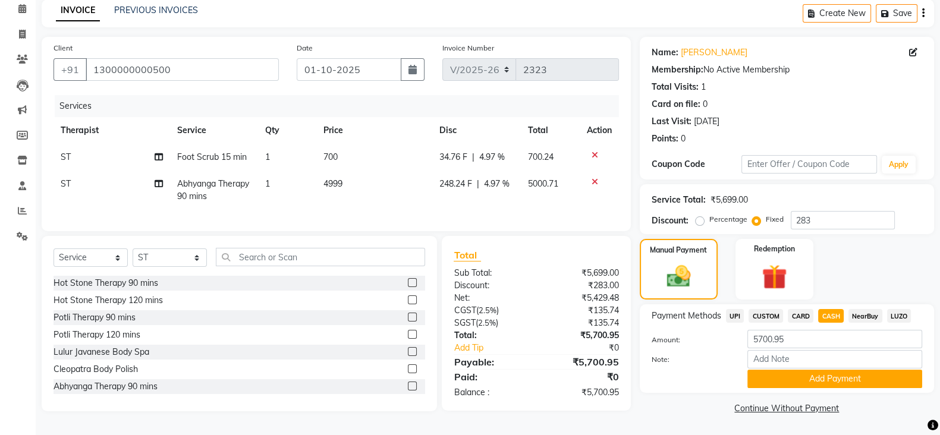
click at [798, 310] on span "CARD" at bounding box center [801, 316] width 26 height 14
click at [832, 309] on span "CASH" at bounding box center [831, 316] width 26 height 14
drag, startPoint x: 801, startPoint y: 308, endPoint x: 789, endPoint y: 322, distance: 18.2
click at [800, 309] on span "CARD" at bounding box center [801, 316] width 26 height 14
click at [782, 370] on button "Add Payment" at bounding box center [835, 379] width 175 height 18
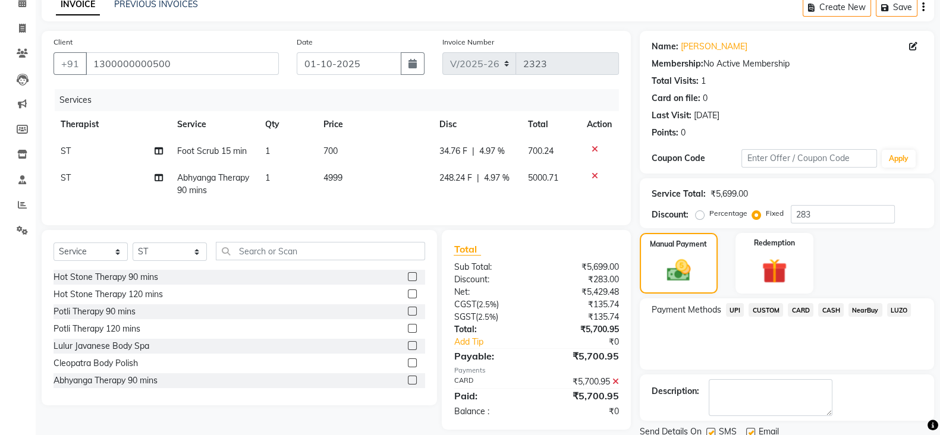
click at [939, 429] on div "Name: [PERSON_NAME] Membership: No Active Membership Total Visits: 1 Card on fi…" at bounding box center [791, 246] width 303 height 431
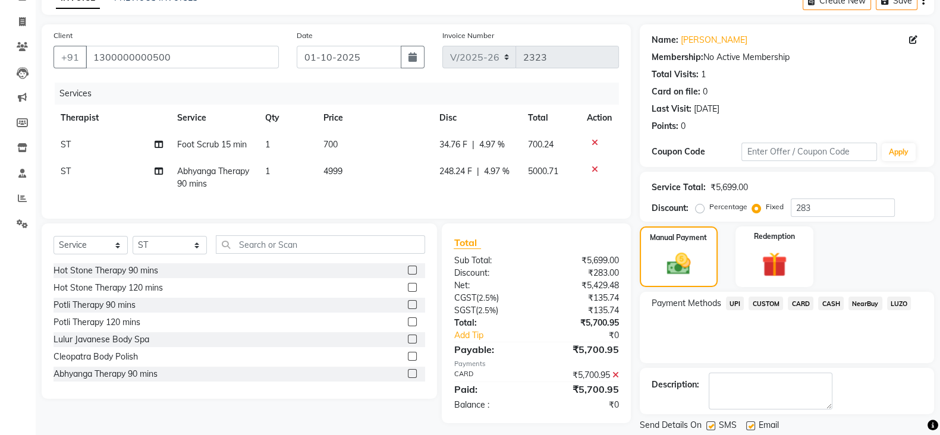
scroll to position [89, 0]
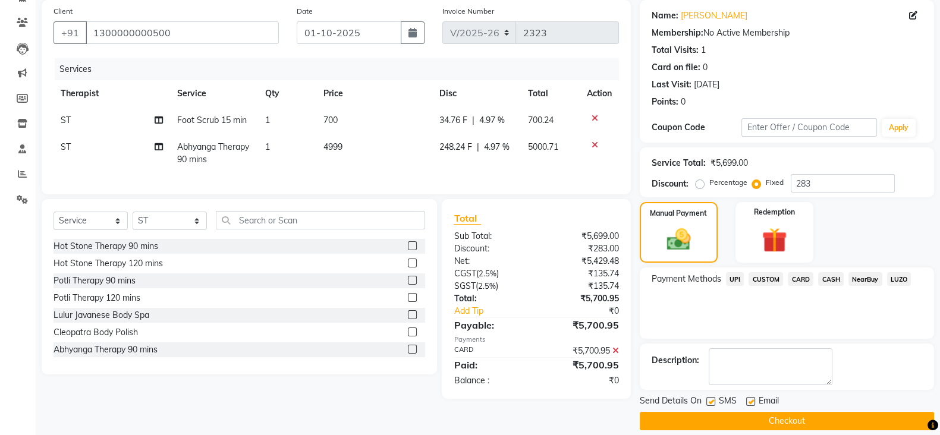
click at [707, 402] on label at bounding box center [711, 401] width 9 height 9
click at [707, 402] on input "checkbox" at bounding box center [711, 403] width 8 height 8
checkbox input "false"
click at [746, 403] on label at bounding box center [750, 401] width 9 height 9
click at [746, 403] on input "checkbox" at bounding box center [750, 403] width 8 height 8
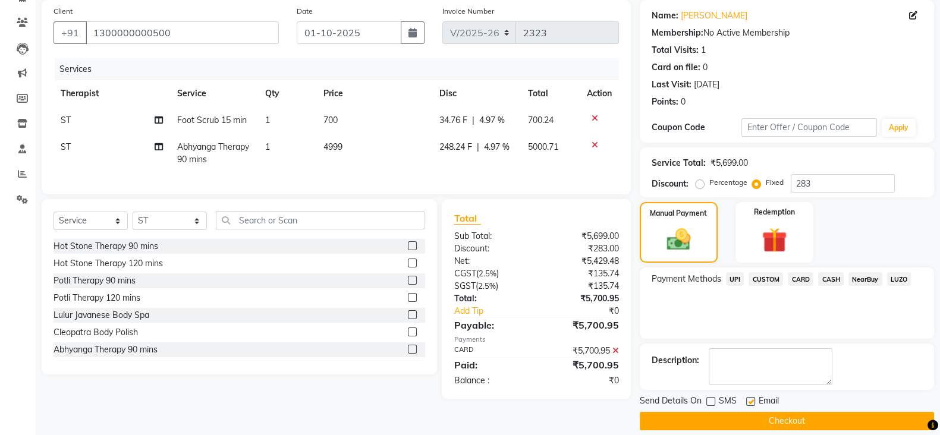
checkbox input "false"
click at [743, 429] on button "Checkout" at bounding box center [787, 421] width 294 height 18
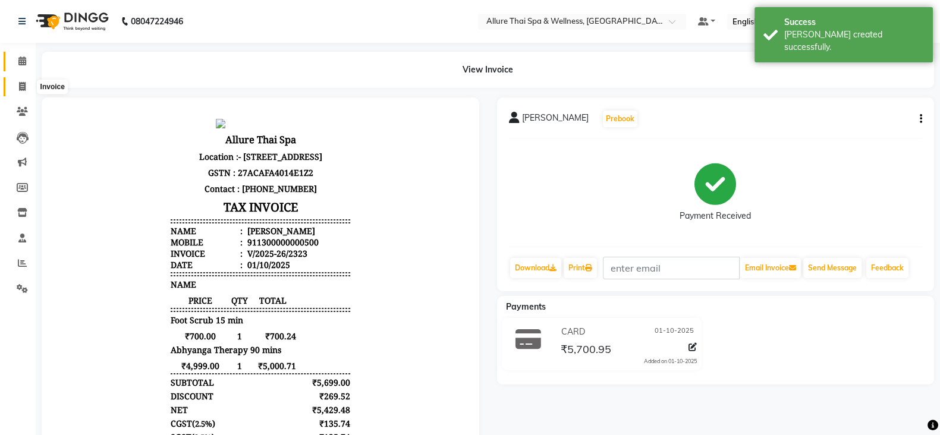
drag, startPoint x: 21, startPoint y: 83, endPoint x: 24, endPoint y: 65, distance: 18.8
click at [23, 83] on icon at bounding box center [22, 86] width 7 height 9
select select "service"
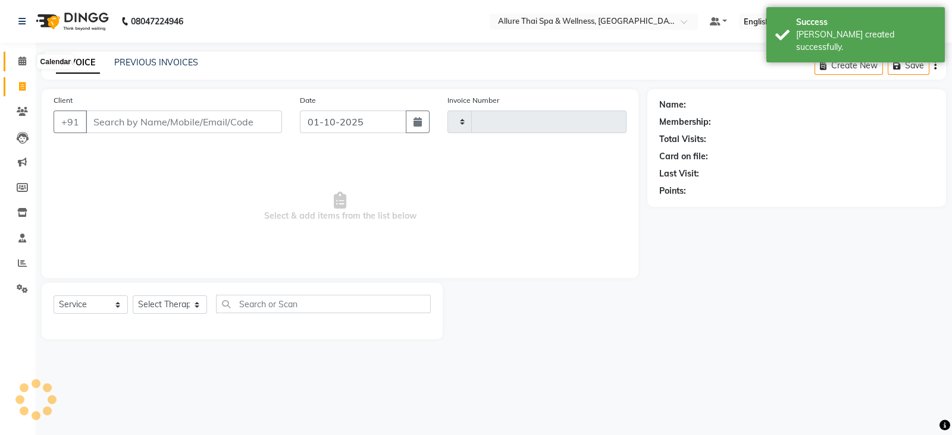
click at [26, 61] on icon at bounding box center [22, 61] width 8 height 9
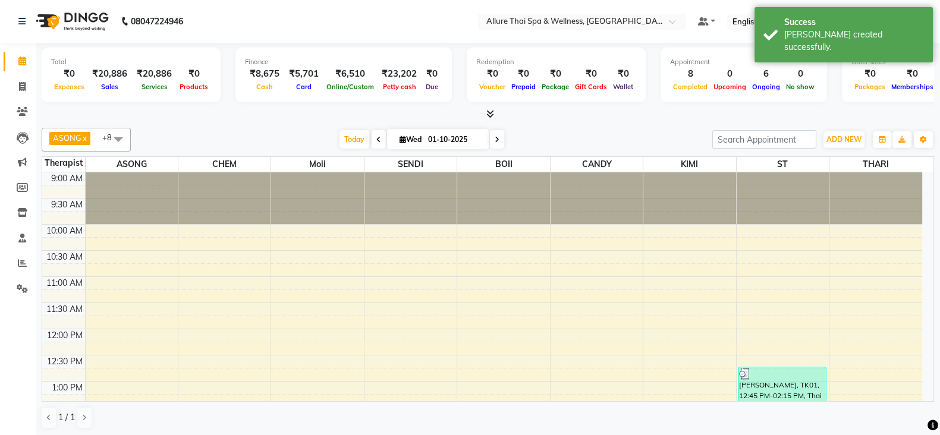
drag, startPoint x: 921, startPoint y: 389, endPoint x: 929, endPoint y: 394, distance: 9.6
click at [929, 394] on div "9:00 AM 9:30 AM 10:00 AM 10:30 AM 11:00 AM 11:30 AM 12:00 PM 12:30 PM 1:00 PM 1…" at bounding box center [488, 286] width 892 height 229
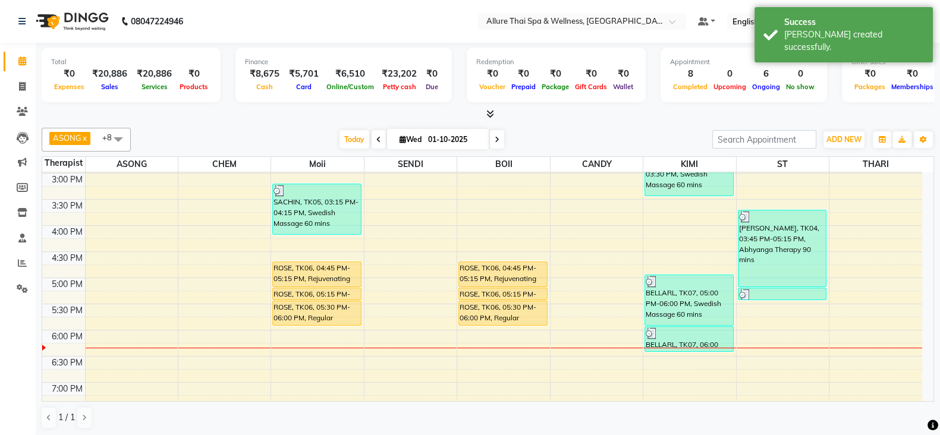
scroll to position [316, 0]
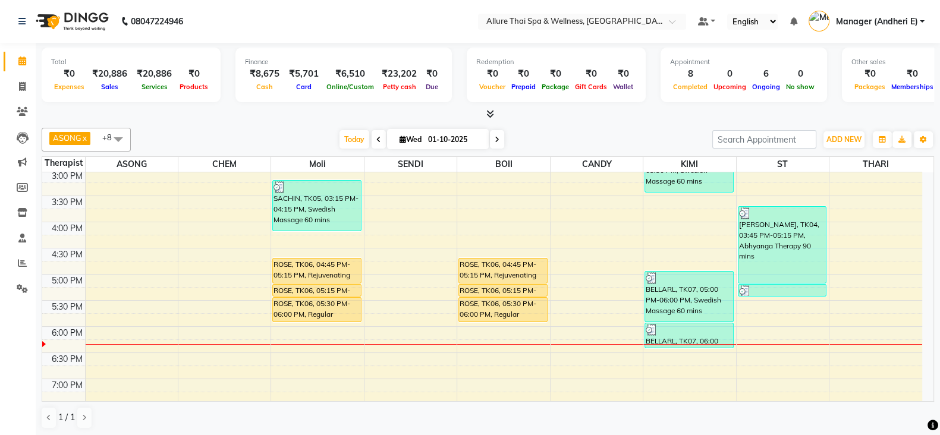
click at [934, 177] on div "Total ₹0 Expenses ₹20,886 Sales ₹20,886 Services ₹0 Products Finance ₹8,675 Cas…" at bounding box center [488, 240] width 905 height 394
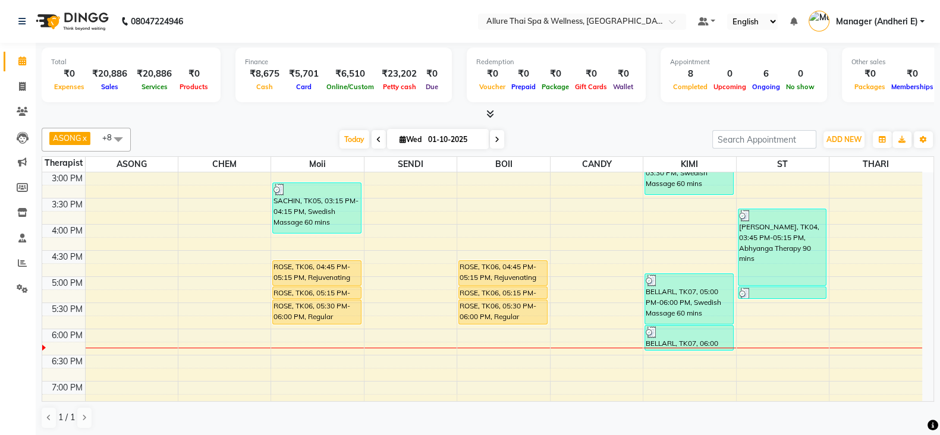
scroll to position [327, 0]
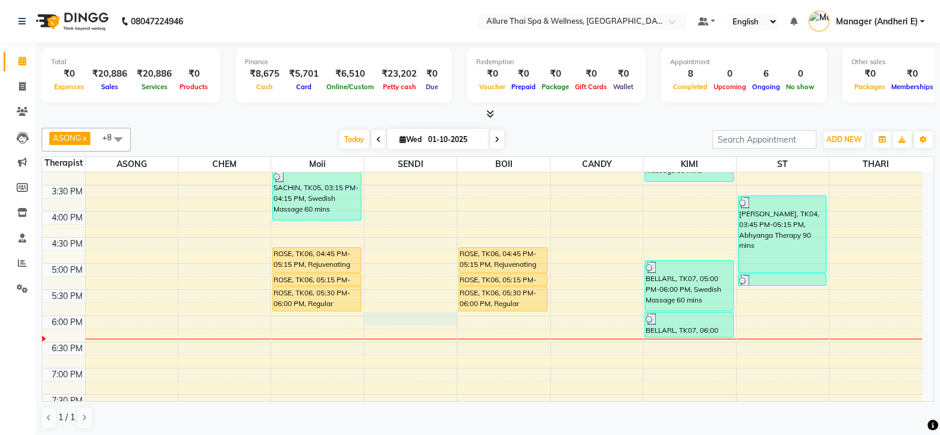
click at [393, 322] on div "9:00 AM 9:30 AM 10:00 AM 10:30 AM 11:00 AM 11:30 AM 12:00 PM 12:30 PM 1:00 PM 1…" at bounding box center [482, 237] width 880 height 785
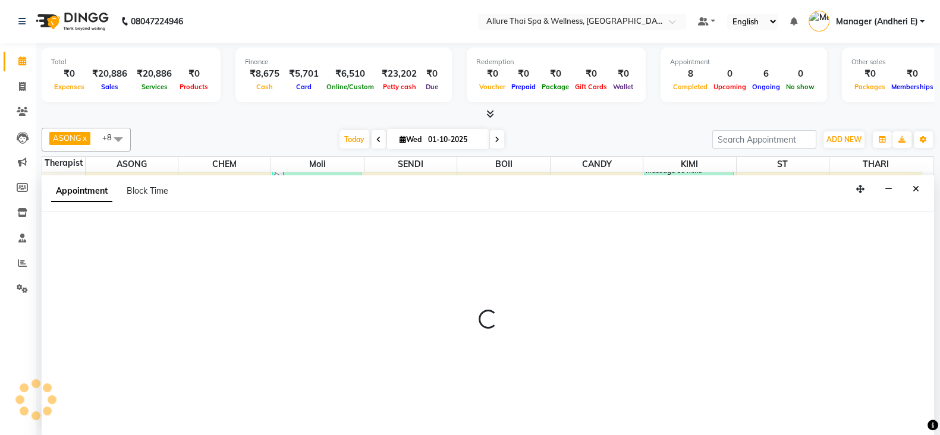
scroll to position [1, 0]
select select "66739"
select select "1080"
select select "tentative"
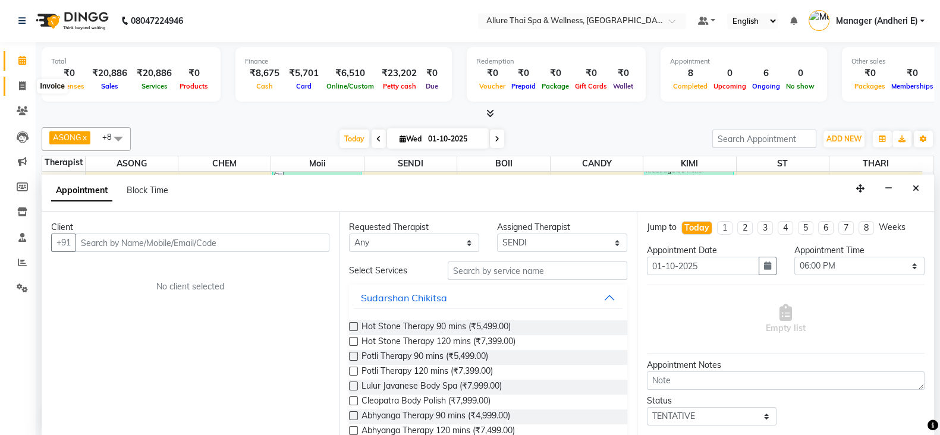
drag, startPoint x: 24, startPoint y: 85, endPoint x: 26, endPoint y: 62, distance: 23.2
click at [24, 85] on icon at bounding box center [22, 85] width 7 height 9
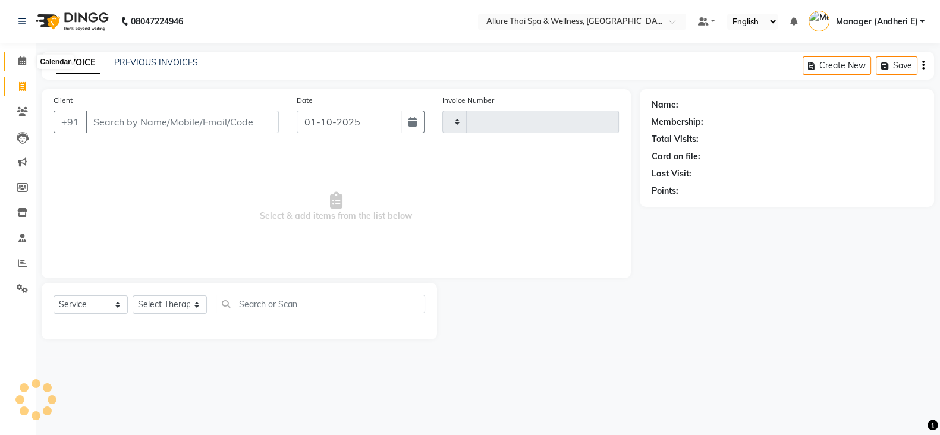
click at [26, 62] on icon at bounding box center [22, 61] width 8 height 9
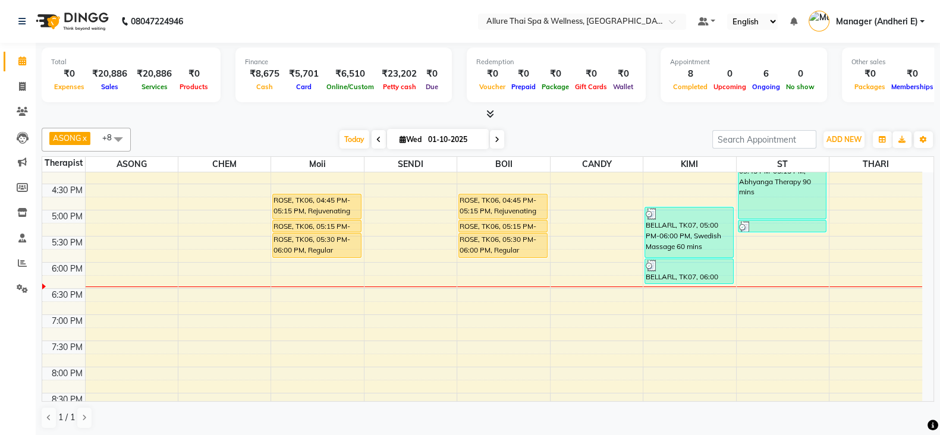
scroll to position [387, 0]
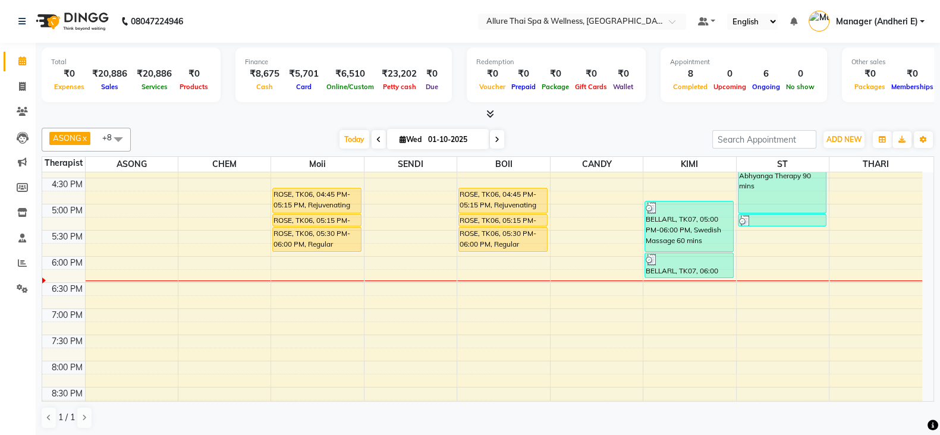
click at [668, 296] on div "9:00 AM 9:30 AM 10:00 AM 10:30 AM 11:00 AM 11:30 AM 12:00 PM 12:30 PM 1:00 PM 1…" at bounding box center [482, 178] width 880 height 785
select select "93082"
select select "tentative"
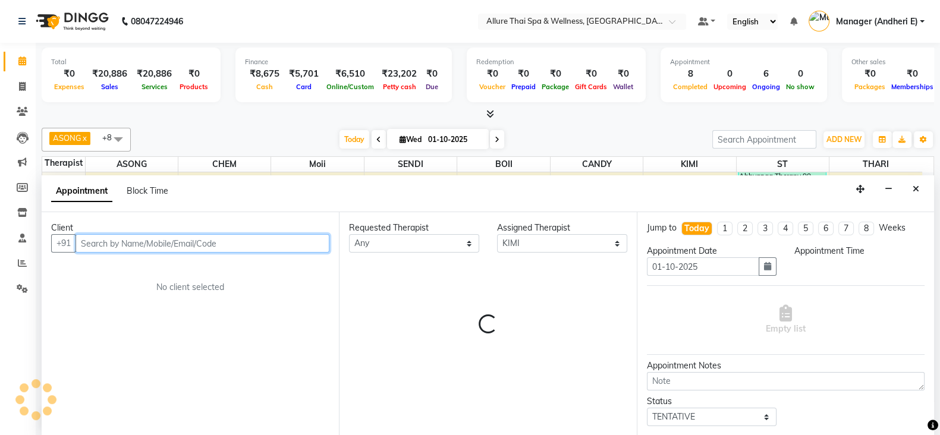
select select "1125"
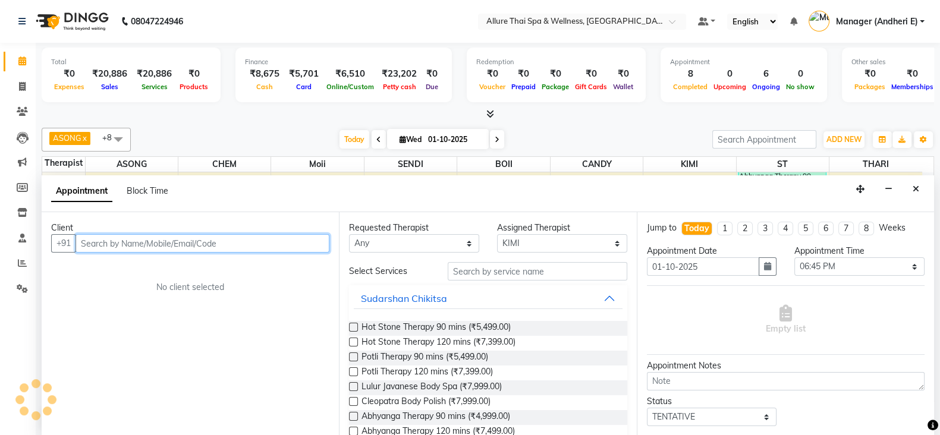
scroll to position [1, 0]
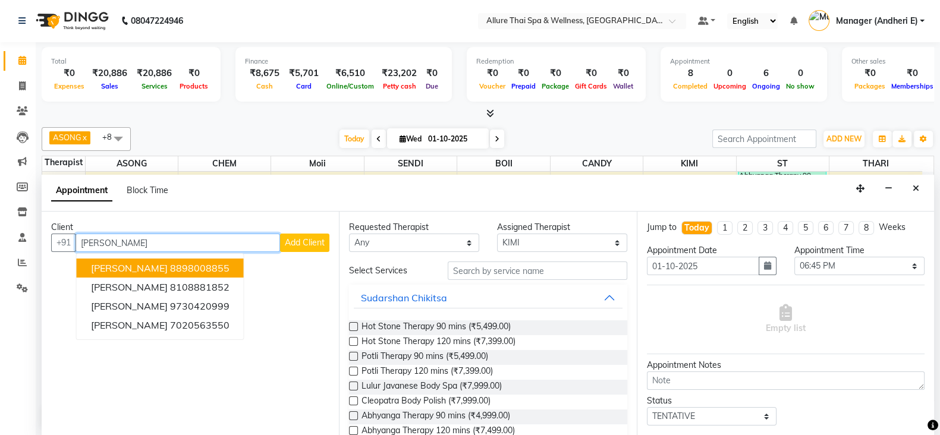
click at [145, 272] on button "[PERSON_NAME] 8898008855" at bounding box center [160, 268] width 167 height 19
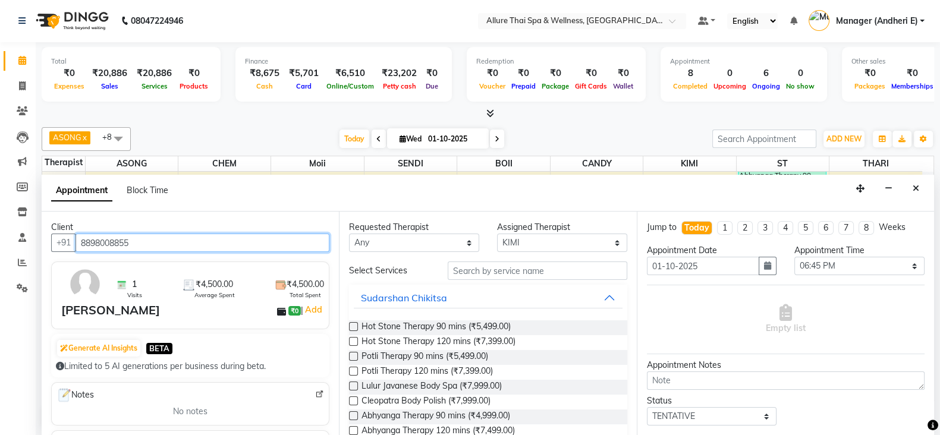
click at [162, 241] on input "8898008855" at bounding box center [203, 243] width 254 height 18
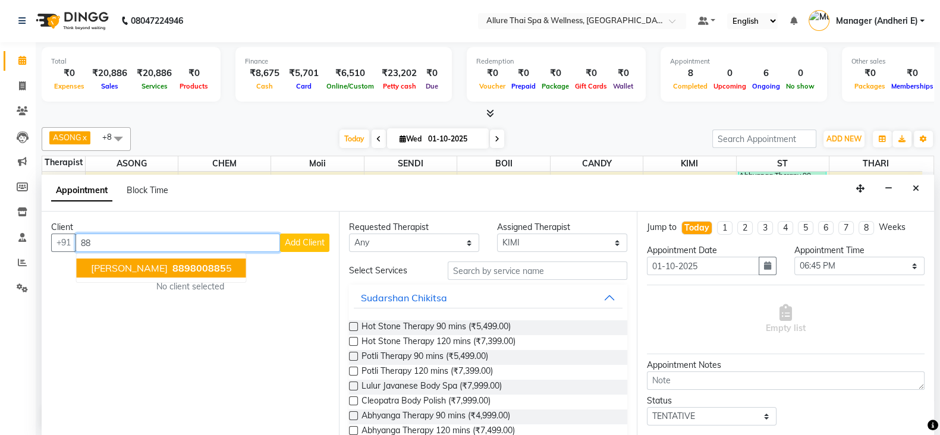
type input "8"
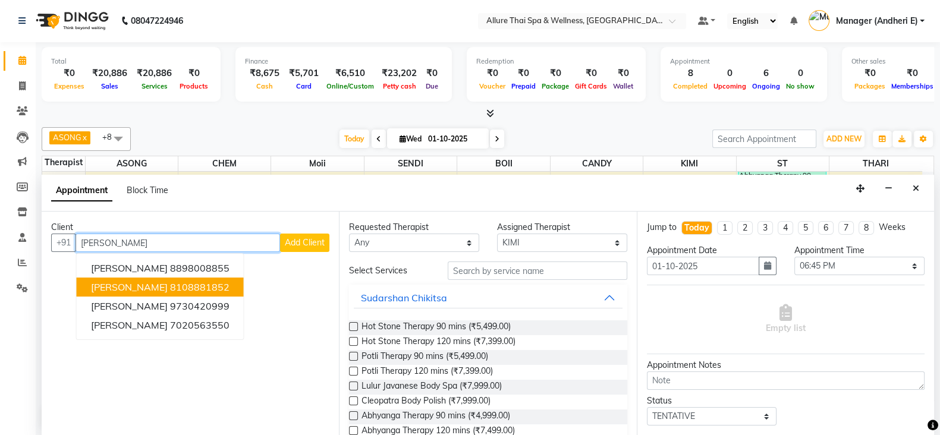
click at [170, 284] on ngb-highlight "8108881852" at bounding box center [199, 287] width 59 height 12
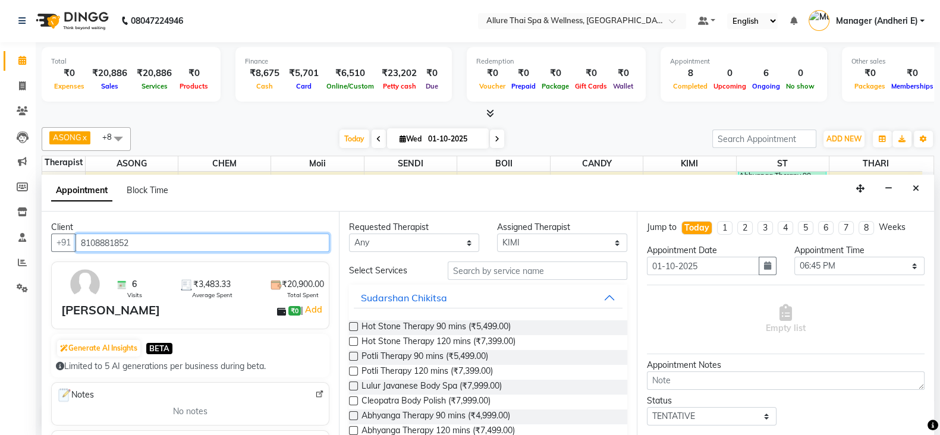
scroll to position [29, 0]
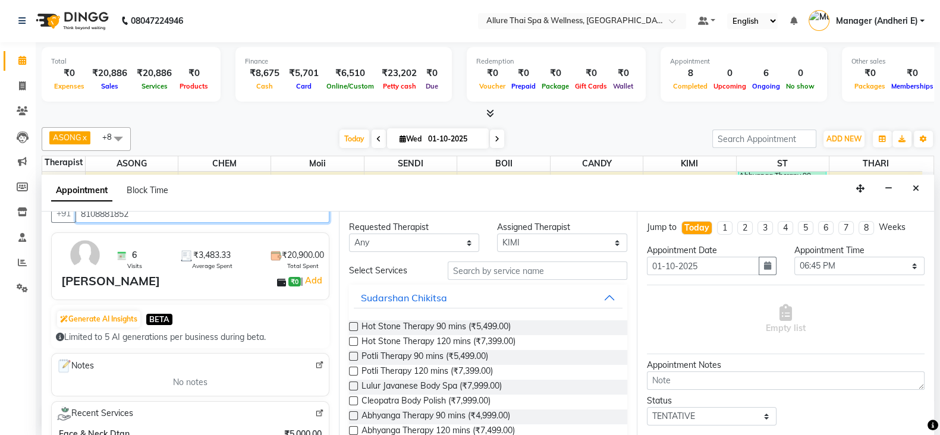
type input "8108881852"
click at [463, 241] on select "Any ASONG [PERSON_NAME] BOII CANDY CHEM [PERSON_NAME] Moii SENDI ST THARI" at bounding box center [414, 243] width 130 height 18
select select "66695"
click at [349, 234] on select "Any ASONG [PERSON_NAME] BOII CANDY CHEM [PERSON_NAME] Moii SENDI ST THARI" at bounding box center [414, 243] width 130 height 18
select select "66695"
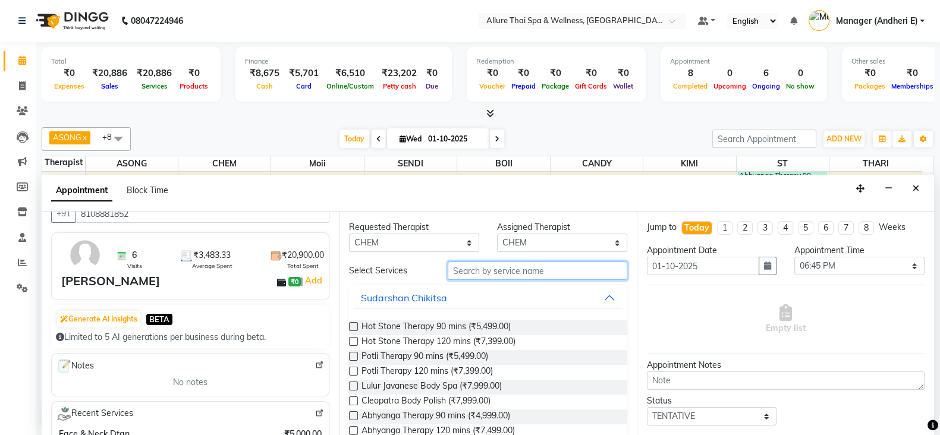
drag, startPoint x: 488, startPoint y: 273, endPoint x: 582, endPoint y: 310, distance: 101.0
click at [497, 278] on input "text" at bounding box center [538, 271] width 180 height 18
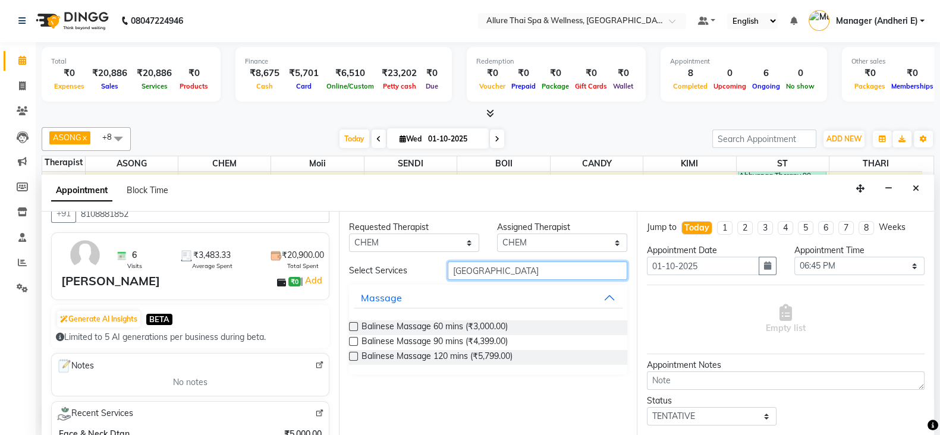
type input "[GEOGRAPHIC_DATA]"
click at [355, 325] on label at bounding box center [353, 326] width 9 height 9
click at [355, 325] on input "checkbox" at bounding box center [353, 328] width 8 height 8
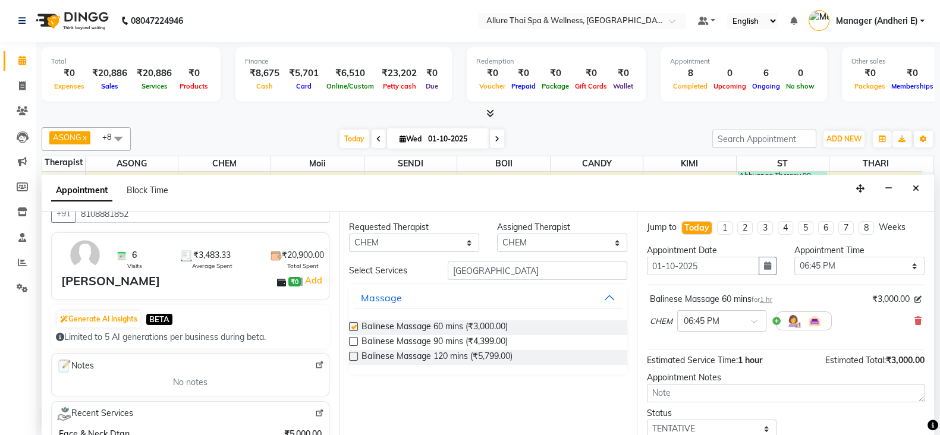
checkbox input "false"
click at [759, 319] on span at bounding box center [758, 325] width 15 height 12
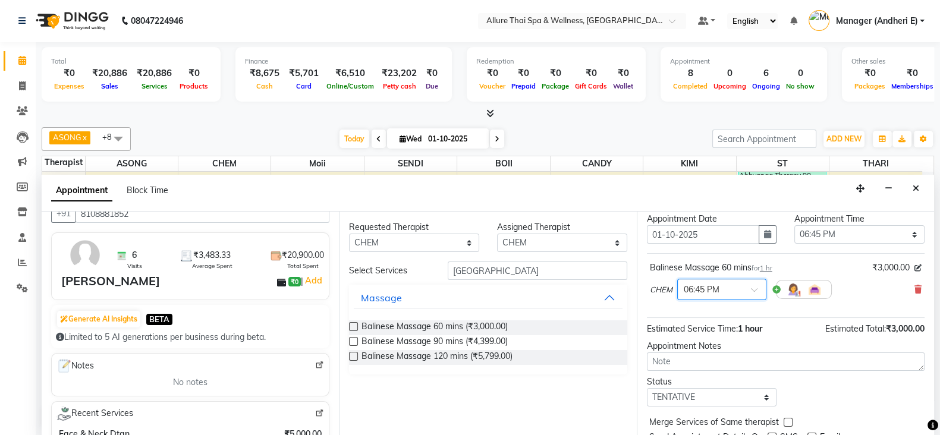
scroll to position [59, 0]
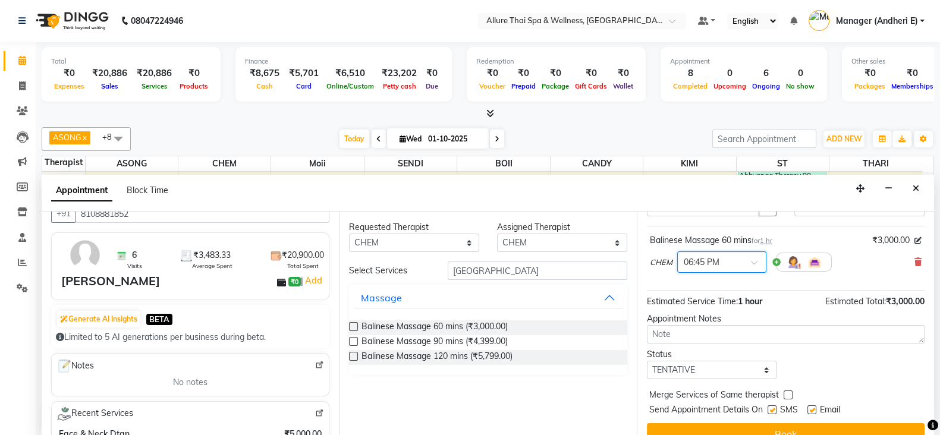
click at [757, 255] on div at bounding box center [722, 261] width 88 height 12
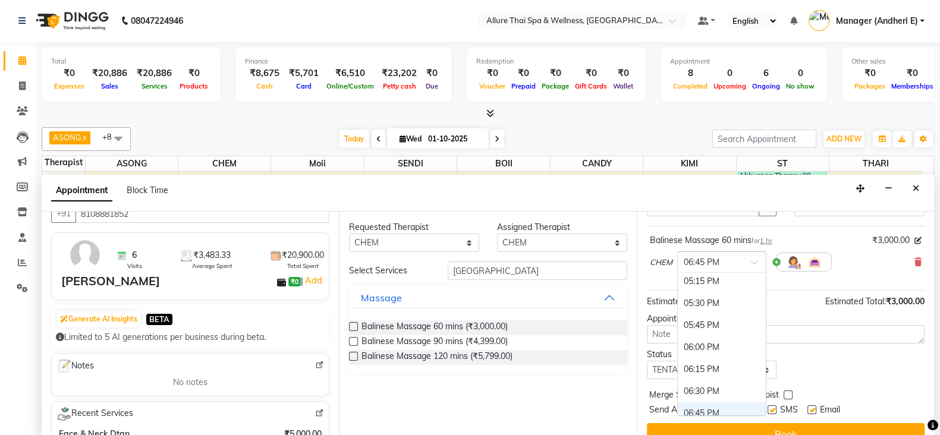
scroll to position [571, 0]
click at [867, 361] on div "Status Select TENTATIVE CONFIRM CHECK-IN UPCOMING" at bounding box center [786, 364] width 296 height 31
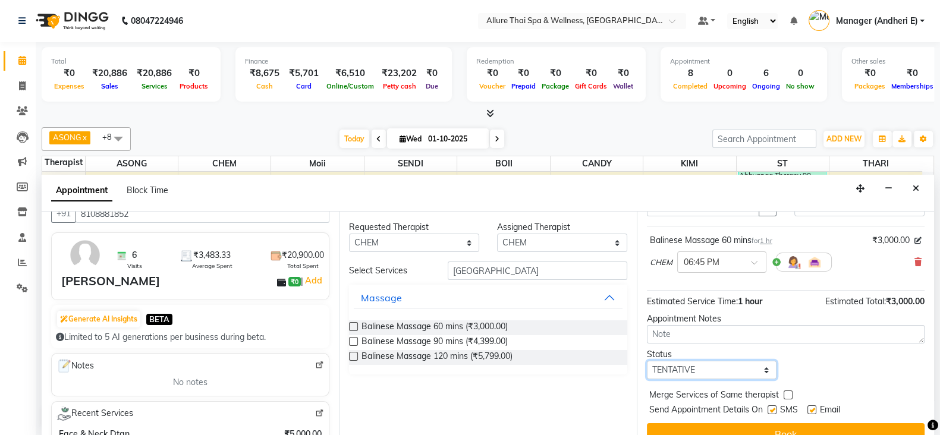
click at [763, 367] on select "Select TENTATIVE CONFIRM CHECK-IN UPCOMING" at bounding box center [712, 370] width 130 height 18
select select "check-in"
click at [647, 361] on select "Select TENTATIVE CONFIRM CHECK-IN UPCOMING" at bounding box center [712, 370] width 130 height 18
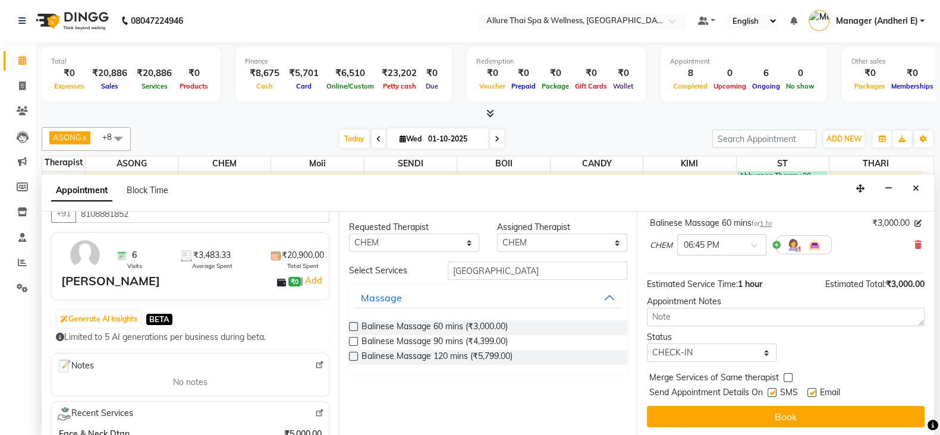
click at [773, 394] on label at bounding box center [772, 392] width 9 height 9
click at [773, 394] on input "checkbox" at bounding box center [772, 394] width 8 height 8
checkbox input "false"
click at [817, 392] on div "Email" at bounding box center [829, 394] width 42 height 15
click at [815, 388] on label at bounding box center [812, 392] width 9 height 9
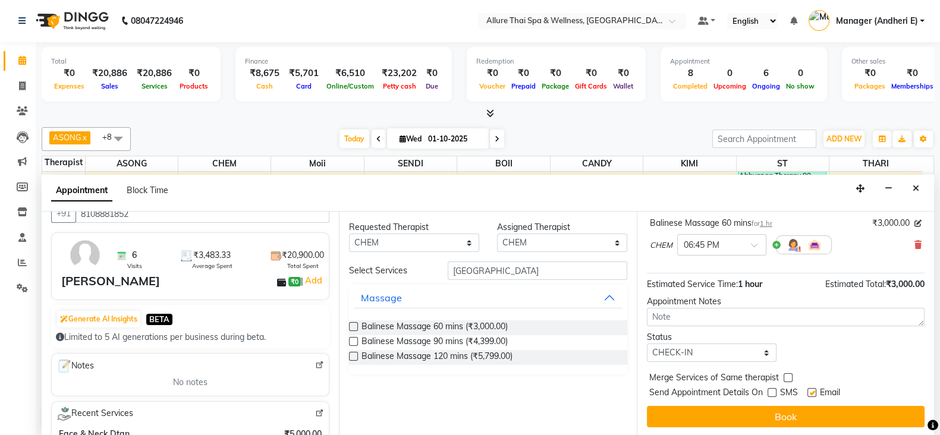
click at [815, 390] on input "checkbox" at bounding box center [812, 394] width 8 height 8
checkbox input "false"
click at [843, 408] on button "Book" at bounding box center [786, 416] width 278 height 21
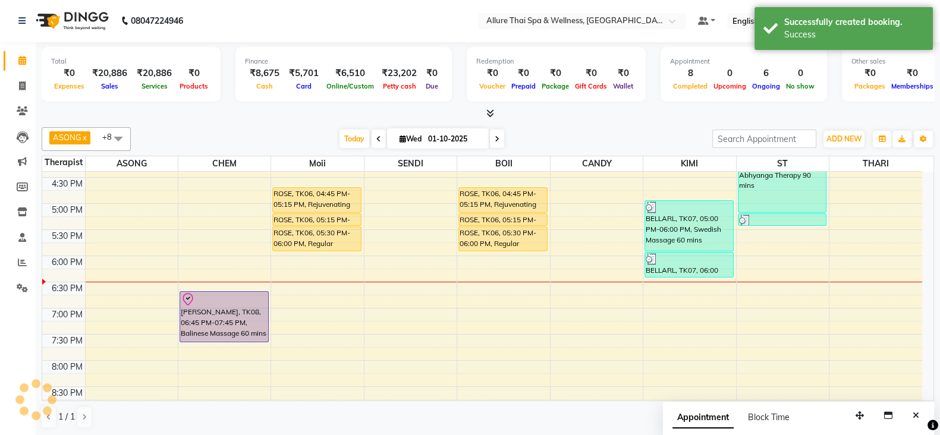
scroll to position [0, 0]
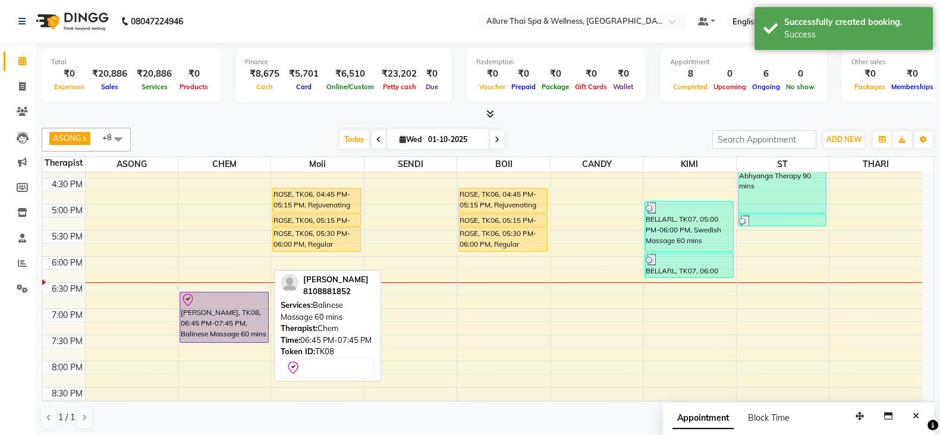
click at [253, 303] on div at bounding box center [224, 300] width 87 height 14
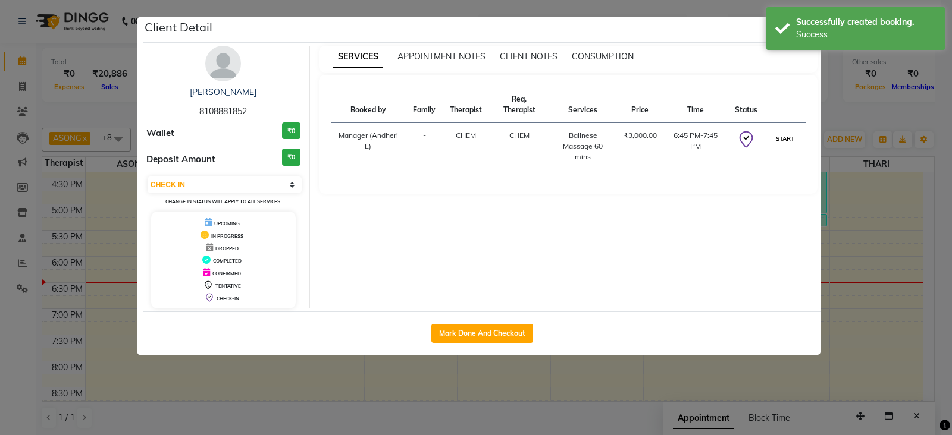
click at [779, 140] on button "START" at bounding box center [785, 138] width 24 height 15
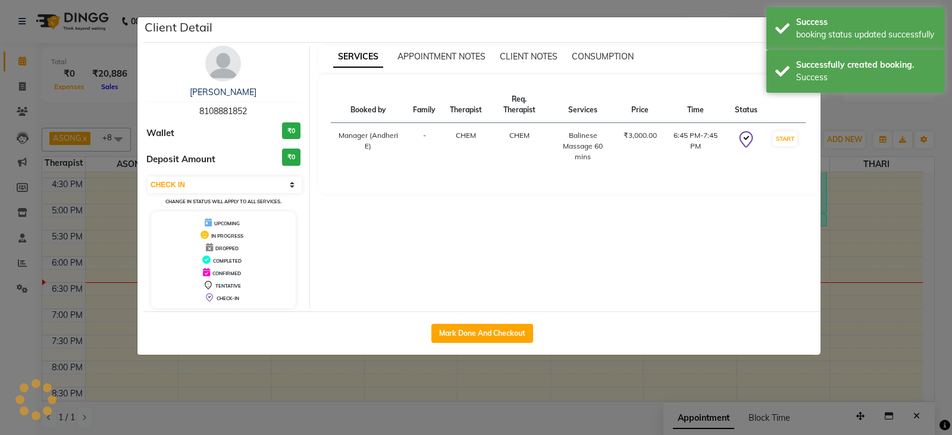
select select "1"
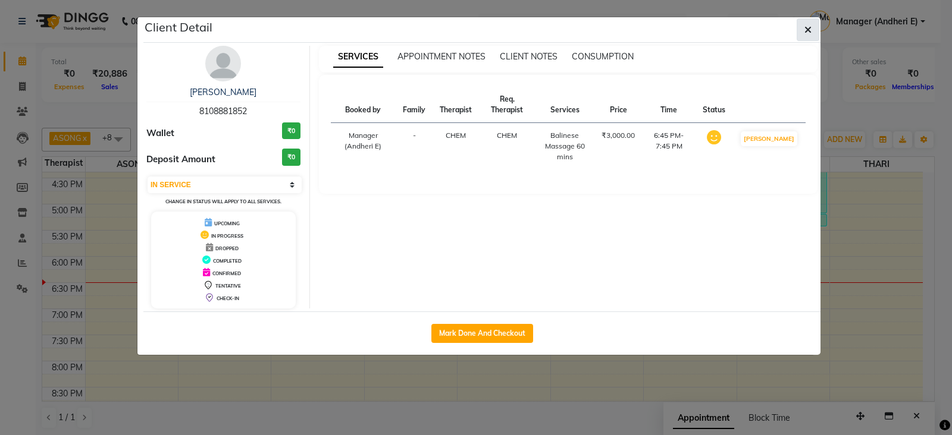
click at [814, 25] on button "button" at bounding box center [807, 29] width 23 height 23
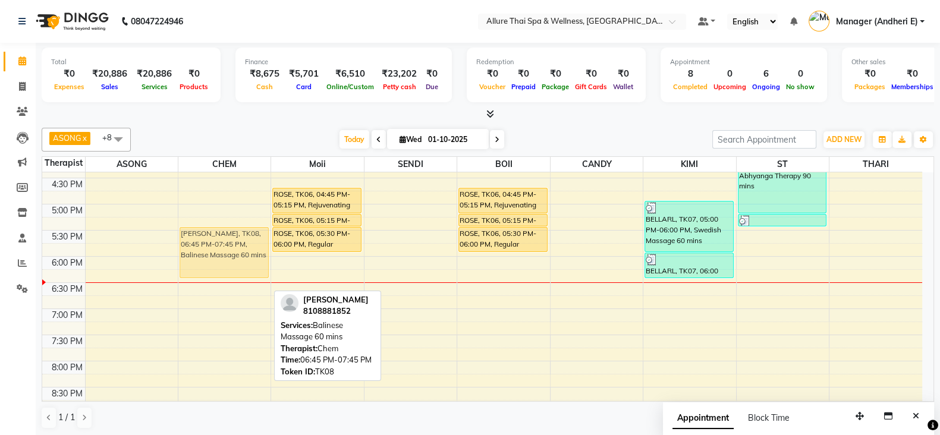
drag, startPoint x: 218, startPoint y: 311, endPoint x: 227, endPoint y: 252, distance: 60.1
click at [227, 252] on div "[PERSON_NAME], TK08, 06:45 PM-07:45 PM, Balinese Massage 60 mins [PERSON_NAME],…" at bounding box center [224, 178] width 92 height 785
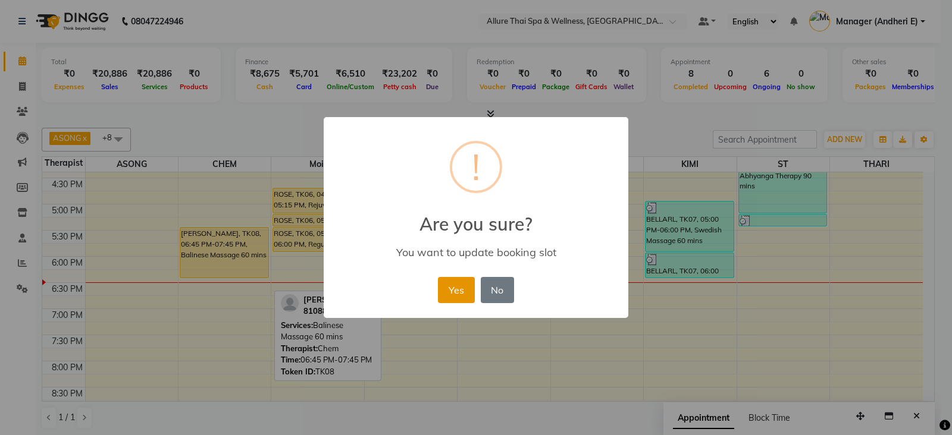
click at [456, 292] on button "Yes" at bounding box center [456, 290] width 36 height 26
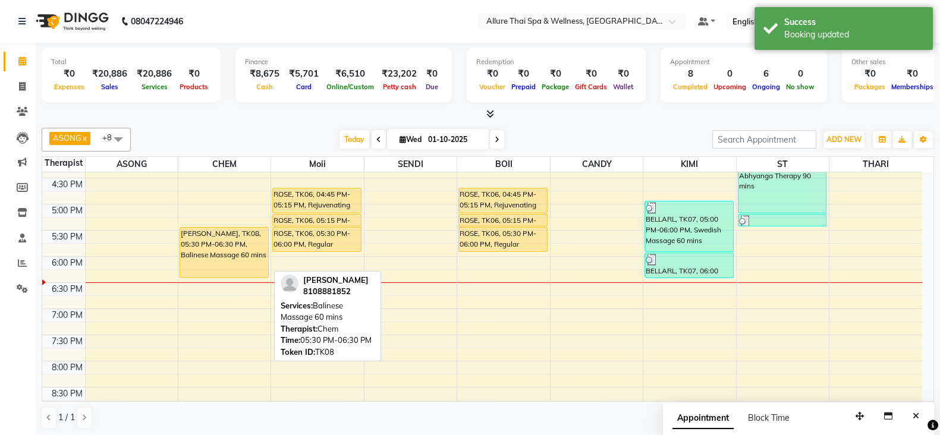
click at [227, 237] on div "[PERSON_NAME], TK08, 05:30 PM-06:30 PM, Balinese Massage 60 mins" at bounding box center [224, 253] width 88 height 50
click at [224, 241] on div "[PERSON_NAME], TK08, 05:30 PM-06:30 PM, Balinese Massage 60 mins" at bounding box center [224, 253] width 88 height 50
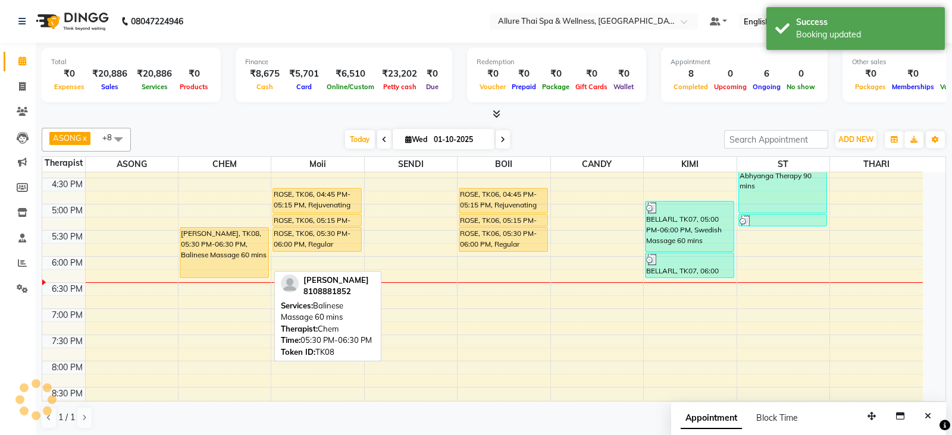
select select "1"
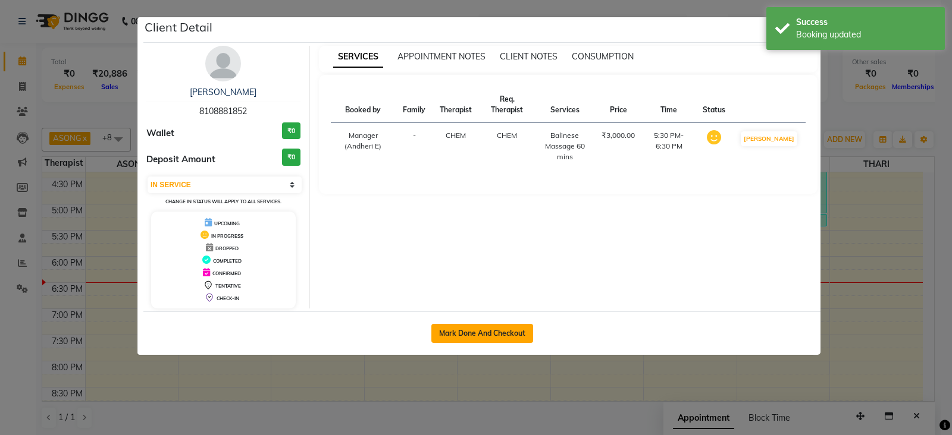
click at [498, 332] on button "Mark Done And Checkout" at bounding box center [482, 333] width 102 height 19
select select "6826"
select select "service"
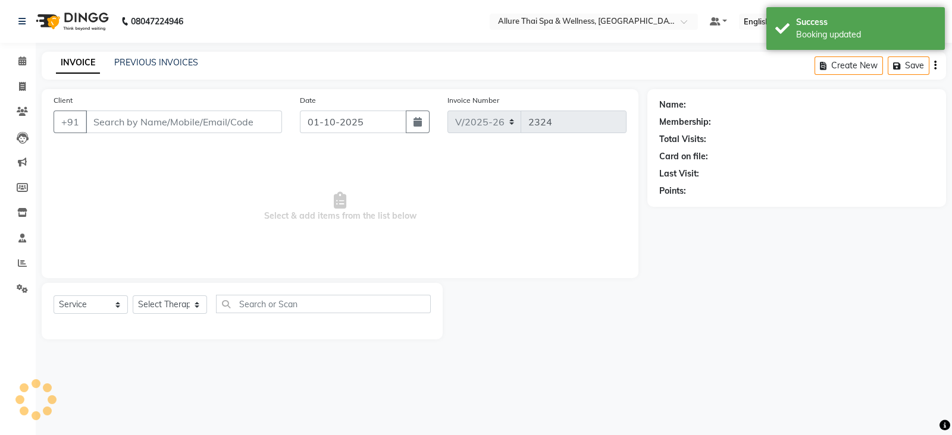
type input "8108881852"
select select "66695"
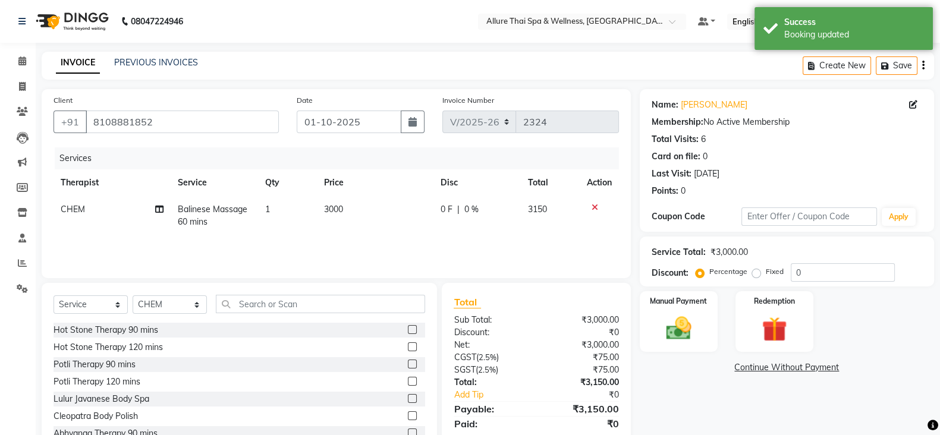
drag, startPoint x: 759, startPoint y: 278, endPoint x: 714, endPoint y: 279, distance: 44.6
click at [766, 277] on label "Fixed" at bounding box center [775, 271] width 18 height 11
click at [758, 276] on input "Fixed" at bounding box center [759, 272] width 8 height 8
radio input "true"
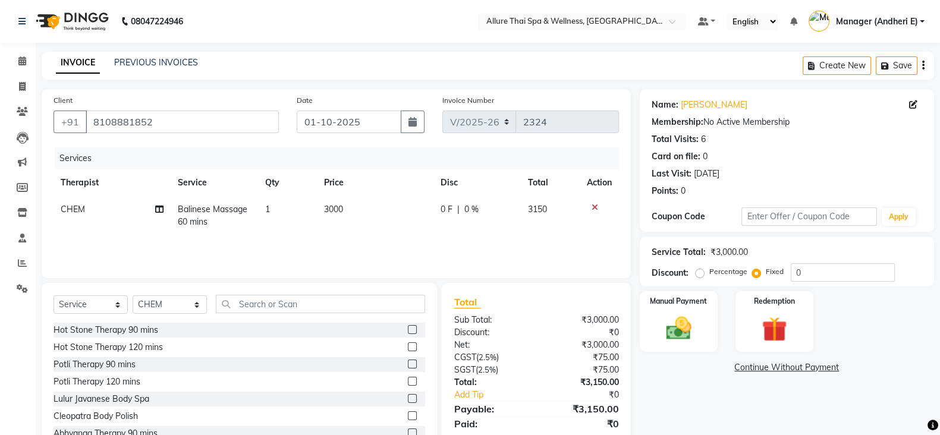
click at [705, 275] on div "Percentage" at bounding box center [722, 272] width 49 height 14
click at [710, 269] on label "Percentage" at bounding box center [729, 271] width 38 height 11
click at [700, 269] on input "Percentage" at bounding box center [702, 272] width 8 height 8
radio input "true"
click at [712, 310] on div "Manual Payment" at bounding box center [678, 321] width 81 height 63
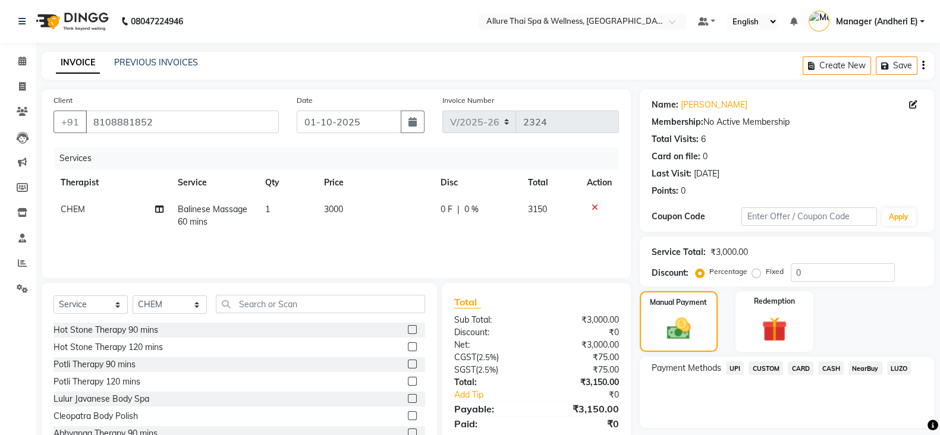
click at [832, 369] on span "CASH" at bounding box center [831, 369] width 26 height 14
click at [802, 366] on span "CARD" at bounding box center [801, 369] width 26 height 14
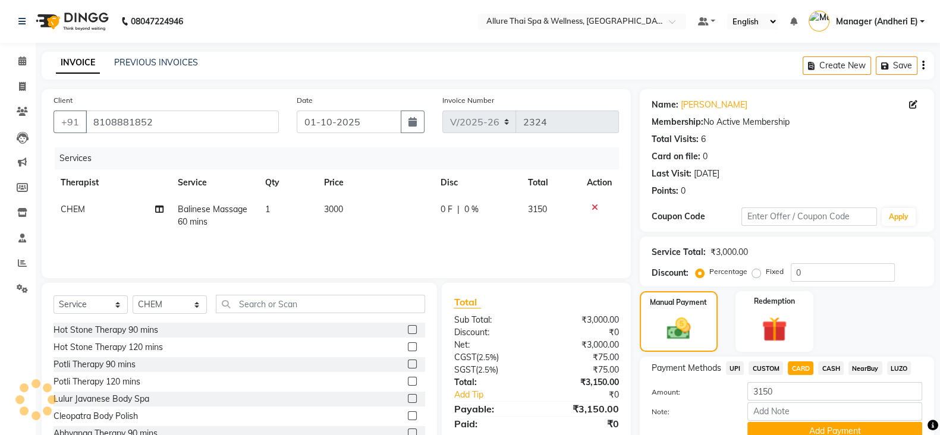
click at [833, 364] on span "CASH" at bounding box center [831, 369] width 26 height 14
click at [803, 366] on span "CARD" at bounding box center [801, 369] width 26 height 14
click at [831, 366] on span "CASH" at bounding box center [831, 369] width 26 height 14
click at [739, 366] on span "UPI" at bounding box center [735, 369] width 18 height 14
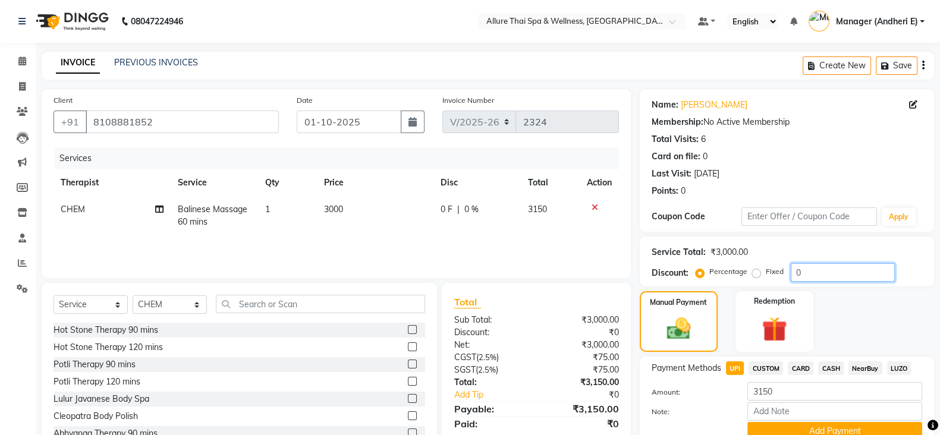
click at [810, 278] on input "0" at bounding box center [843, 273] width 104 height 18
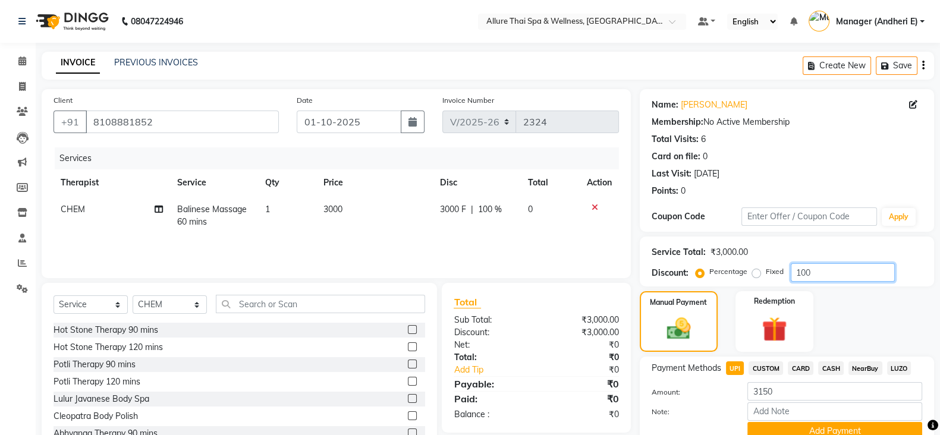
type input "100"
click at [832, 368] on span "CASH" at bounding box center [831, 369] width 26 height 14
type input "0"
click at [736, 367] on span "UPI" at bounding box center [735, 369] width 18 height 14
click at [766, 272] on label "Fixed" at bounding box center [775, 271] width 18 height 11
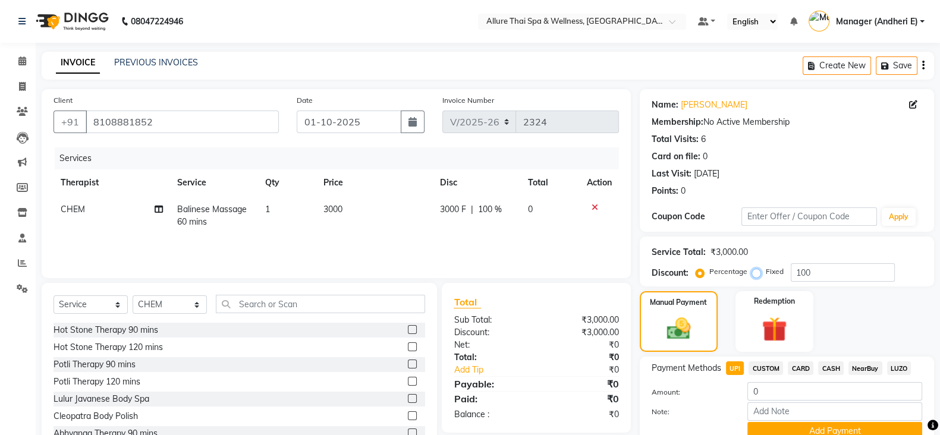
click at [758, 272] on input "Fixed" at bounding box center [759, 272] width 8 height 8
radio input "true"
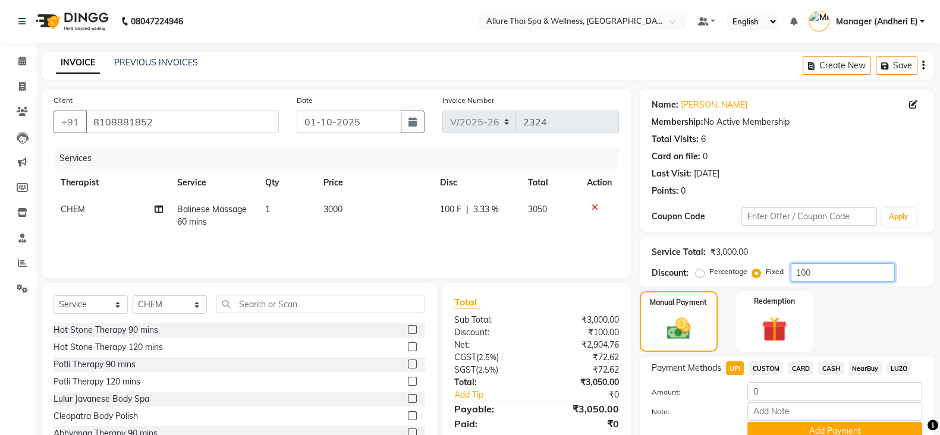
click at [835, 272] on input "100" at bounding box center [843, 273] width 104 height 18
type input "1"
click at [710, 275] on label "Percentage" at bounding box center [729, 271] width 38 height 11
click at [702, 275] on input "Percentage" at bounding box center [702, 272] width 8 height 8
radio input "true"
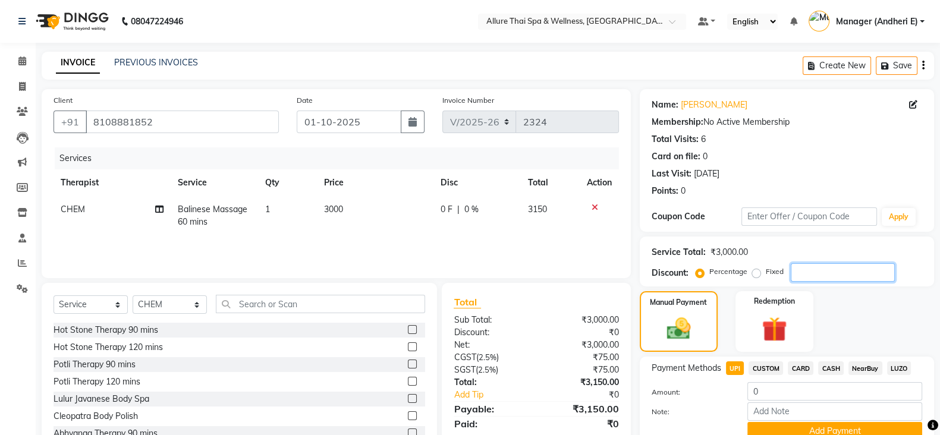
drag, startPoint x: 810, startPoint y: 269, endPoint x: 872, endPoint y: 294, distance: 67.3
click at [810, 269] on input "number" at bounding box center [843, 273] width 104 height 18
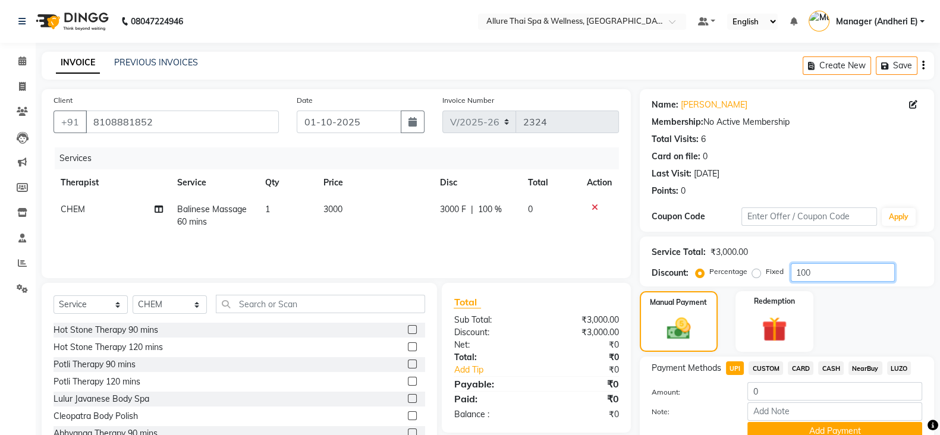
type input "100"
click at [766, 277] on label "Fixed" at bounding box center [775, 271] width 18 height 11
click at [758, 276] on input "Fixed" at bounding box center [759, 272] width 8 height 8
radio input "true"
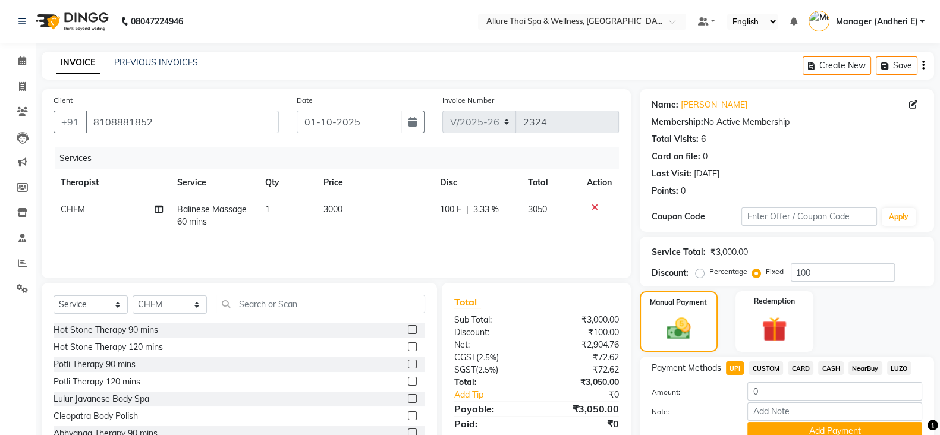
click at [710, 270] on label "Percentage" at bounding box center [729, 271] width 38 height 11
click at [699, 270] on input "Percentage" at bounding box center [702, 272] width 8 height 8
radio input "true"
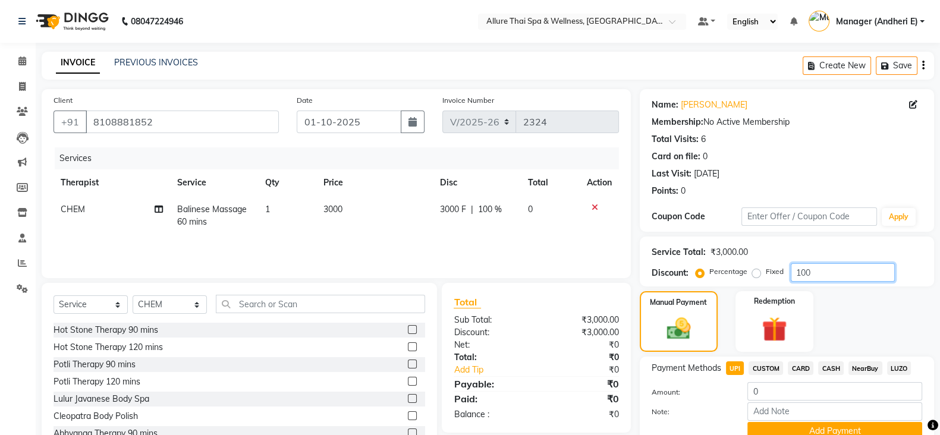
click at [880, 275] on input "100" at bounding box center [843, 273] width 104 height 18
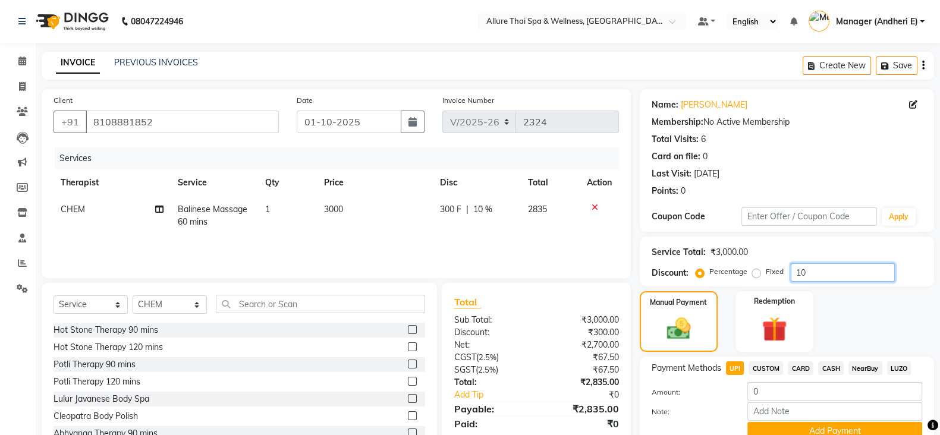
type input "1"
click at [761, 272] on div "Fixed" at bounding box center [769, 272] width 29 height 14
click at [766, 272] on label "Fixed" at bounding box center [775, 271] width 18 height 11
click at [755, 272] on input "Fixed" at bounding box center [759, 272] width 8 height 8
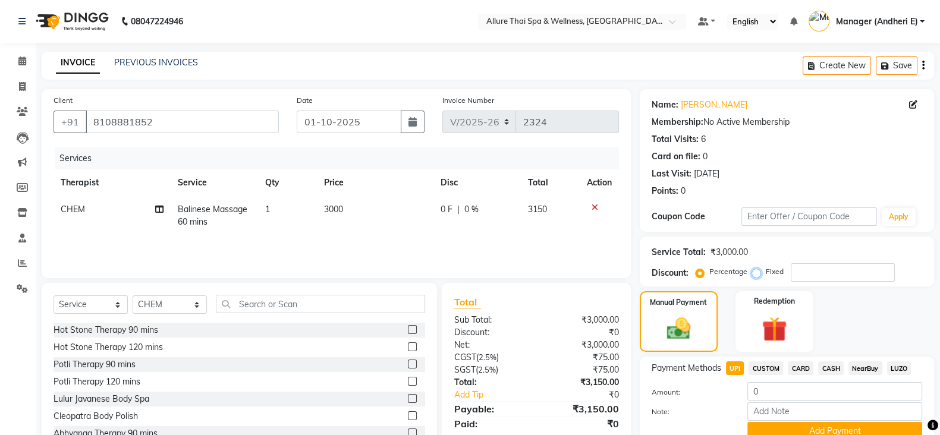
radio input "true"
click at [710, 272] on label "Percentage" at bounding box center [729, 271] width 38 height 11
click at [698, 272] on input "Percentage" at bounding box center [702, 272] width 8 height 8
radio input "true"
click at [766, 273] on label "Fixed" at bounding box center [775, 271] width 18 height 11
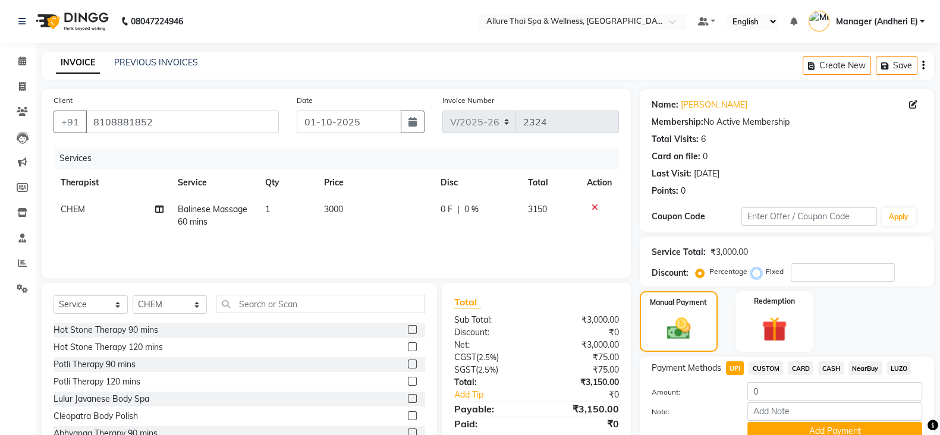
click at [755, 273] on input "Fixed" at bounding box center [759, 272] width 8 height 8
radio input "true"
click at [849, 269] on input "number" at bounding box center [843, 273] width 104 height 18
type input "150"
click at [776, 330] on img at bounding box center [775, 329] width 42 height 32
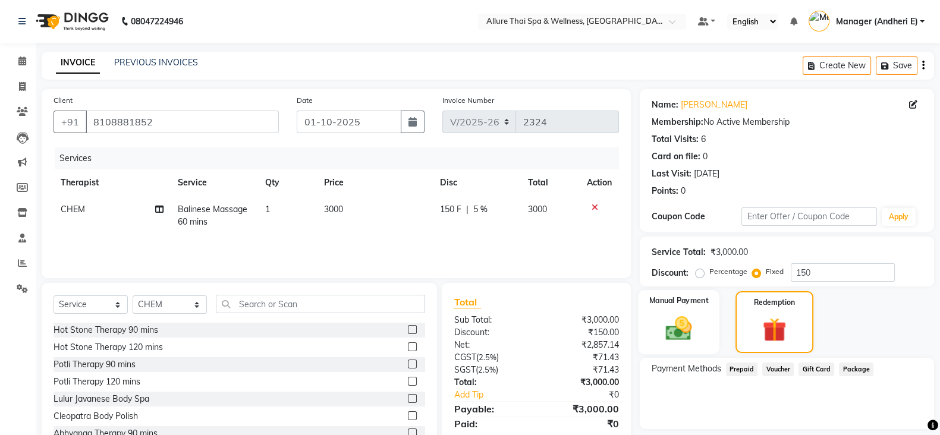
click at [684, 322] on img at bounding box center [679, 328] width 42 height 30
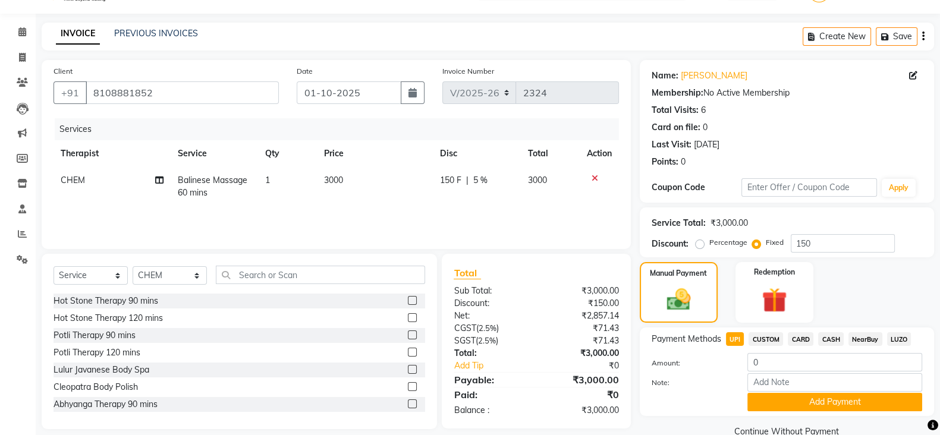
scroll to position [54, 0]
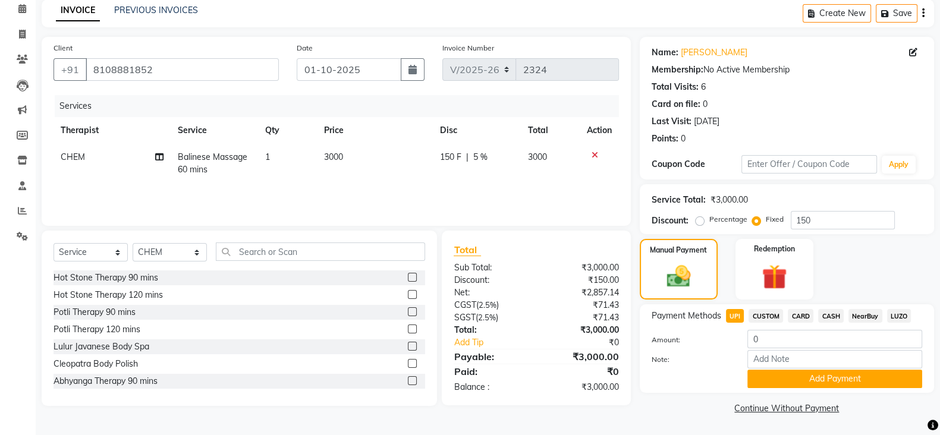
click at [832, 316] on span "CASH" at bounding box center [831, 316] width 26 height 14
type input "3000"
click at [727, 313] on span "UPI" at bounding box center [735, 316] width 18 height 14
click at [798, 377] on button "Add Payment" at bounding box center [835, 379] width 175 height 18
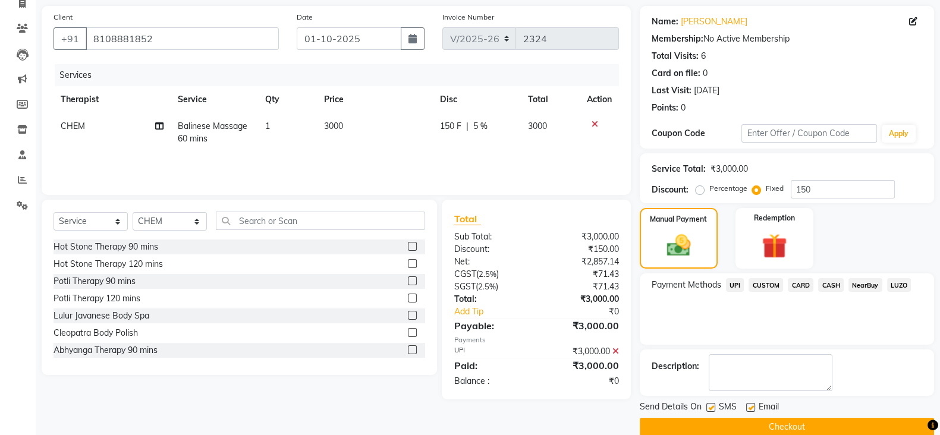
scroll to position [102, 0]
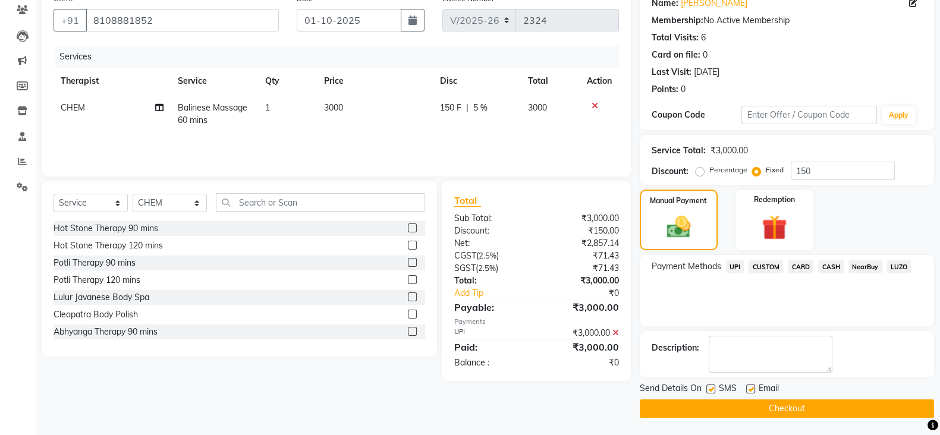
click at [713, 386] on label at bounding box center [711, 389] width 9 height 9
click at [713, 386] on input "checkbox" at bounding box center [711, 390] width 8 height 8
checkbox input "false"
click at [749, 387] on label at bounding box center [750, 389] width 9 height 9
click at [749, 387] on input "checkbox" at bounding box center [750, 390] width 8 height 8
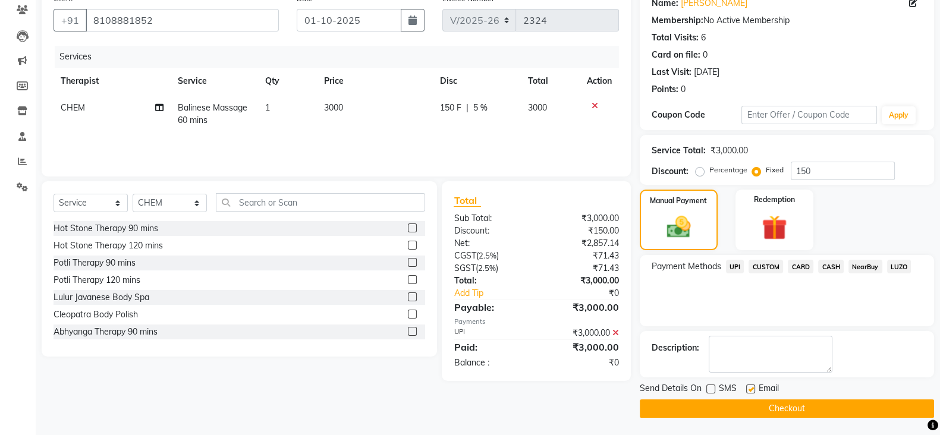
checkbox input "false"
click at [745, 405] on button "Checkout" at bounding box center [787, 409] width 294 height 18
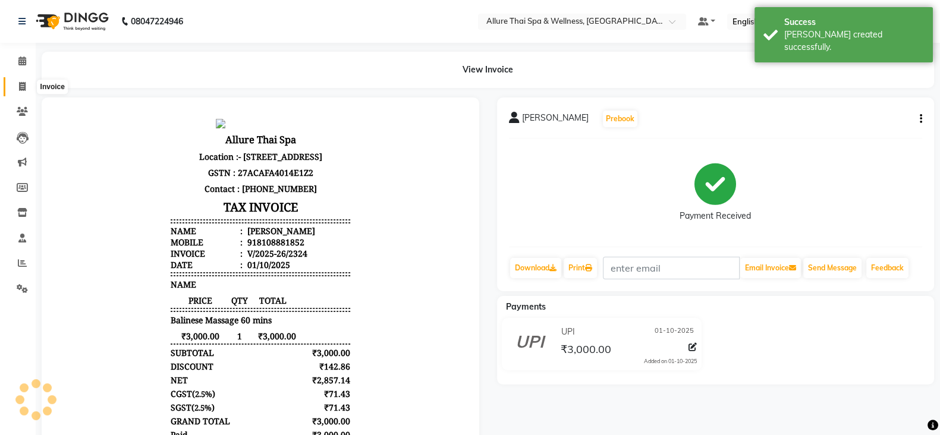
click at [21, 83] on icon at bounding box center [22, 86] width 7 height 9
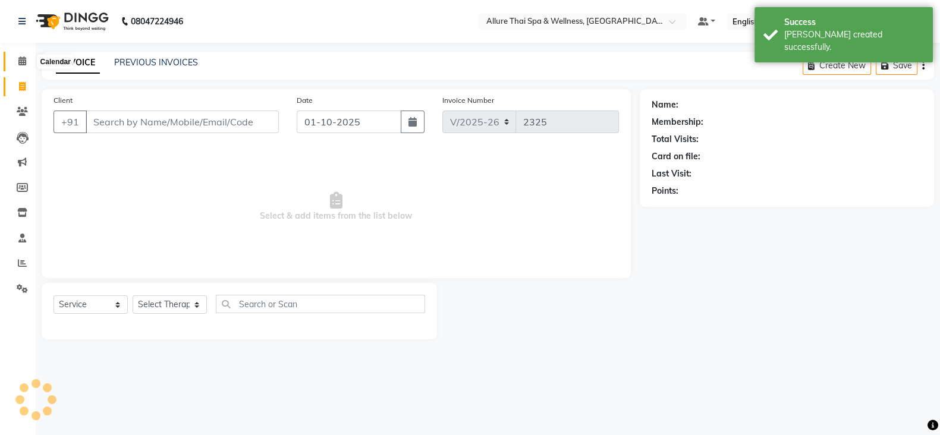
click at [23, 62] on icon at bounding box center [22, 61] width 8 height 9
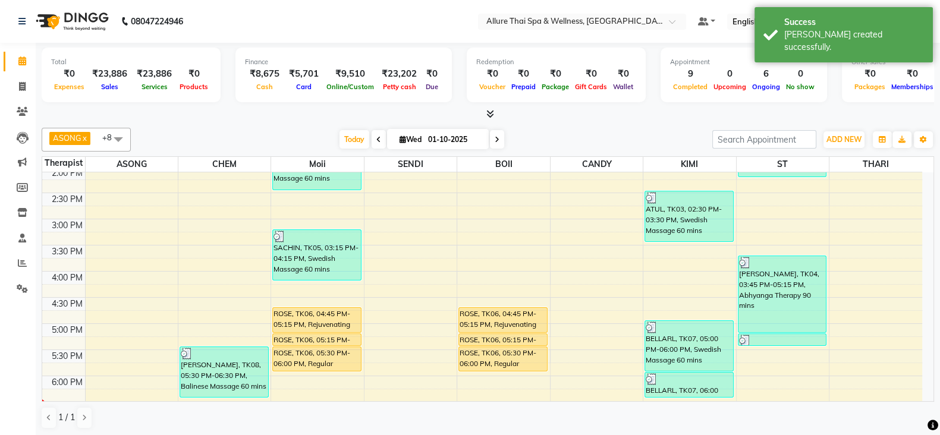
scroll to position [297, 0]
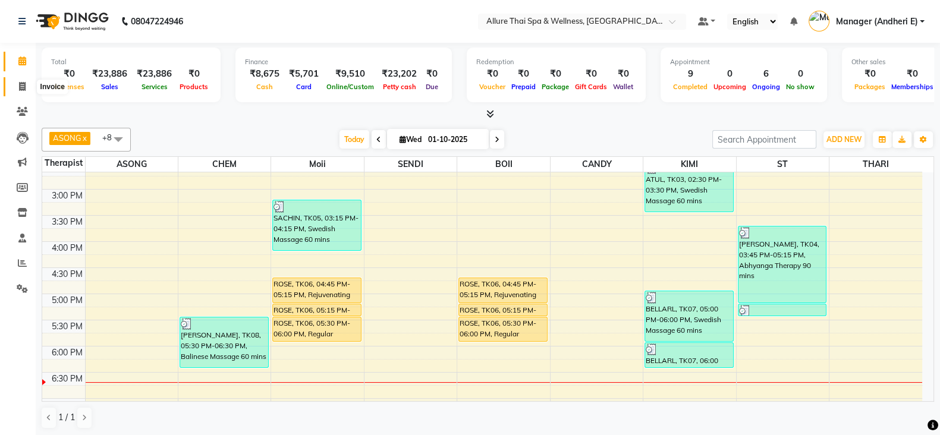
click at [30, 81] on span at bounding box center [22, 87] width 21 height 14
select select "service"
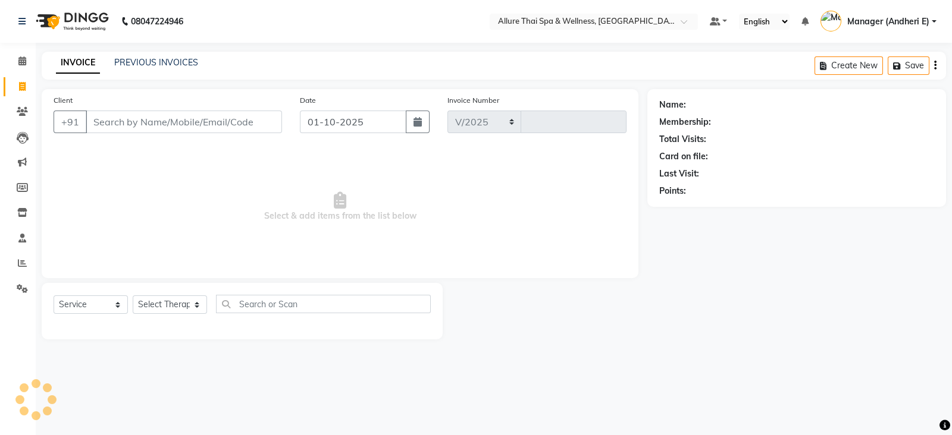
select select "6826"
type input "2325"
click at [23, 62] on icon at bounding box center [22, 61] width 8 height 9
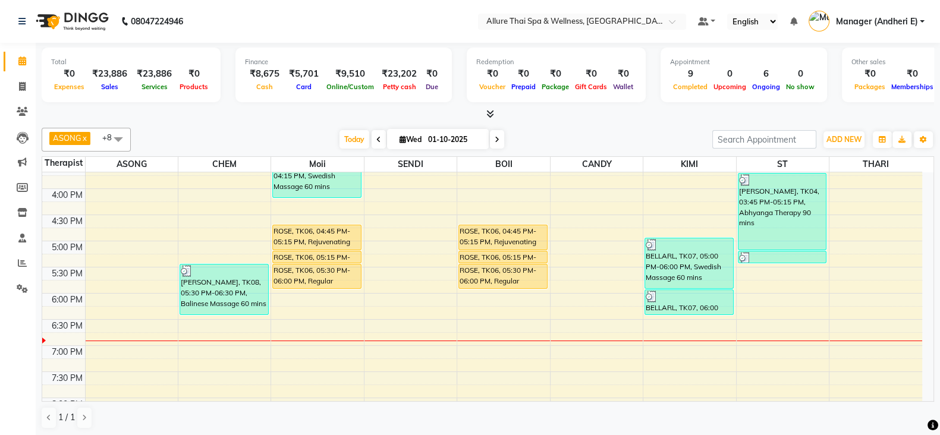
scroll to position [357, 0]
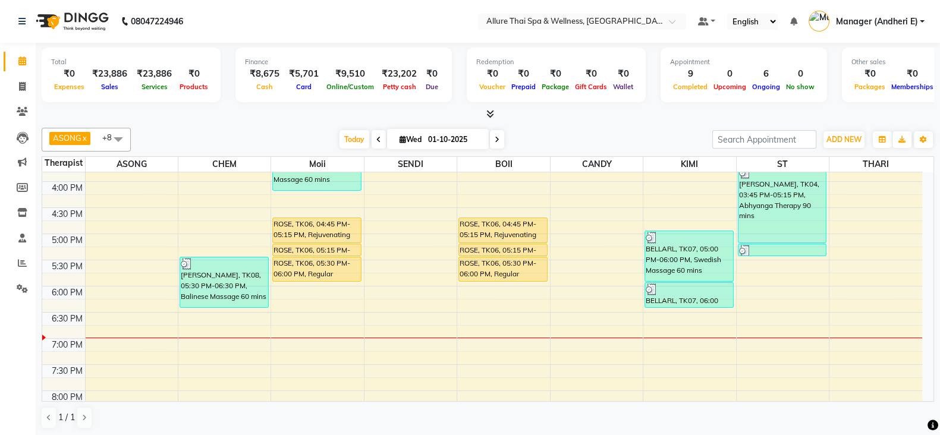
click at [371, 347] on div "9:00 AM 9:30 AM 10:00 AM 10:30 AM 11:00 AM 11:30 AM 12:00 PM 12:30 PM 1:00 PM 1…" at bounding box center [482, 208] width 880 height 785
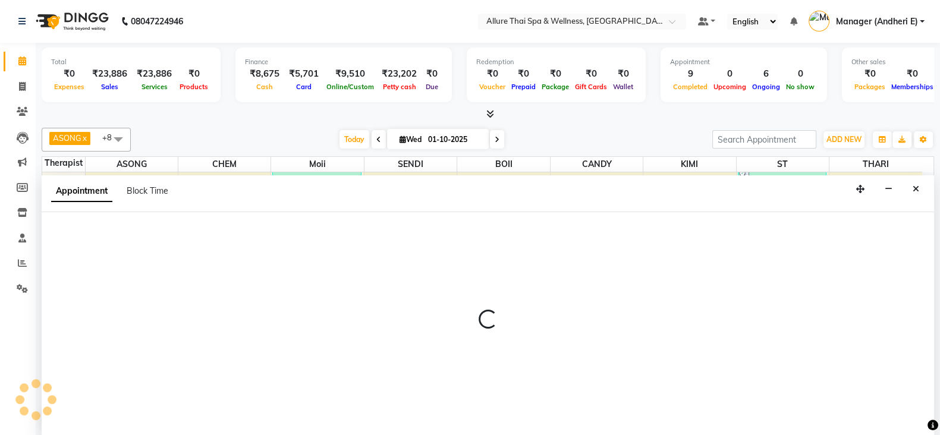
select select "66739"
select select "tentative"
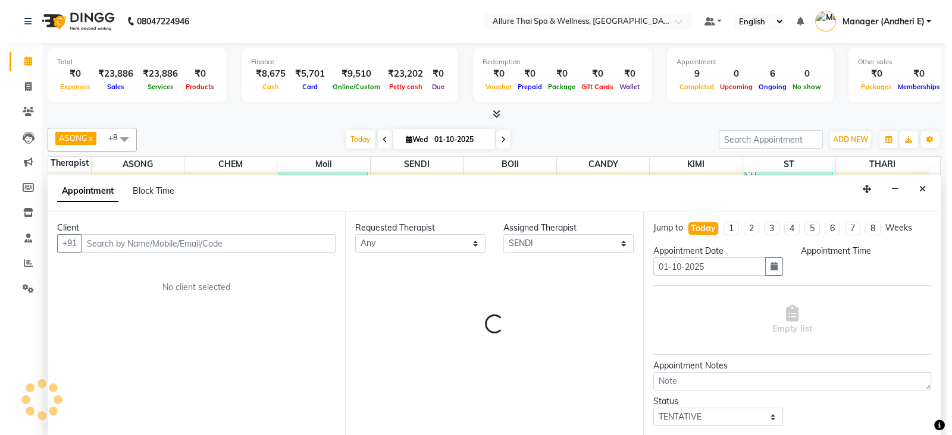
scroll to position [1, 0]
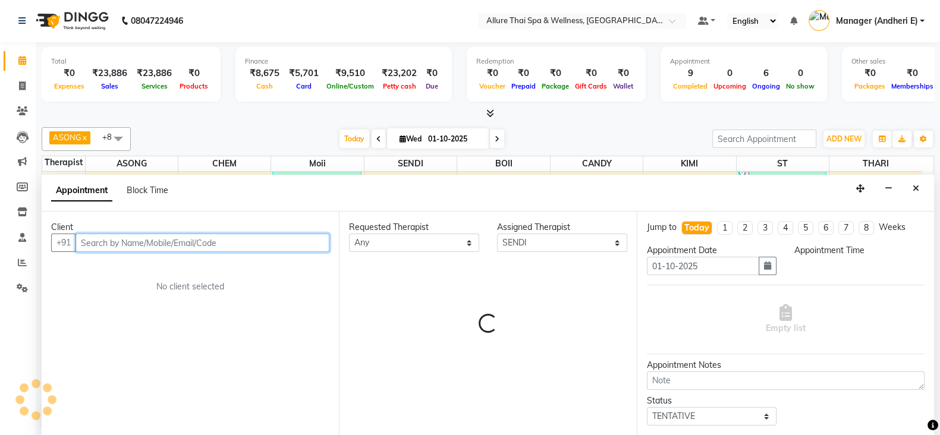
select select "1155"
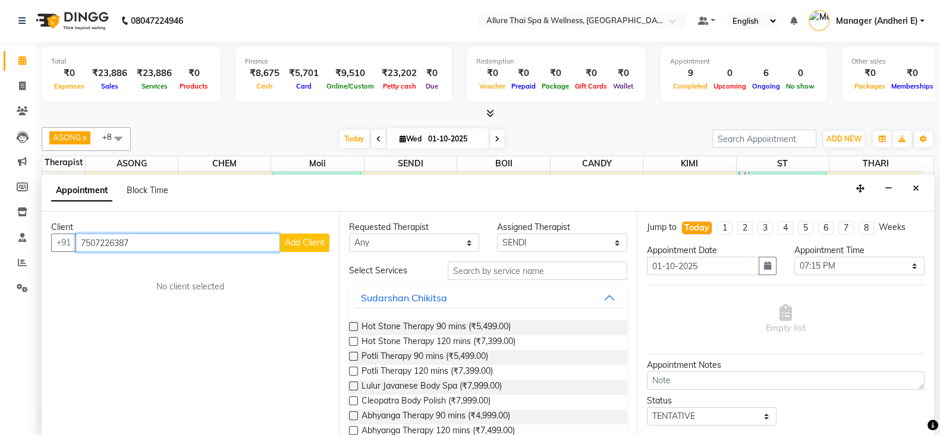
type input "7507226387"
click at [303, 239] on span "Add Client" at bounding box center [305, 242] width 40 height 11
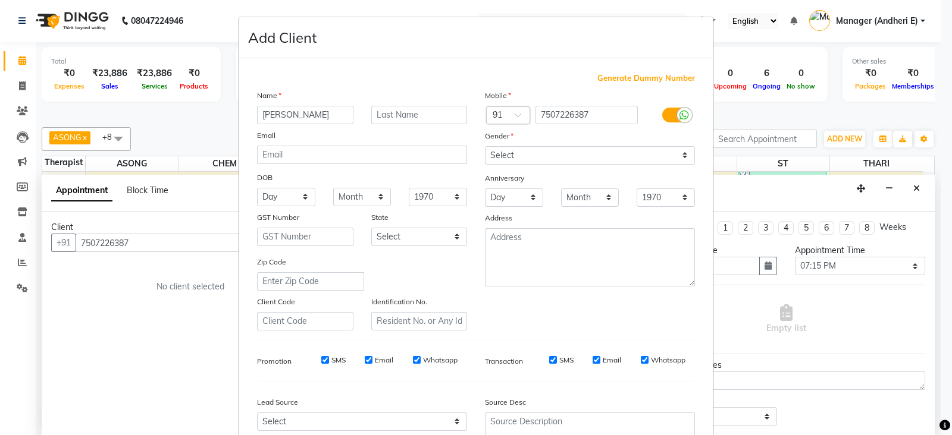
type input "[PERSON_NAME]"
drag, startPoint x: 681, startPoint y: 152, endPoint x: 675, endPoint y: 162, distance: 11.7
click at [681, 152] on select "Select [DEMOGRAPHIC_DATA] [DEMOGRAPHIC_DATA] Other Prefer Not To Say" at bounding box center [590, 155] width 210 height 18
select select "[DEMOGRAPHIC_DATA]"
click at [485, 147] on select "Select [DEMOGRAPHIC_DATA] [DEMOGRAPHIC_DATA] Other Prefer Not To Say" at bounding box center [590, 155] width 210 height 18
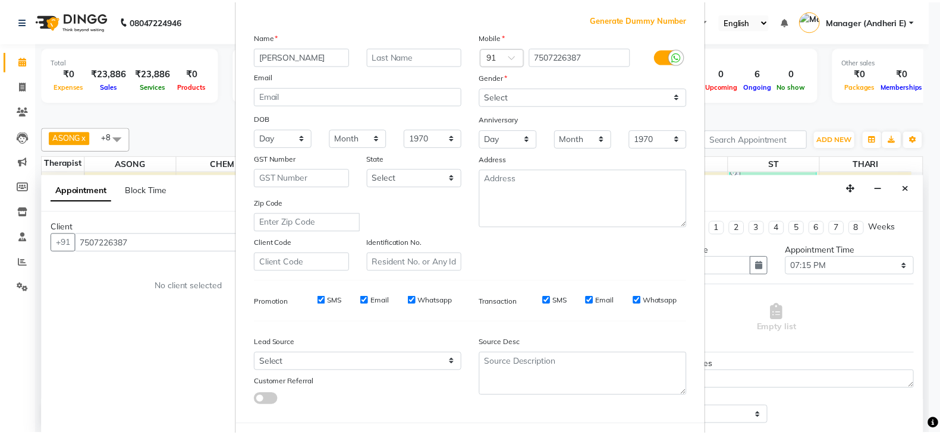
scroll to position [89, 0]
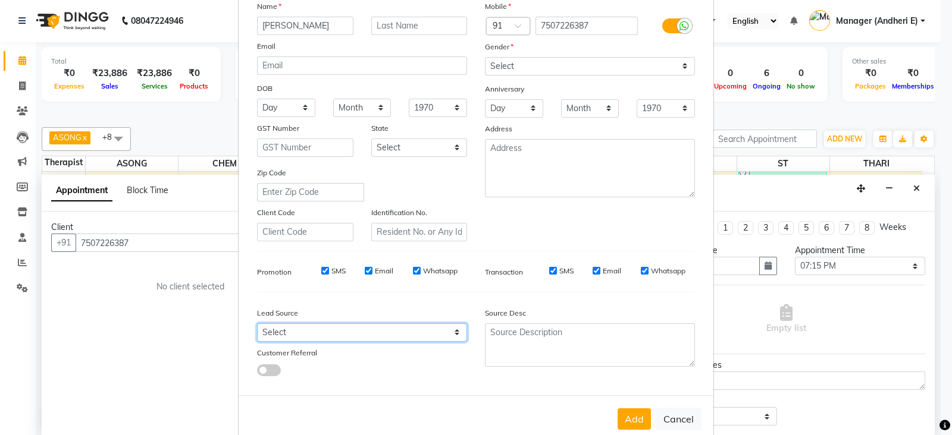
click at [448, 340] on select "Select Walk-in Referral Friend Advertisement Facebook JustDial Google Other Web…" at bounding box center [362, 333] width 210 height 18
select select "47842"
click at [257, 329] on select "Select Walk-in Referral Friend Advertisement Facebook JustDial Google Other Web…" at bounding box center [362, 333] width 210 height 18
click at [620, 419] on button "Add" at bounding box center [633, 419] width 33 height 21
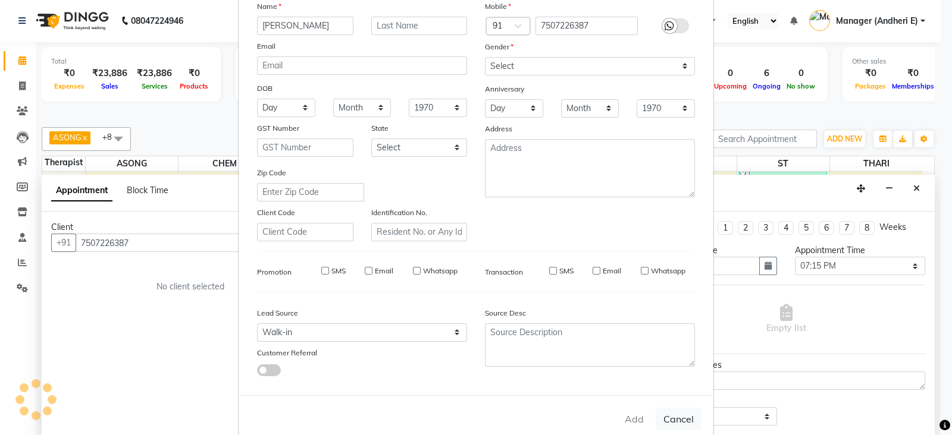
select select
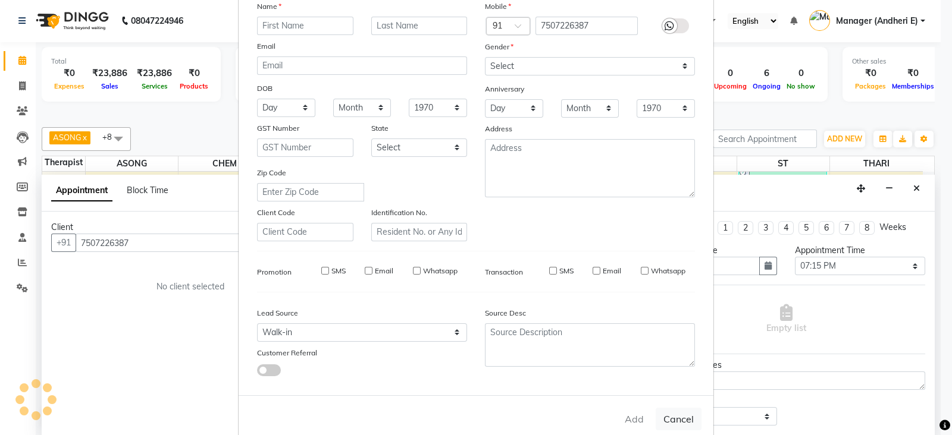
select select
checkbox input "false"
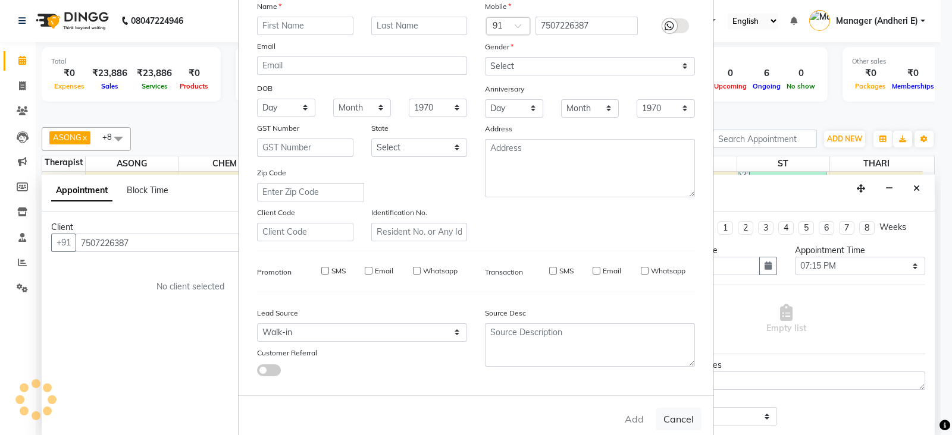
checkbox input "false"
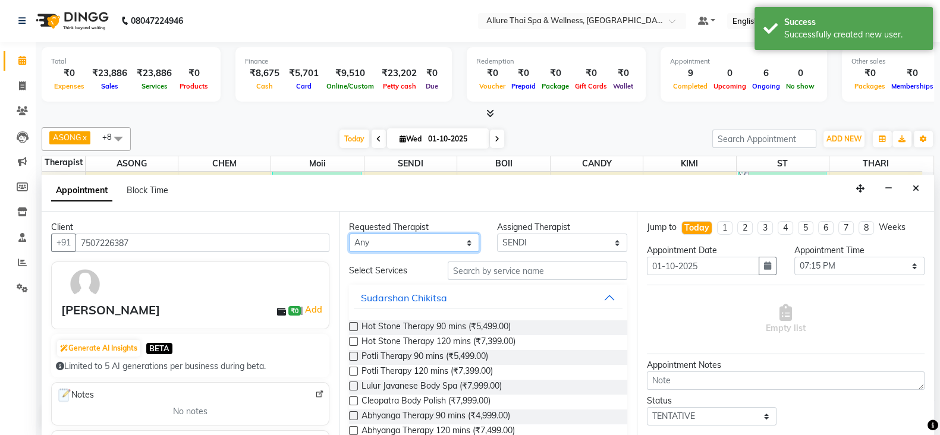
click at [456, 240] on select "Any ASONG [PERSON_NAME] BOII CANDY CHEM [PERSON_NAME] Moii SENDI ST THARI" at bounding box center [414, 243] width 130 height 18
select select "89383"
click at [349, 234] on select "Any ASONG [PERSON_NAME] BOII CANDY CHEM [PERSON_NAME] Moii SENDI ST THARI" at bounding box center [414, 243] width 130 height 18
select select "89383"
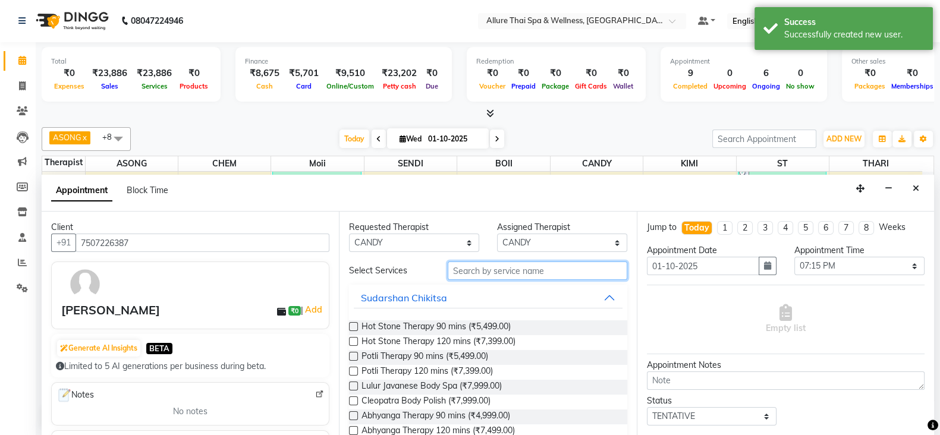
click at [534, 268] on input "text" at bounding box center [538, 271] width 180 height 18
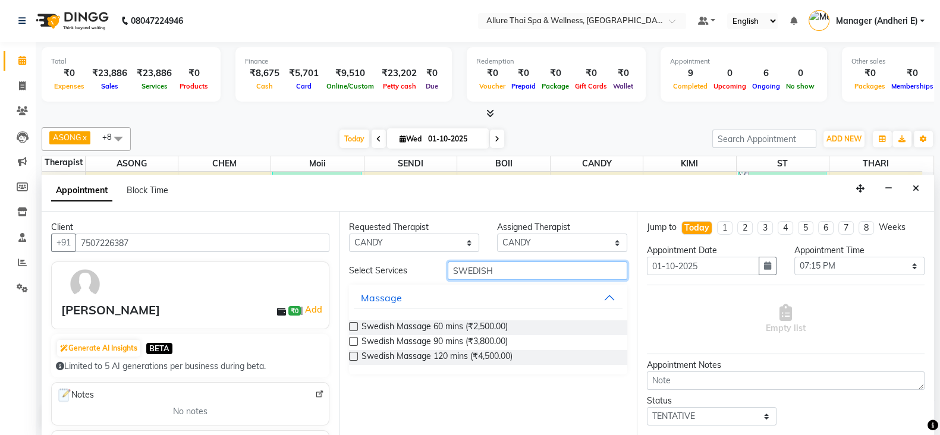
type input "SWEDISH"
click at [350, 326] on label at bounding box center [353, 326] width 9 height 9
click at [350, 326] on input "checkbox" at bounding box center [353, 328] width 8 height 8
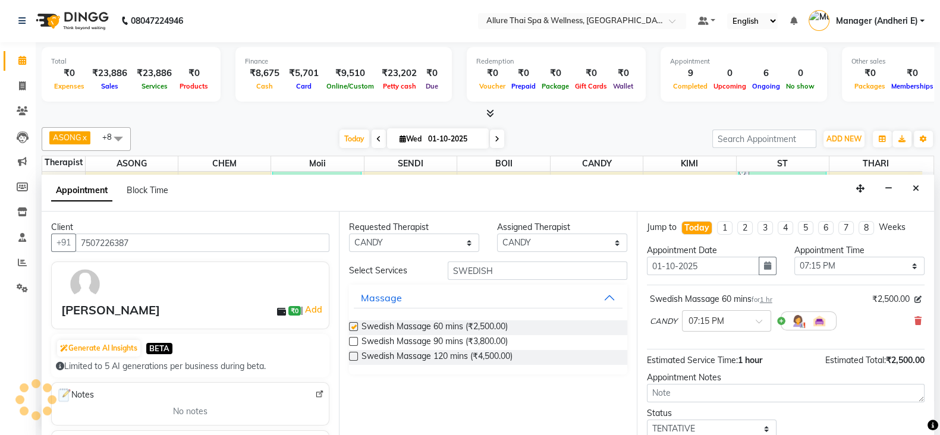
checkbox input "false"
click at [470, 240] on select "Any ASONG [PERSON_NAME] BOII CANDY CHEM [PERSON_NAME] Moii SENDI ST THARI" at bounding box center [414, 243] width 130 height 18
select select "89380"
click at [349, 234] on select "Any ASONG [PERSON_NAME] BOII CANDY CHEM [PERSON_NAME] Moii SENDI ST THARI" at bounding box center [414, 243] width 130 height 18
select select "89380"
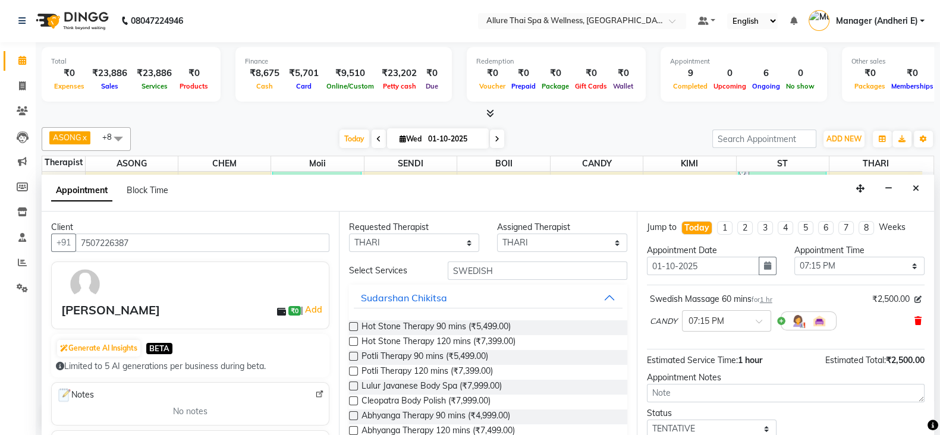
click at [915, 321] on icon at bounding box center [918, 321] width 7 height 8
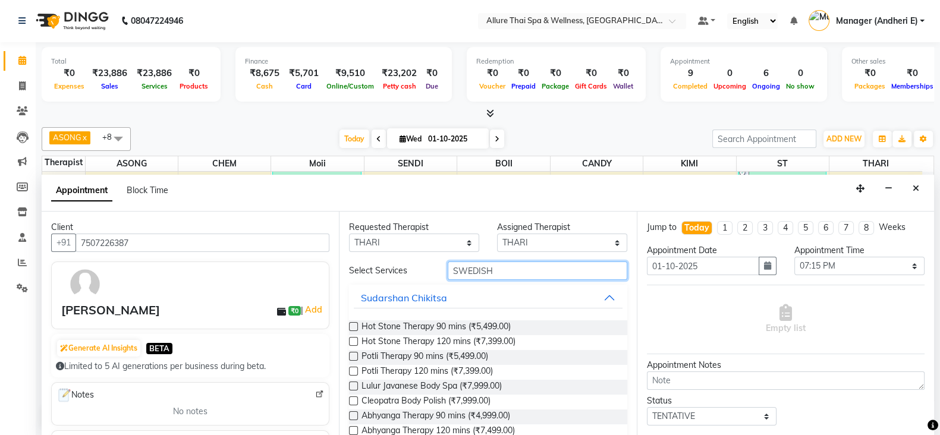
click at [544, 263] on input "SWEDISH" at bounding box center [538, 271] width 180 height 18
type input "S"
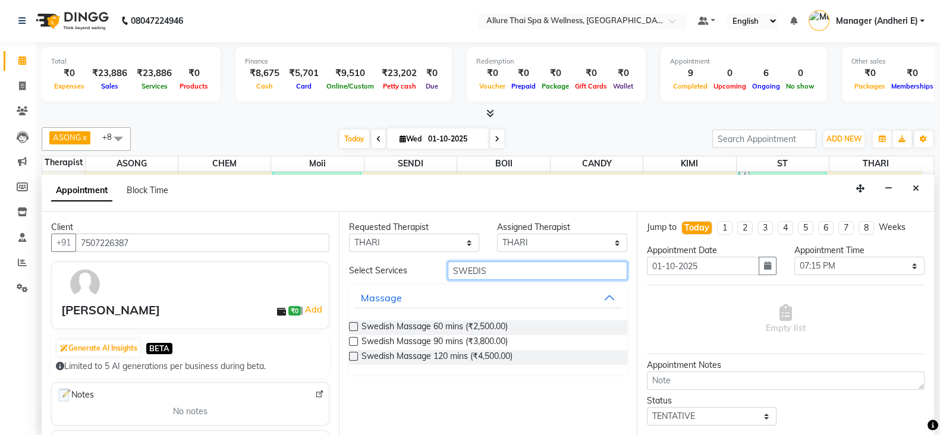
type input "SWEDISH"
click at [357, 326] on label at bounding box center [353, 326] width 9 height 9
click at [357, 326] on input "checkbox" at bounding box center [353, 328] width 8 height 8
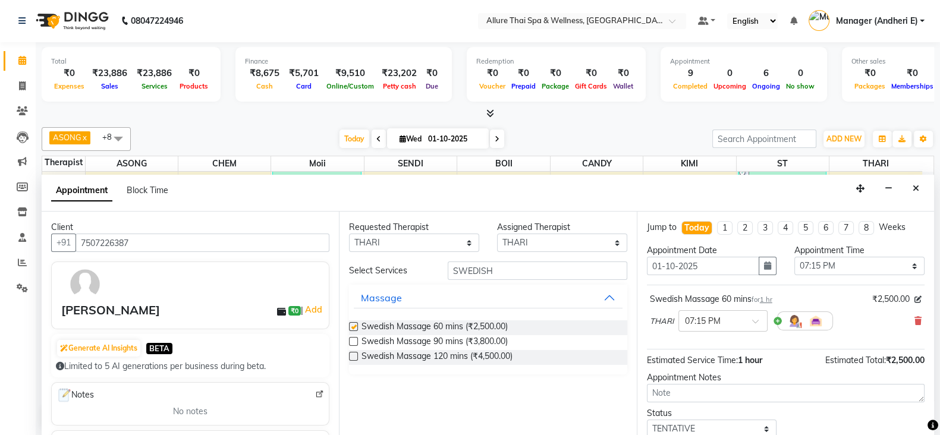
checkbox input "false"
click at [755, 322] on span at bounding box center [759, 325] width 15 height 12
click at [687, 367] on div "07:30 PM" at bounding box center [723, 366] width 88 height 22
click at [928, 429] on icon at bounding box center [933, 426] width 11 height 11
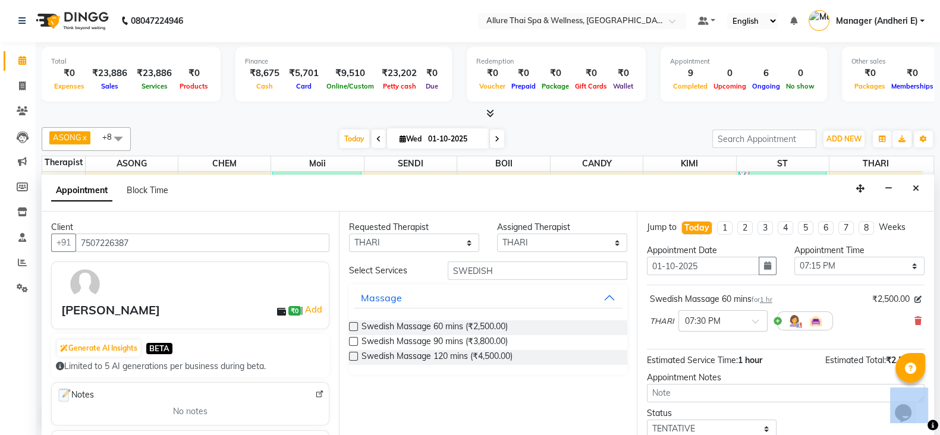
click at [928, 429] on icon at bounding box center [933, 426] width 11 height 11
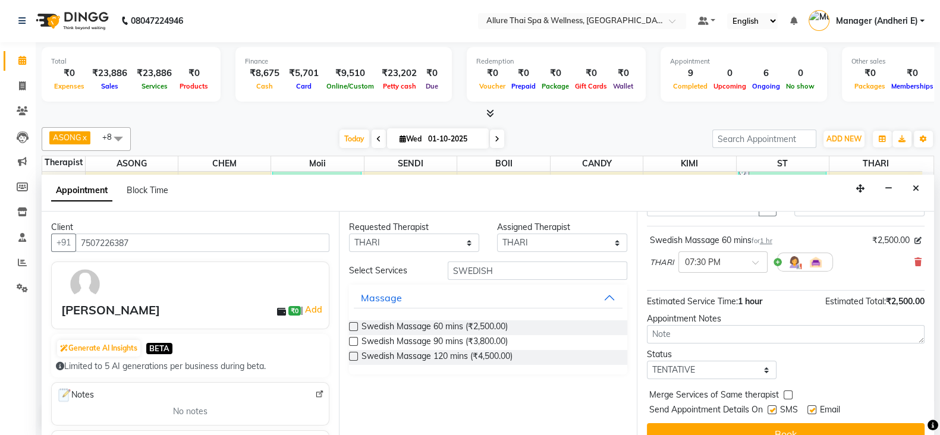
scroll to position [76, 0]
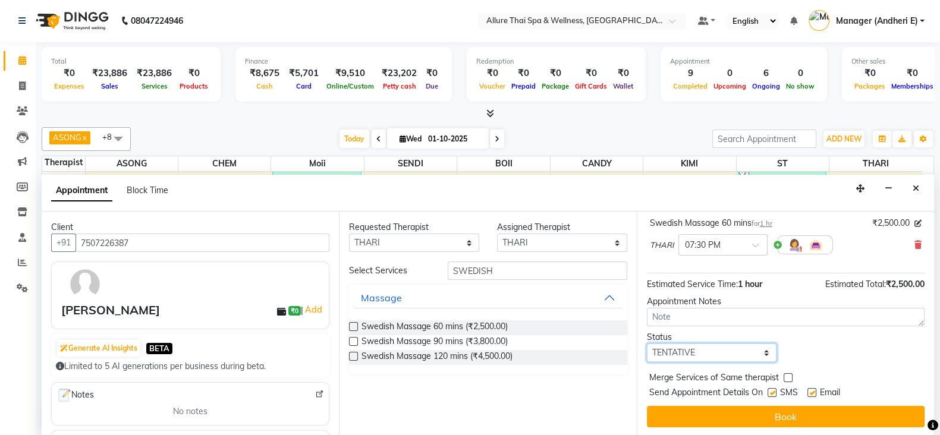
drag, startPoint x: 758, startPoint y: 358, endPoint x: 767, endPoint y: 343, distance: 18.2
click at [758, 358] on select "Select TENTATIVE CONFIRM CHECK-IN UPCOMING" at bounding box center [712, 353] width 130 height 18
select select "check-in"
click at [647, 344] on select "Select TENTATIVE CONFIRM CHECK-IN UPCOMING" at bounding box center [712, 353] width 130 height 18
click at [773, 393] on label at bounding box center [772, 392] width 9 height 9
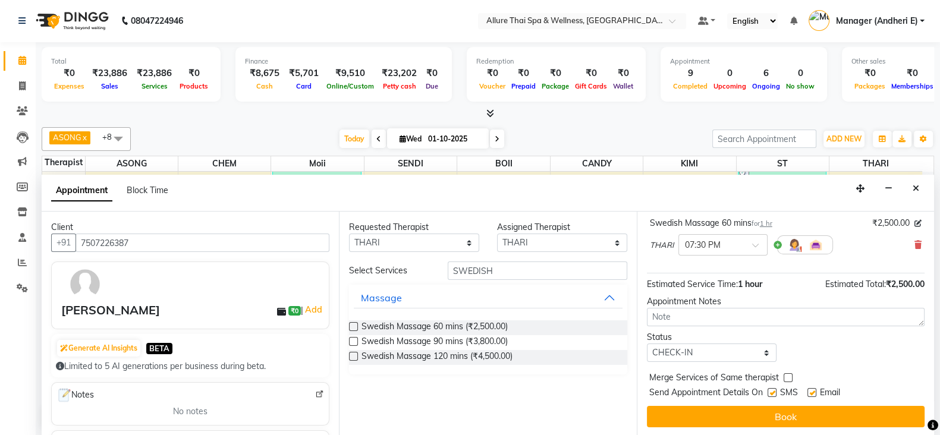
click at [773, 393] on input "checkbox" at bounding box center [772, 394] width 8 height 8
checkbox input "false"
click at [812, 390] on label at bounding box center [812, 392] width 9 height 9
click at [812, 390] on input "checkbox" at bounding box center [812, 394] width 8 height 8
checkbox input "false"
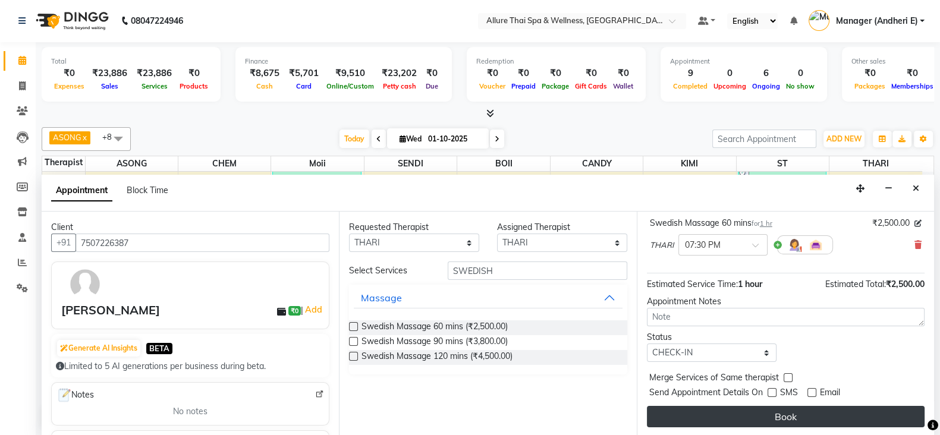
click at [834, 418] on button "Book" at bounding box center [786, 416] width 278 height 21
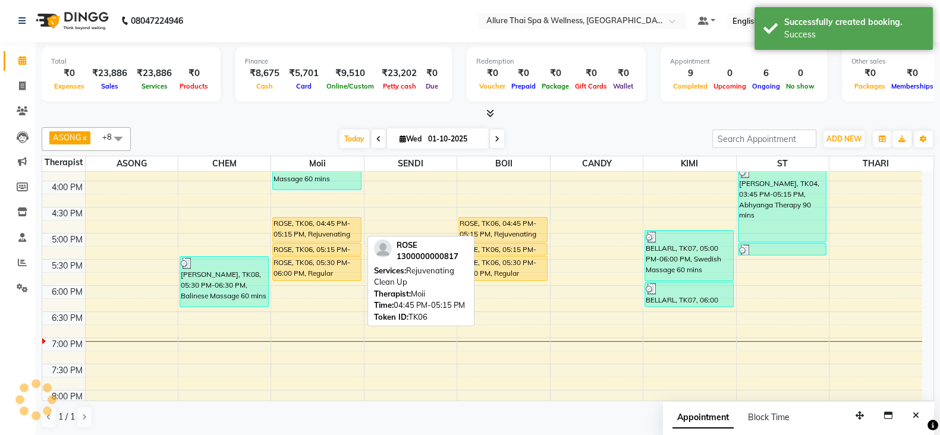
scroll to position [0, 0]
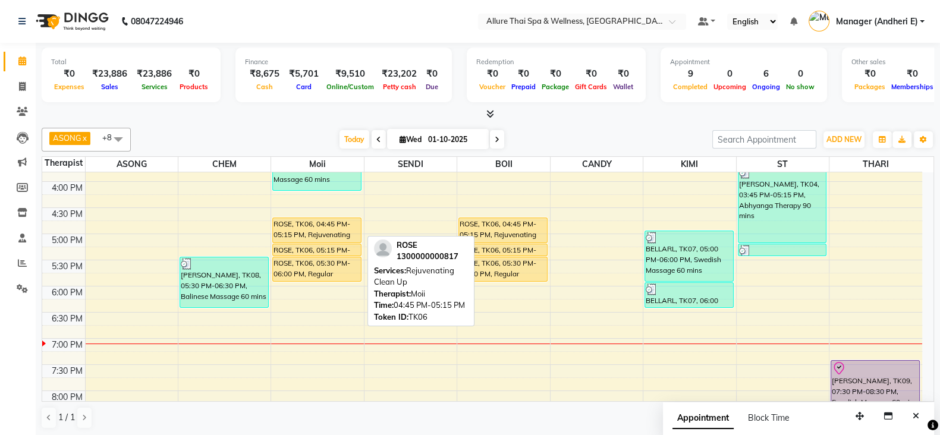
click at [335, 237] on div "ROSE, TK06, 04:45 PM-05:15 PM, Rejuvenating Clean Up" at bounding box center [317, 230] width 88 height 24
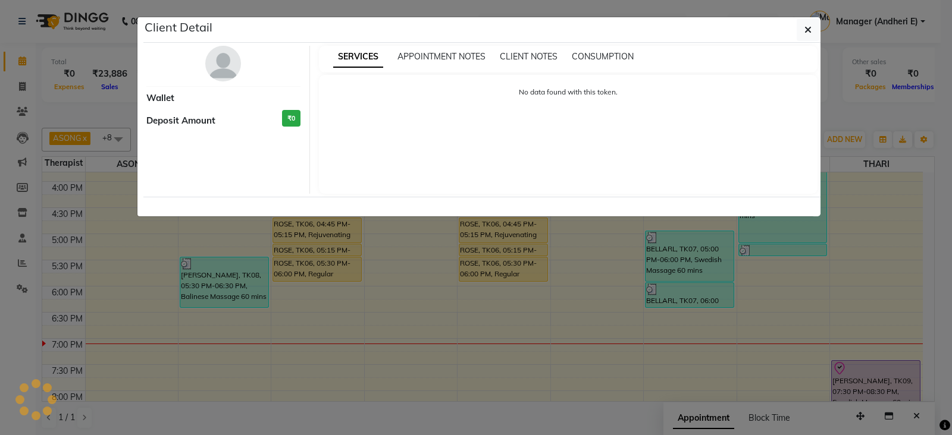
select select "1"
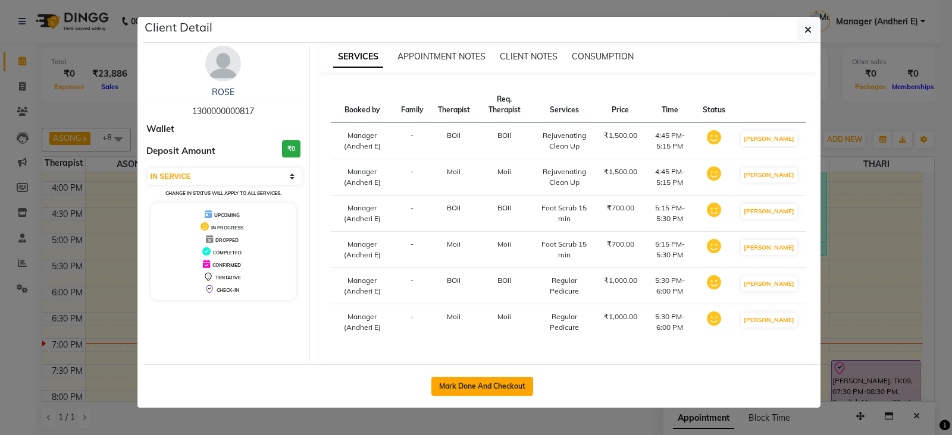
click at [497, 396] on button "Mark Done And Checkout" at bounding box center [482, 386] width 102 height 19
select select "6826"
select select "service"
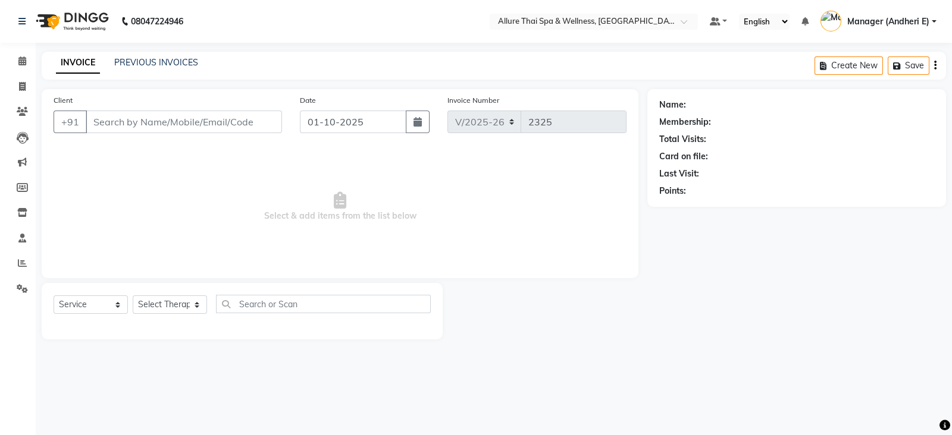
type input "1300000000817"
select select "89381"
